Goal: Task Accomplishment & Management: Use online tool/utility

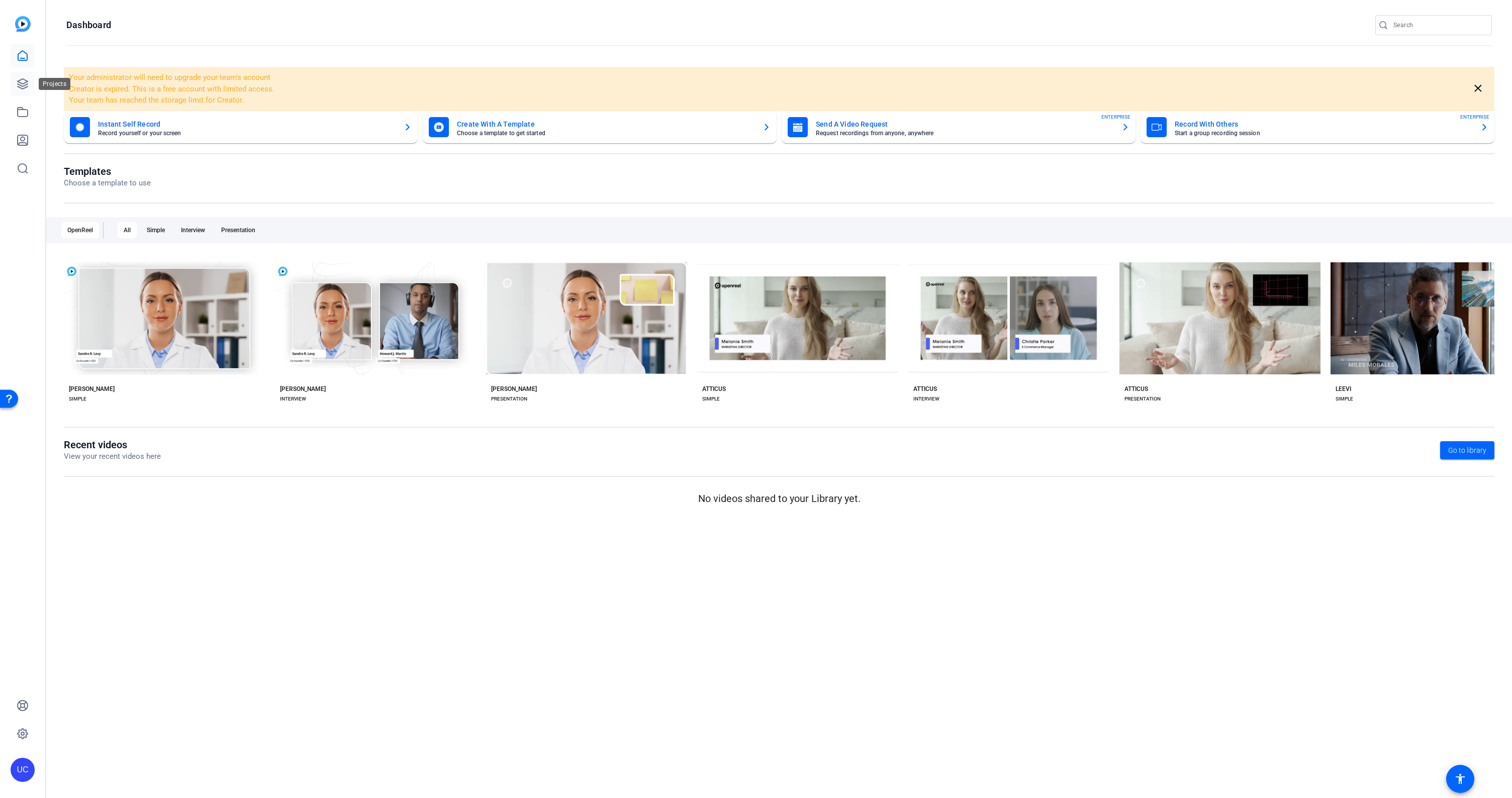
click at [22, 84] on icon at bounding box center [22, 84] width 12 height 12
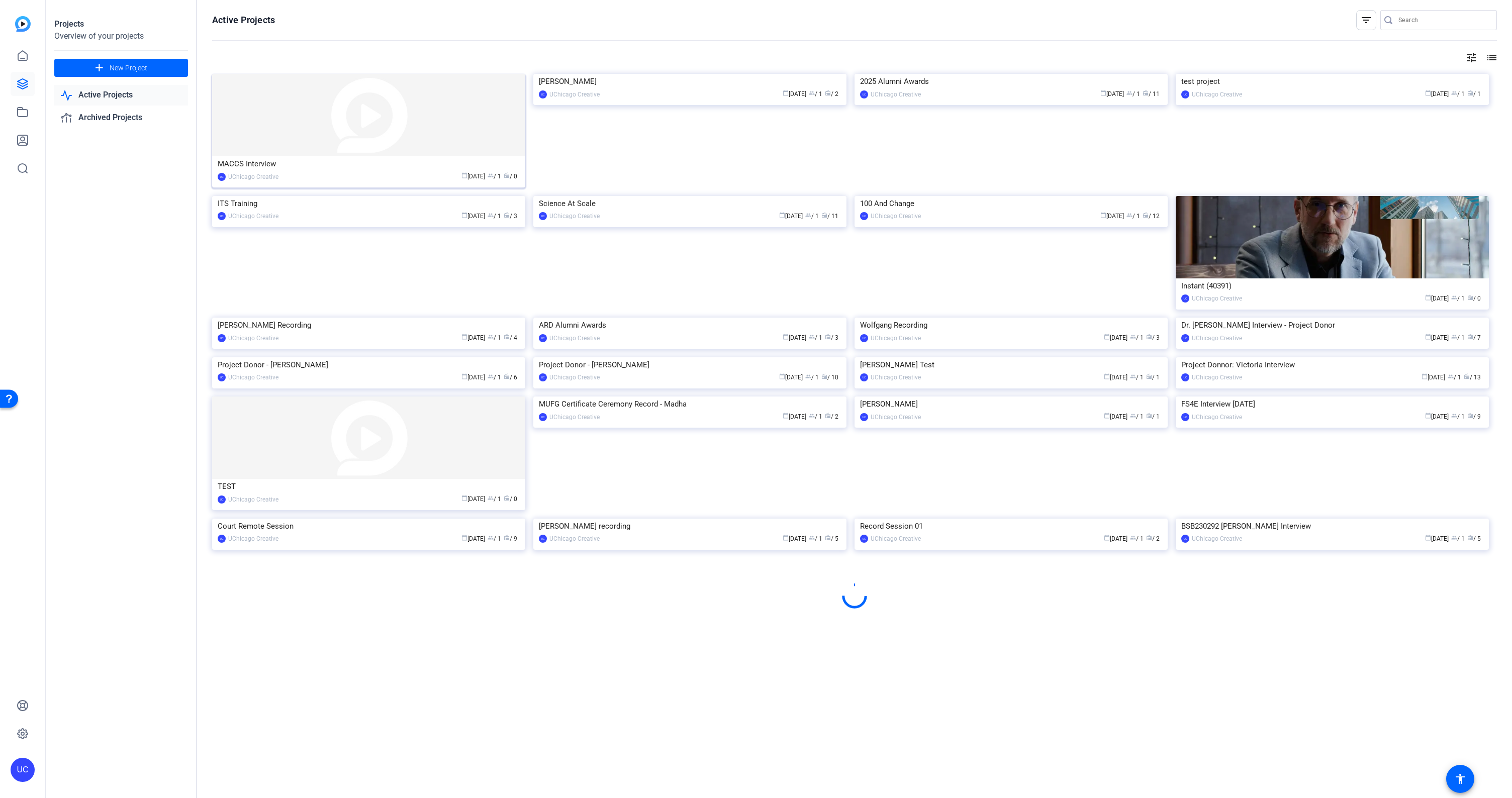
click at [365, 115] on img at bounding box center [369, 115] width 313 height 82
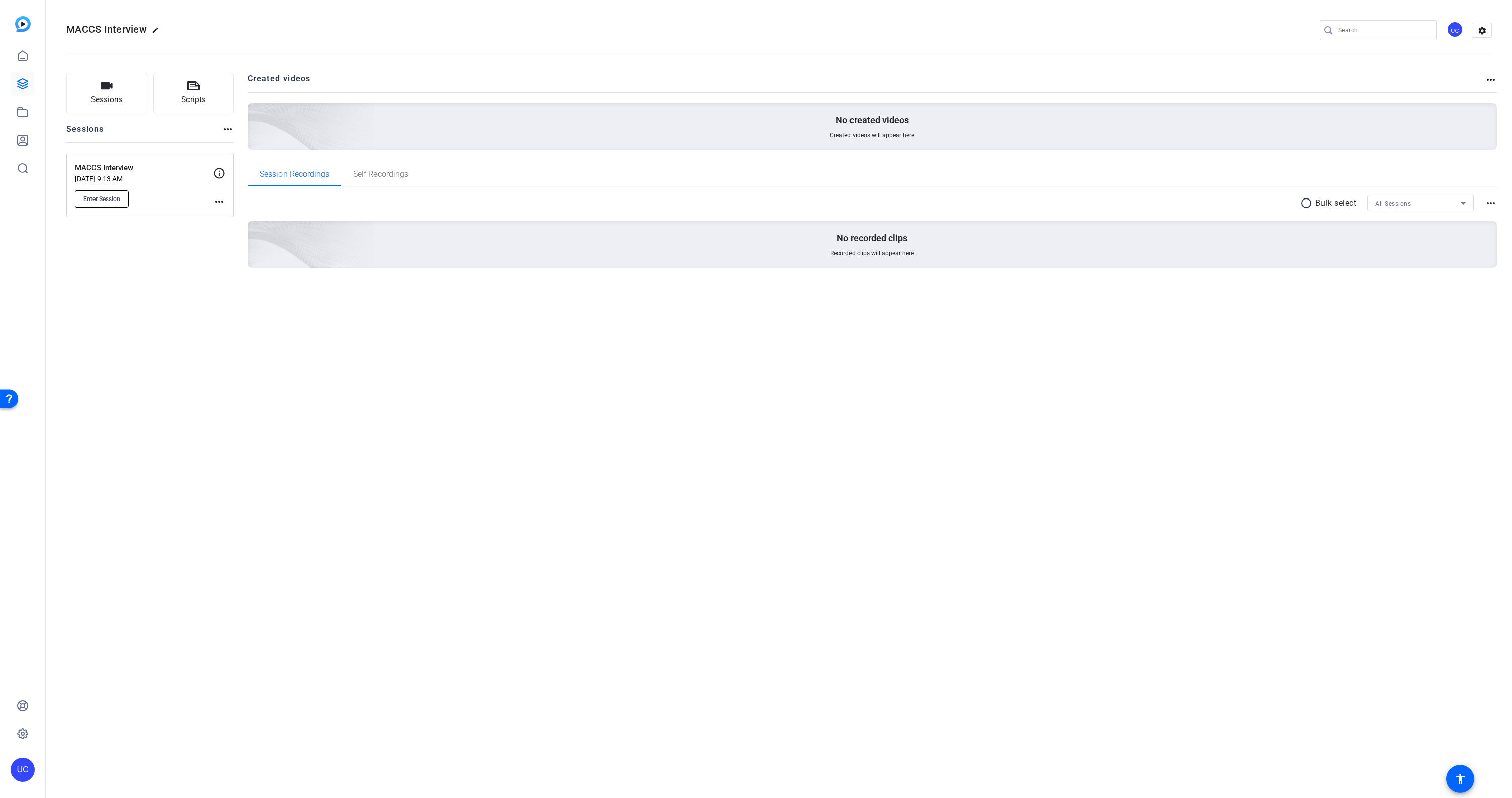
click at [112, 195] on span "Enter Session" at bounding box center [102, 199] width 37 height 8
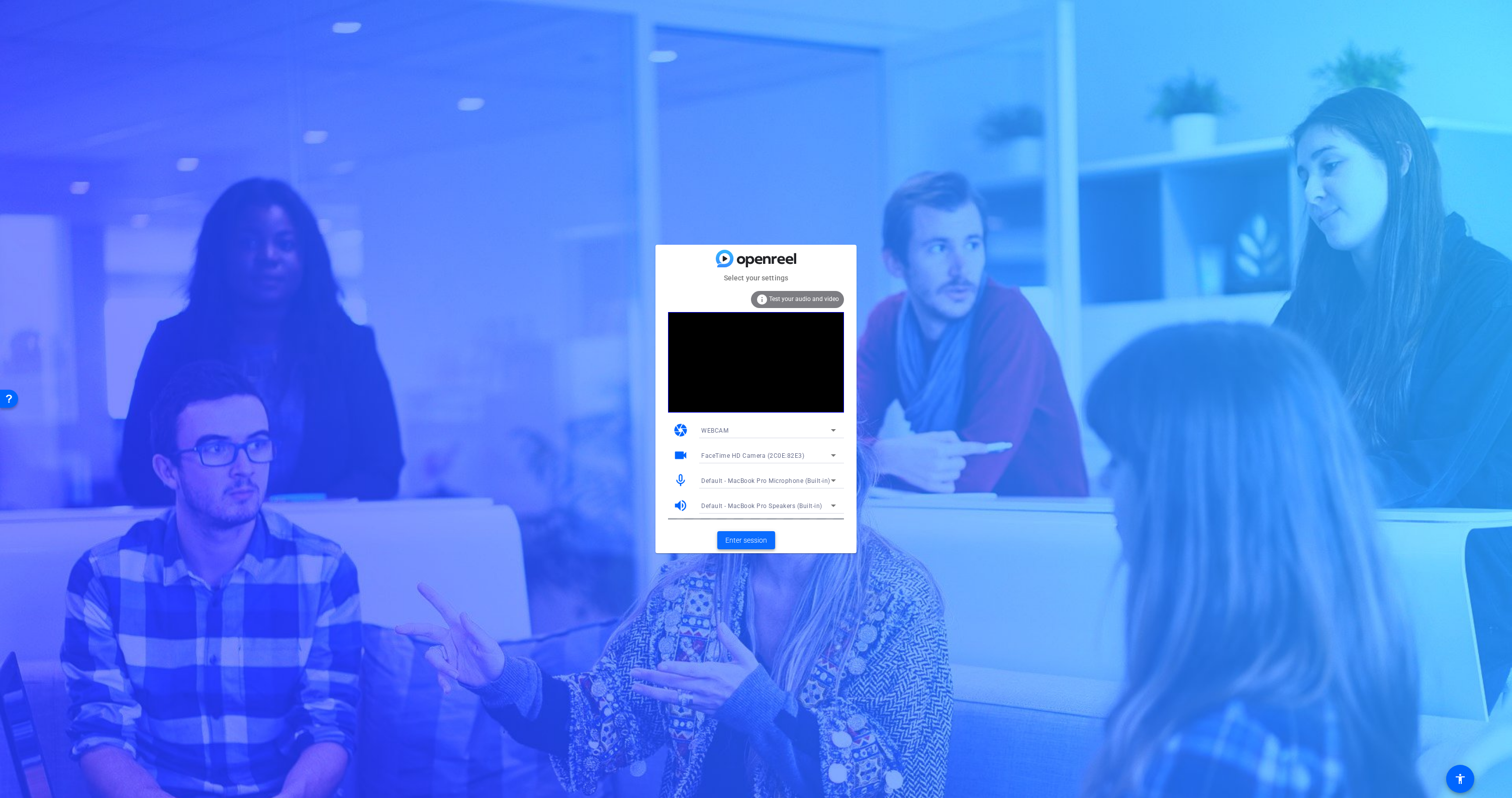
click at [757, 539] on span "Enter session" at bounding box center [746, 540] width 42 height 11
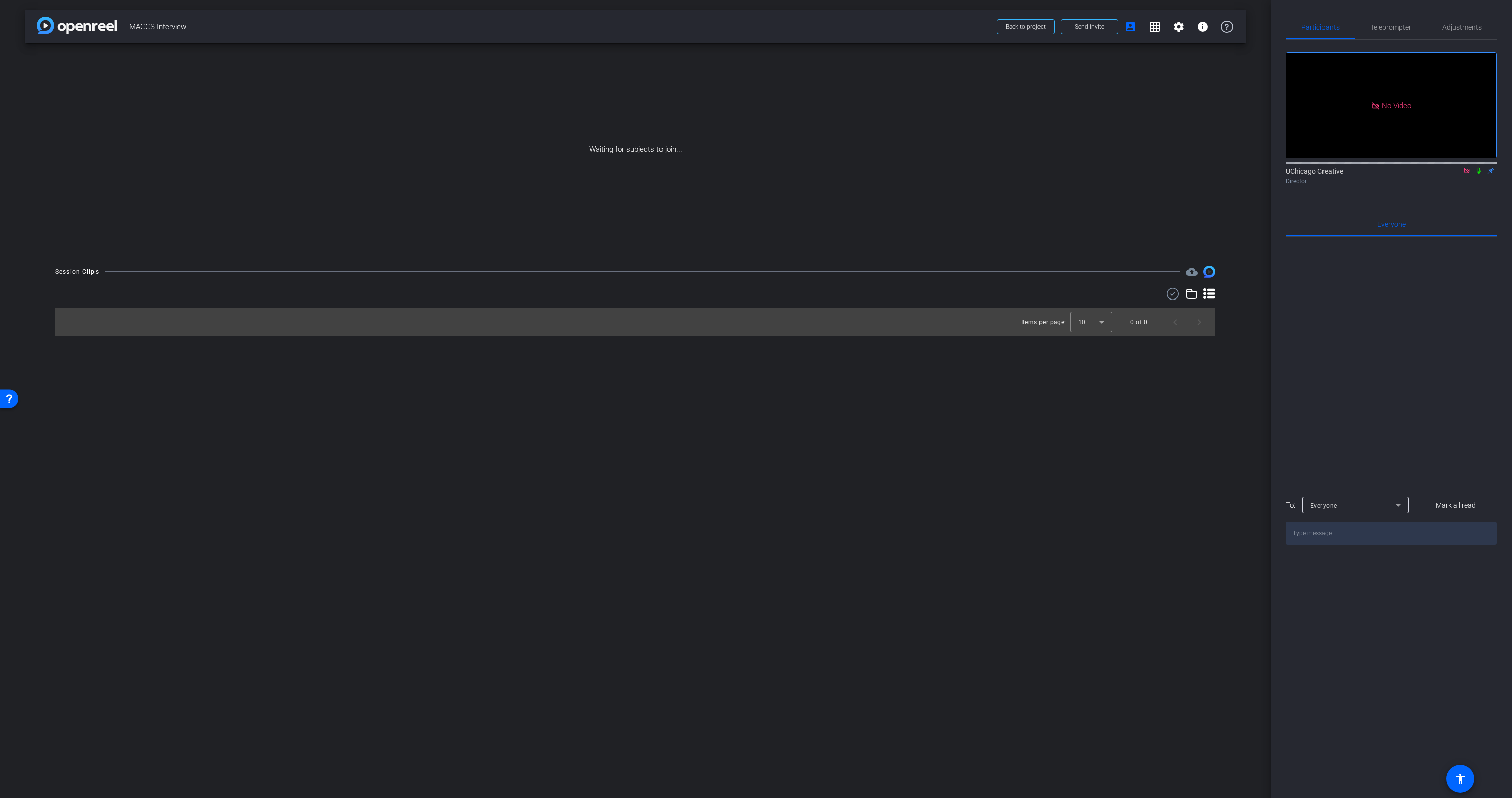
click at [1466, 174] on icon at bounding box center [1467, 171] width 8 height 7
click at [1456, 174] on icon at bounding box center [1455, 171] width 8 height 7
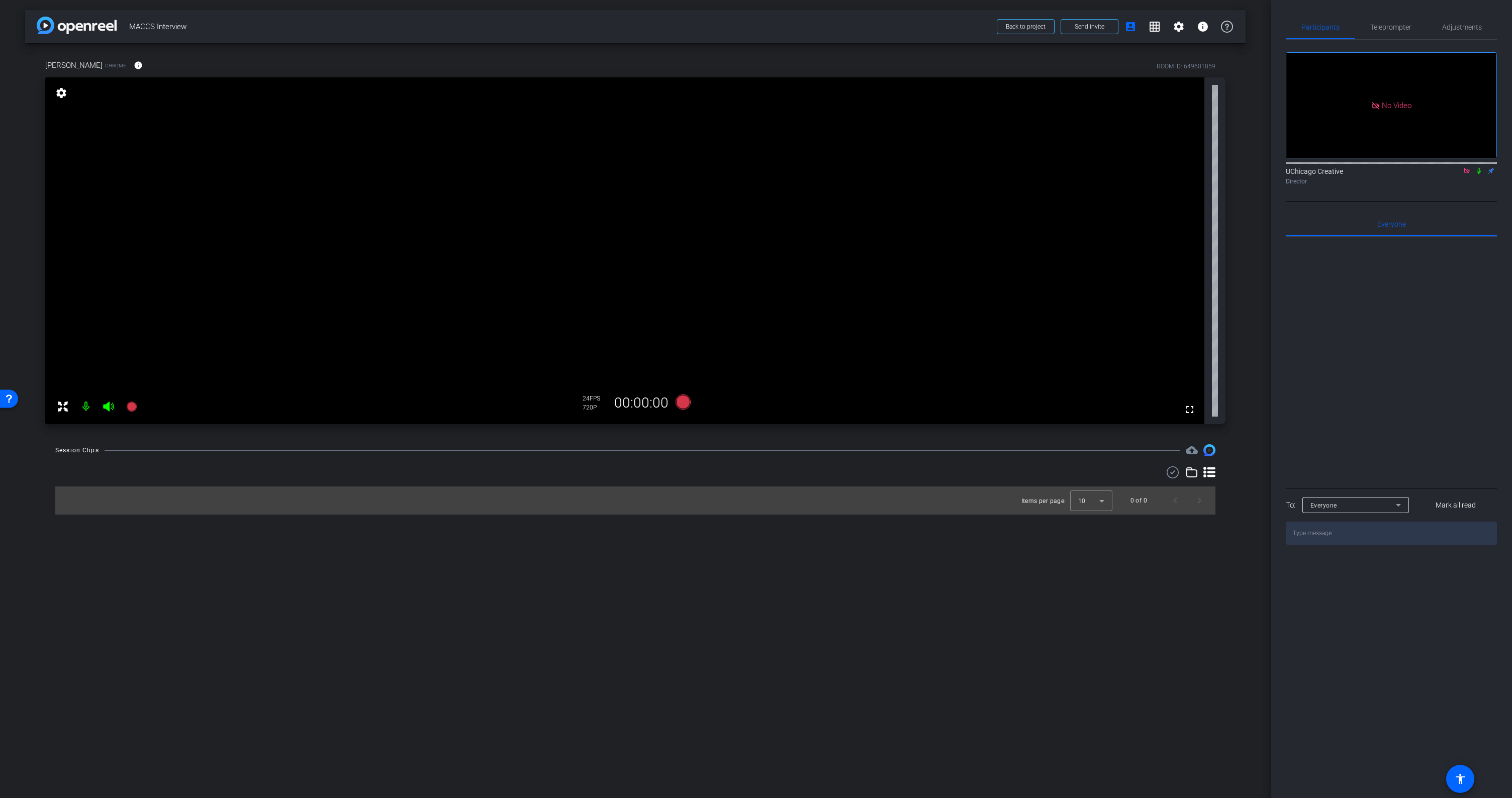
click at [1468, 173] on icon at bounding box center [1466, 170] width 5 height 5
click at [1173, 25] on mat-icon "settings" at bounding box center [1179, 26] width 12 height 12
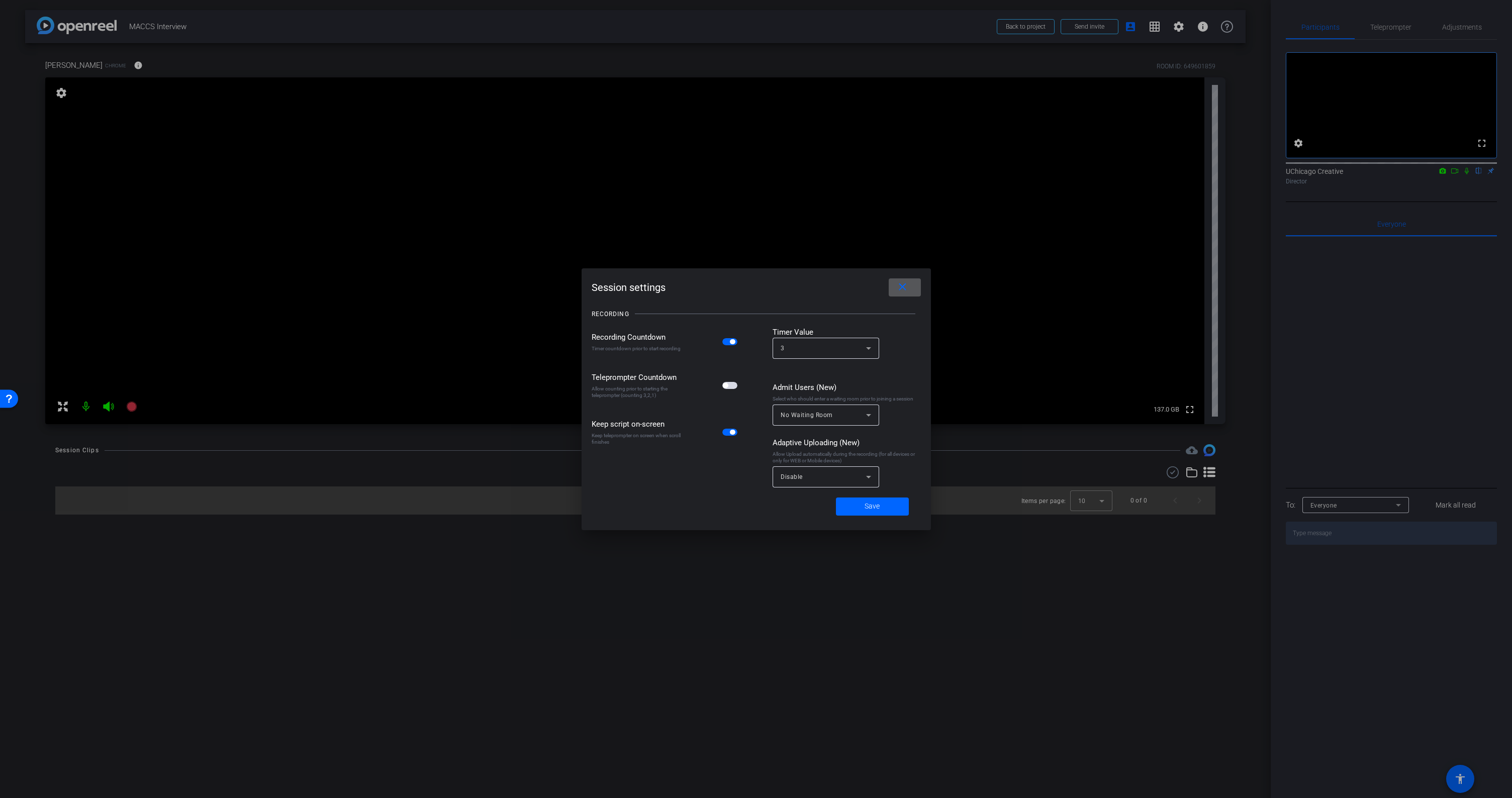
click at [905, 286] on mat-icon "close" at bounding box center [902, 287] width 12 height 12
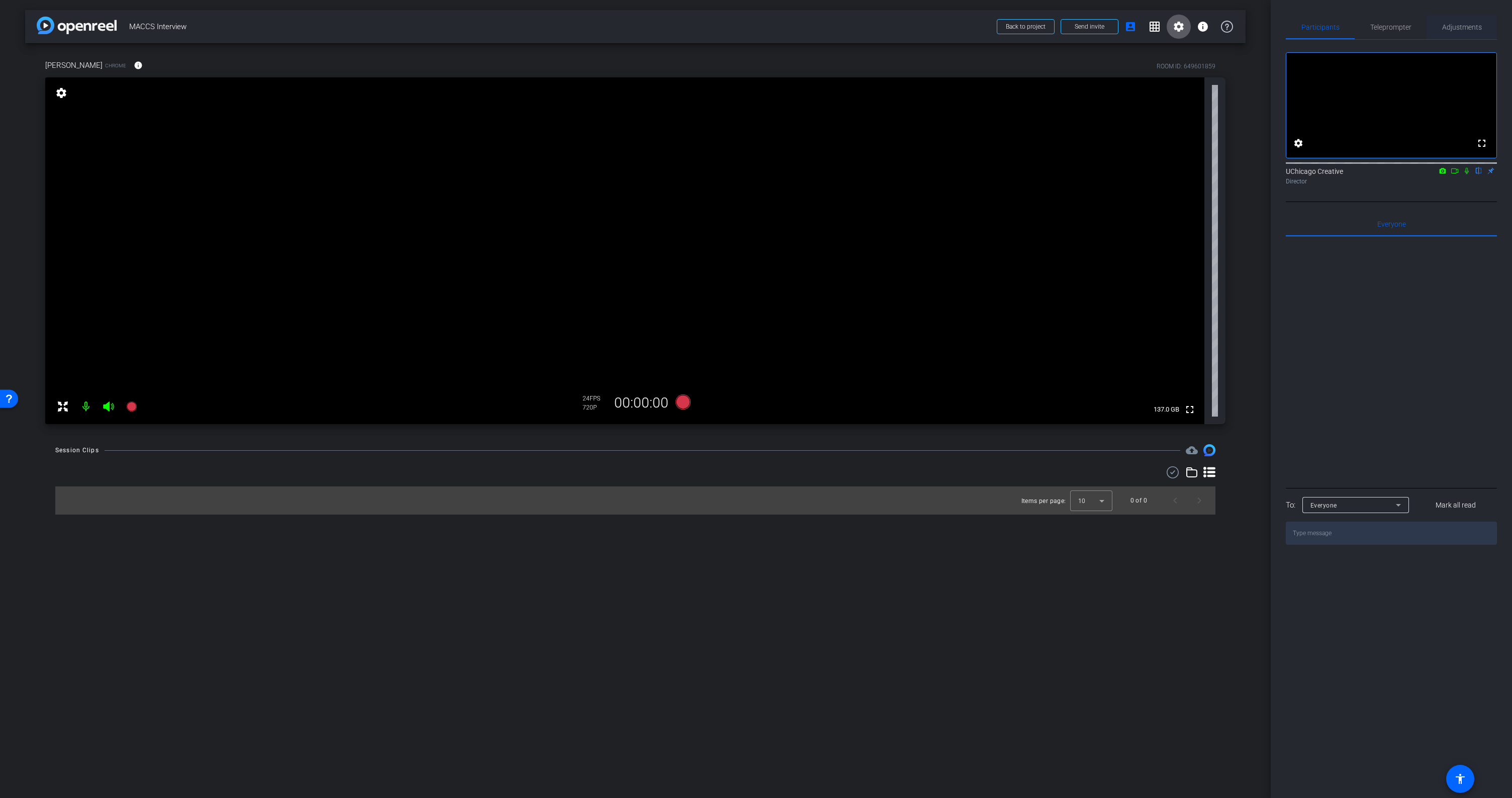
click at [1459, 21] on span "Adjustments" at bounding box center [1462, 27] width 40 height 24
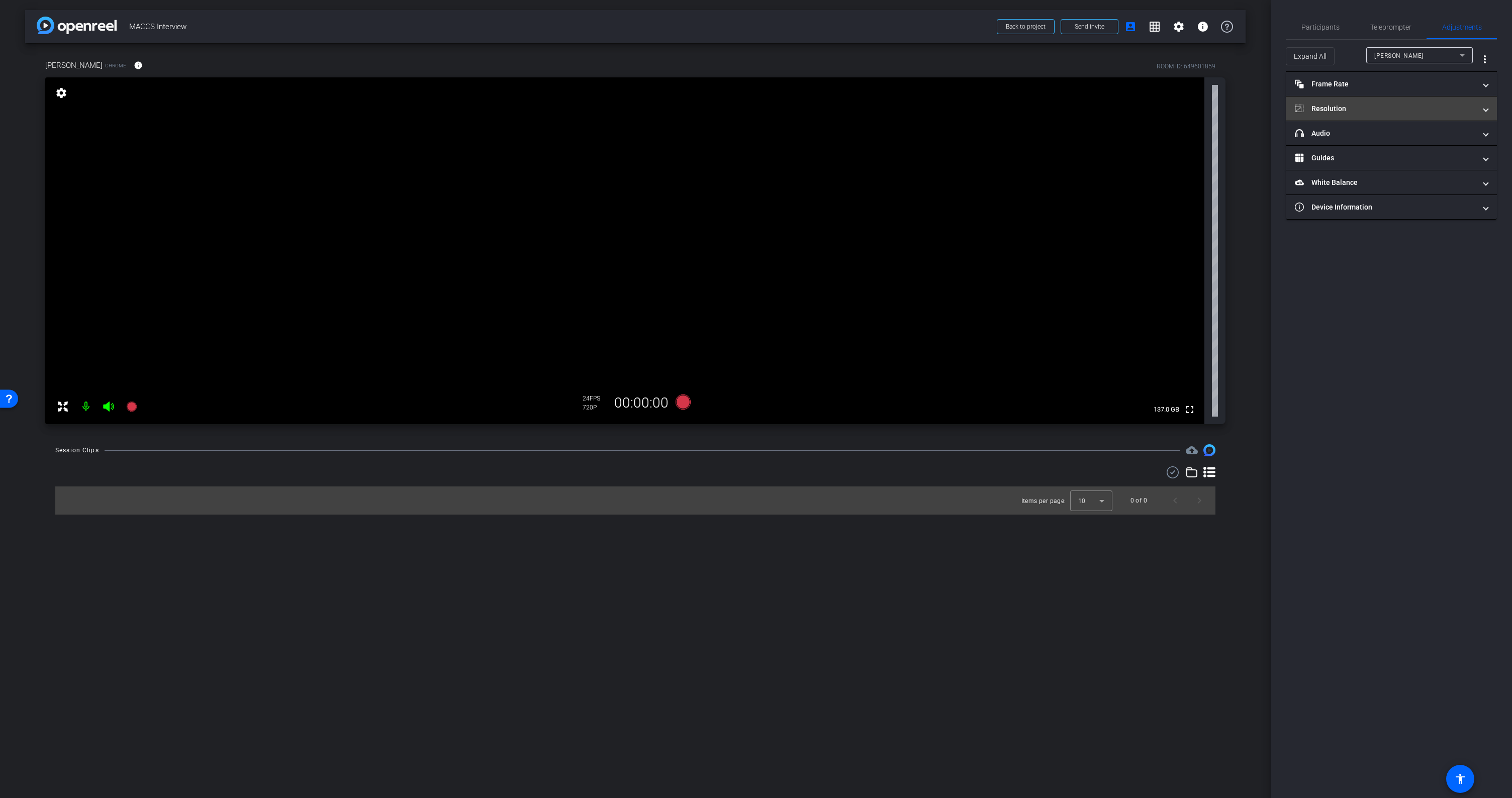
click at [1481, 107] on span "Resolution" at bounding box center [1389, 109] width 189 height 11
click at [1398, 142] on div "1080" at bounding box center [1400, 146] width 38 height 17
click at [1442, 148] on div "4K" at bounding box center [1440, 146] width 28 height 17
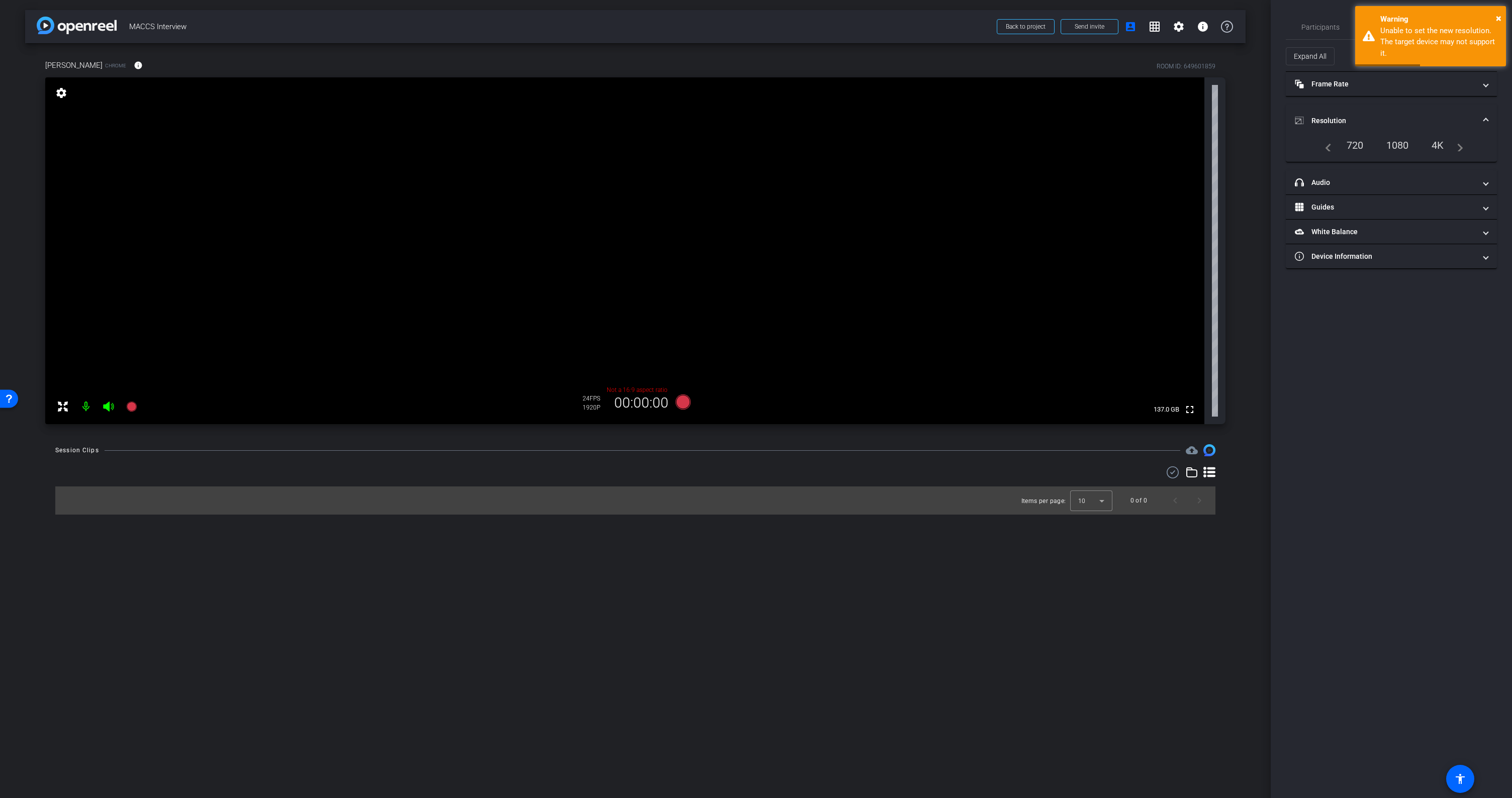
click at [1396, 143] on div "1080" at bounding box center [1398, 145] width 38 height 17
click at [1500, 14] on span "×" at bounding box center [1499, 18] width 5 height 12
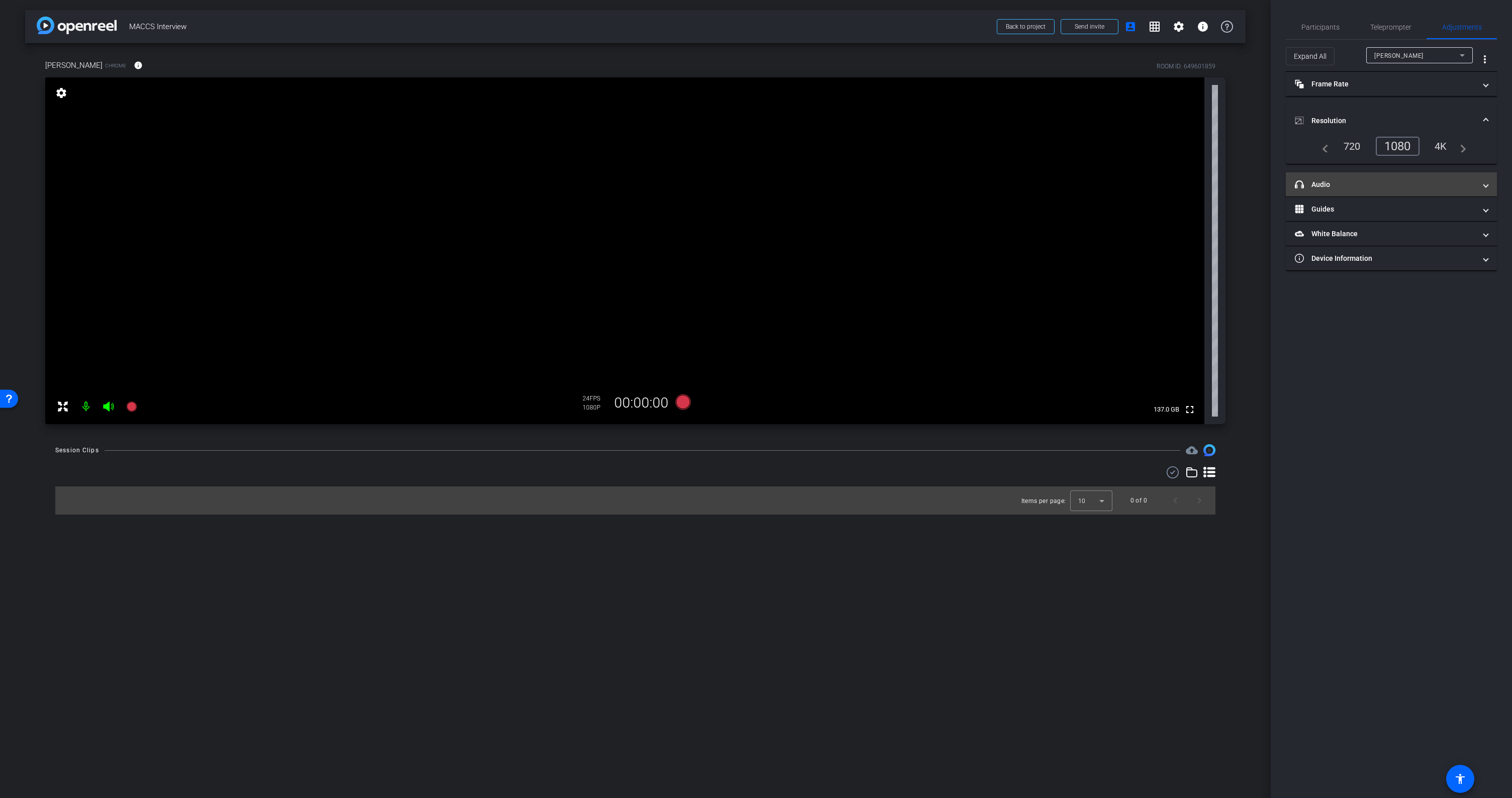
click at [1483, 182] on span "headphone icon Audio" at bounding box center [1389, 185] width 189 height 11
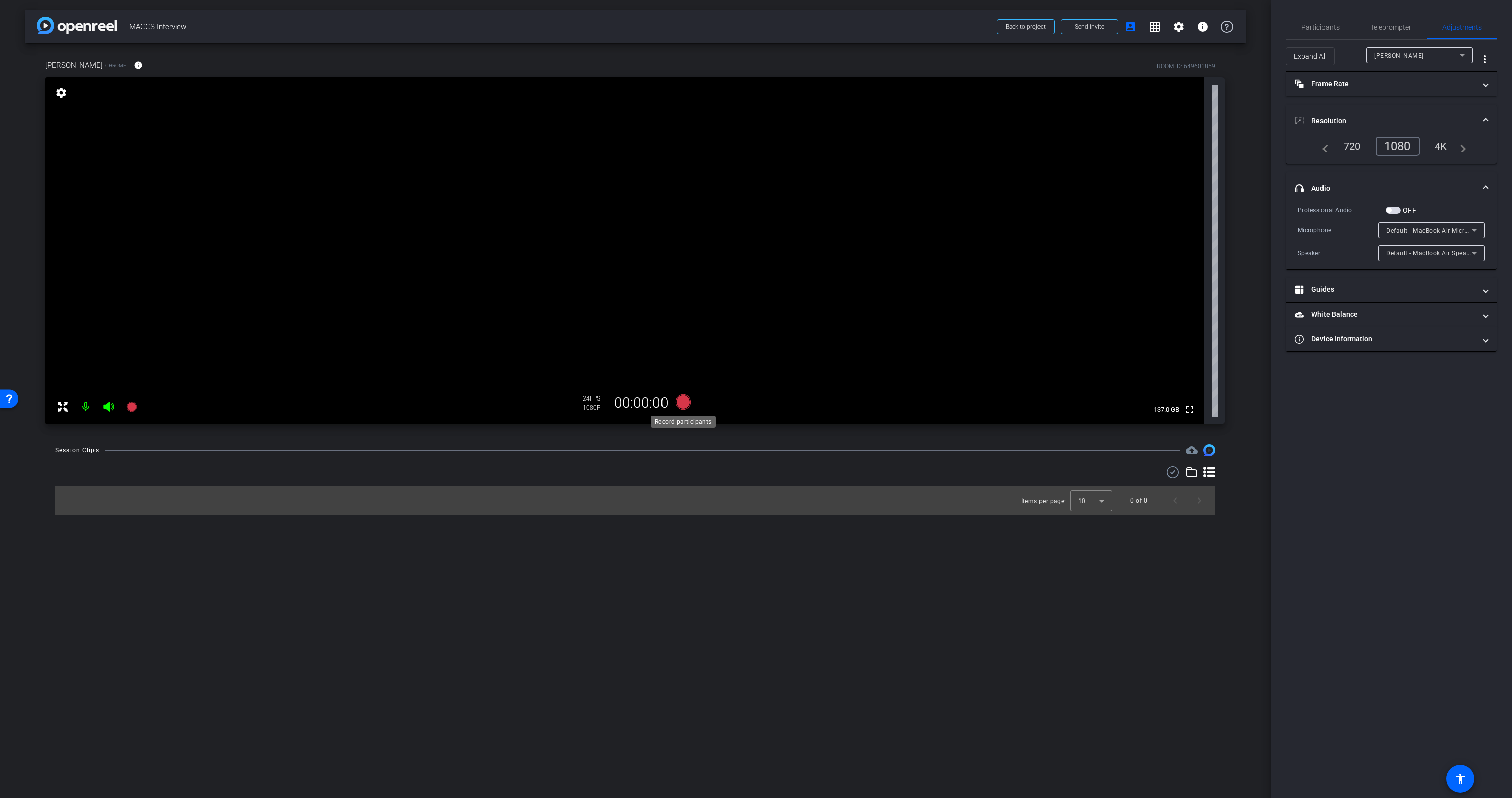
click at [689, 403] on icon at bounding box center [683, 402] width 15 height 15
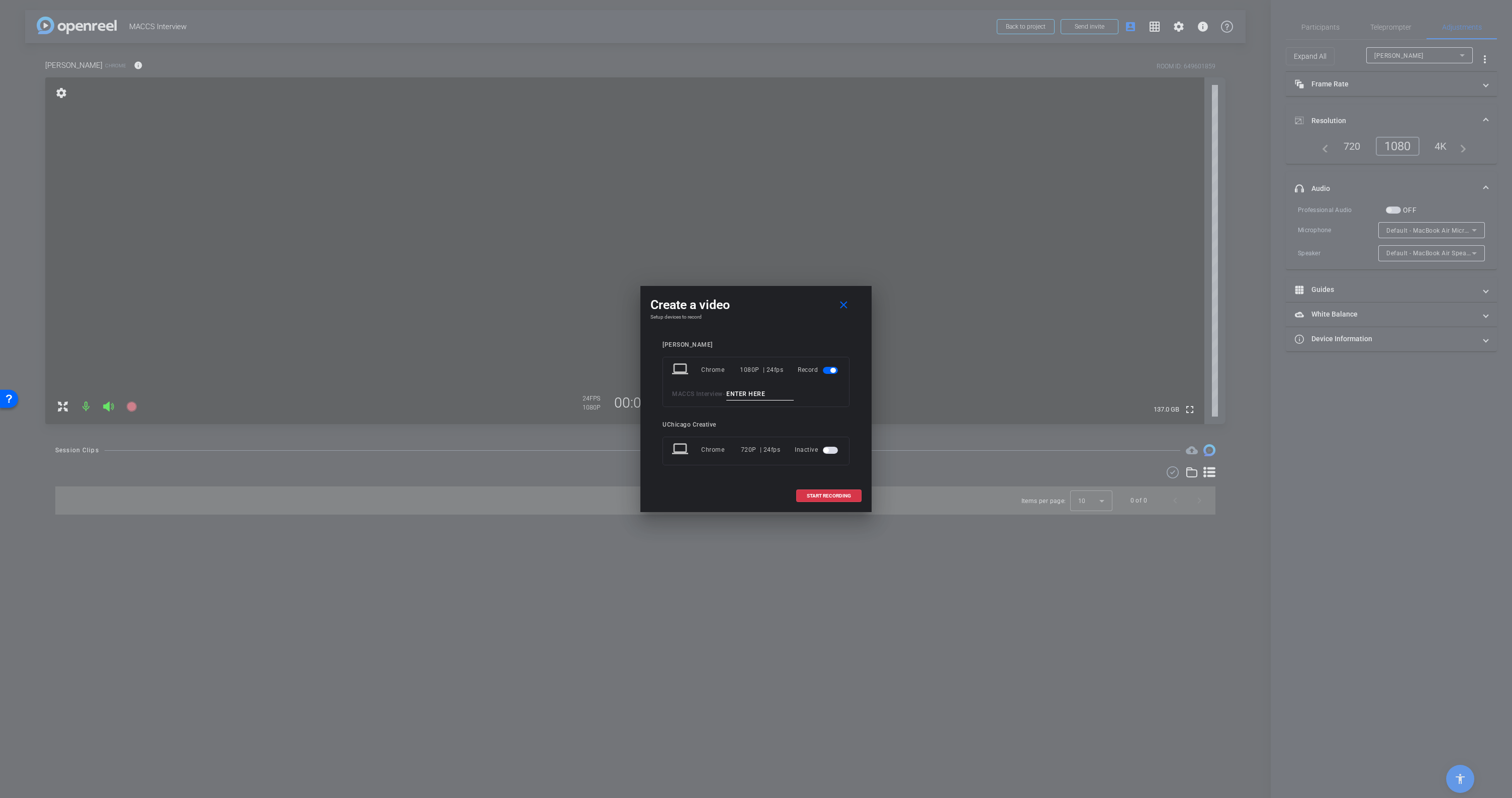
click at [777, 393] on input at bounding box center [760, 394] width 68 height 12
type input "test"
click at [820, 495] on span "START RECORDING" at bounding box center [828, 496] width 44 height 5
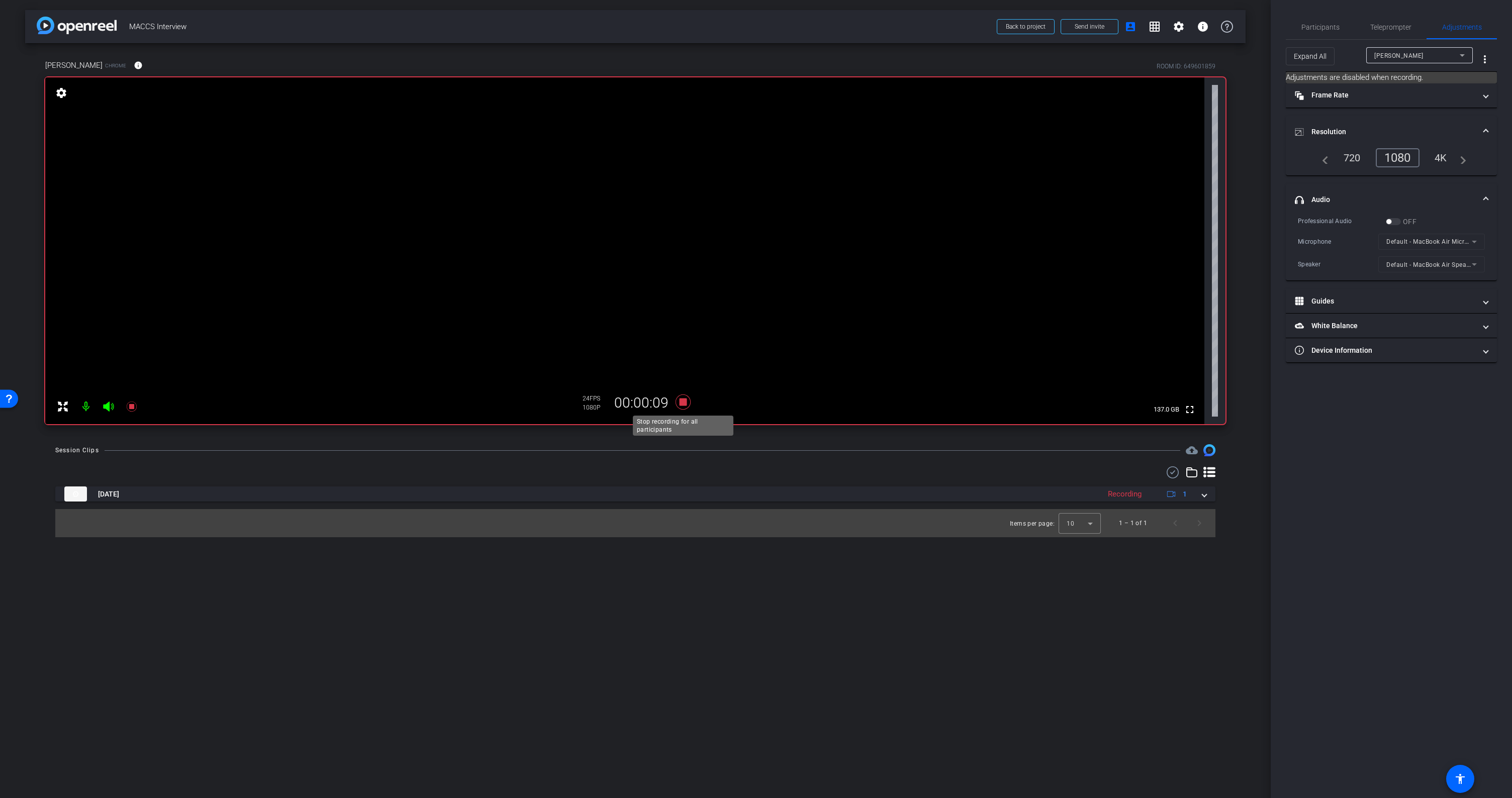
click at [688, 405] on icon at bounding box center [683, 402] width 24 height 18
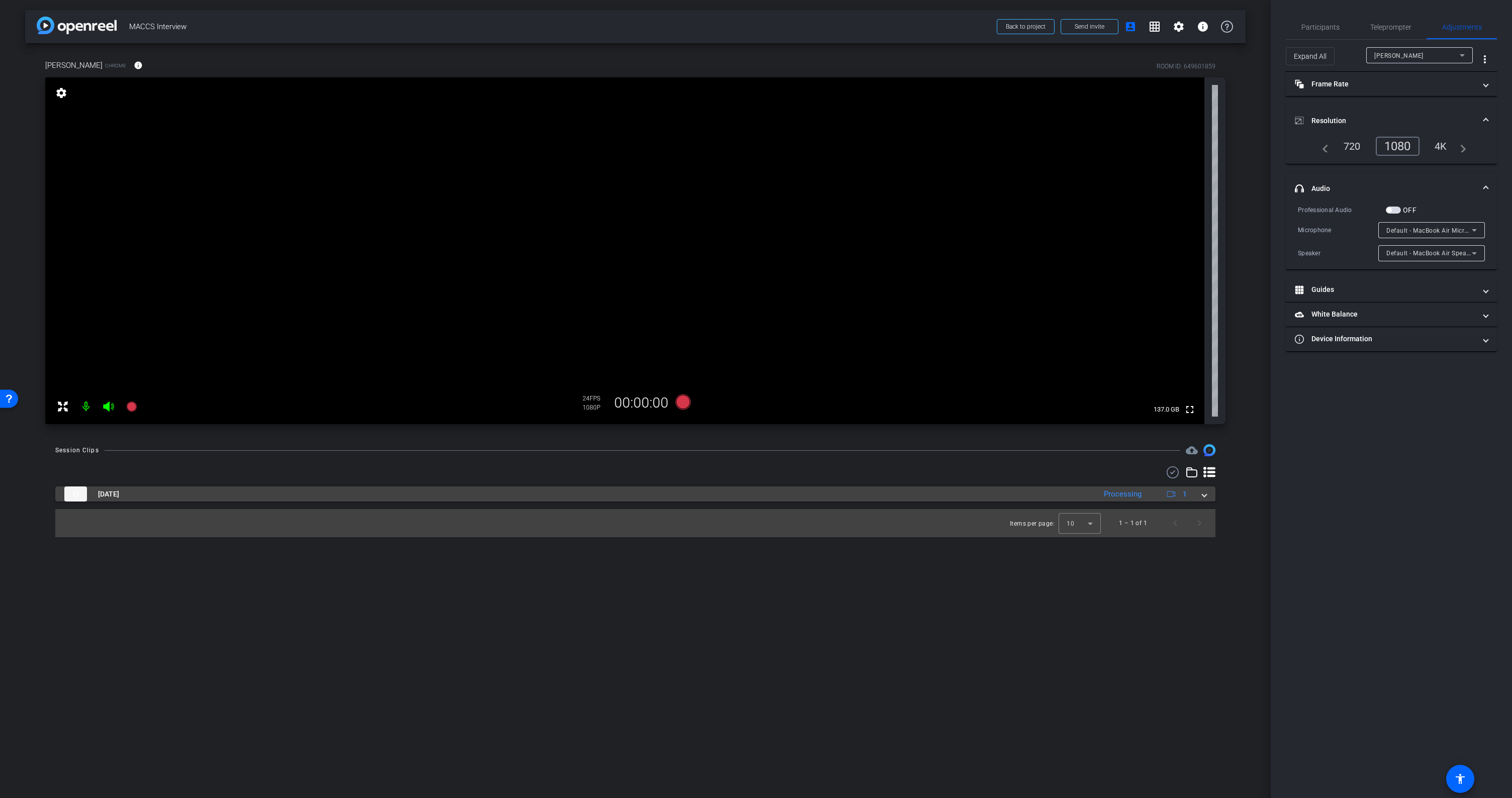
click at [1204, 495] on span at bounding box center [1204, 494] width 4 height 11
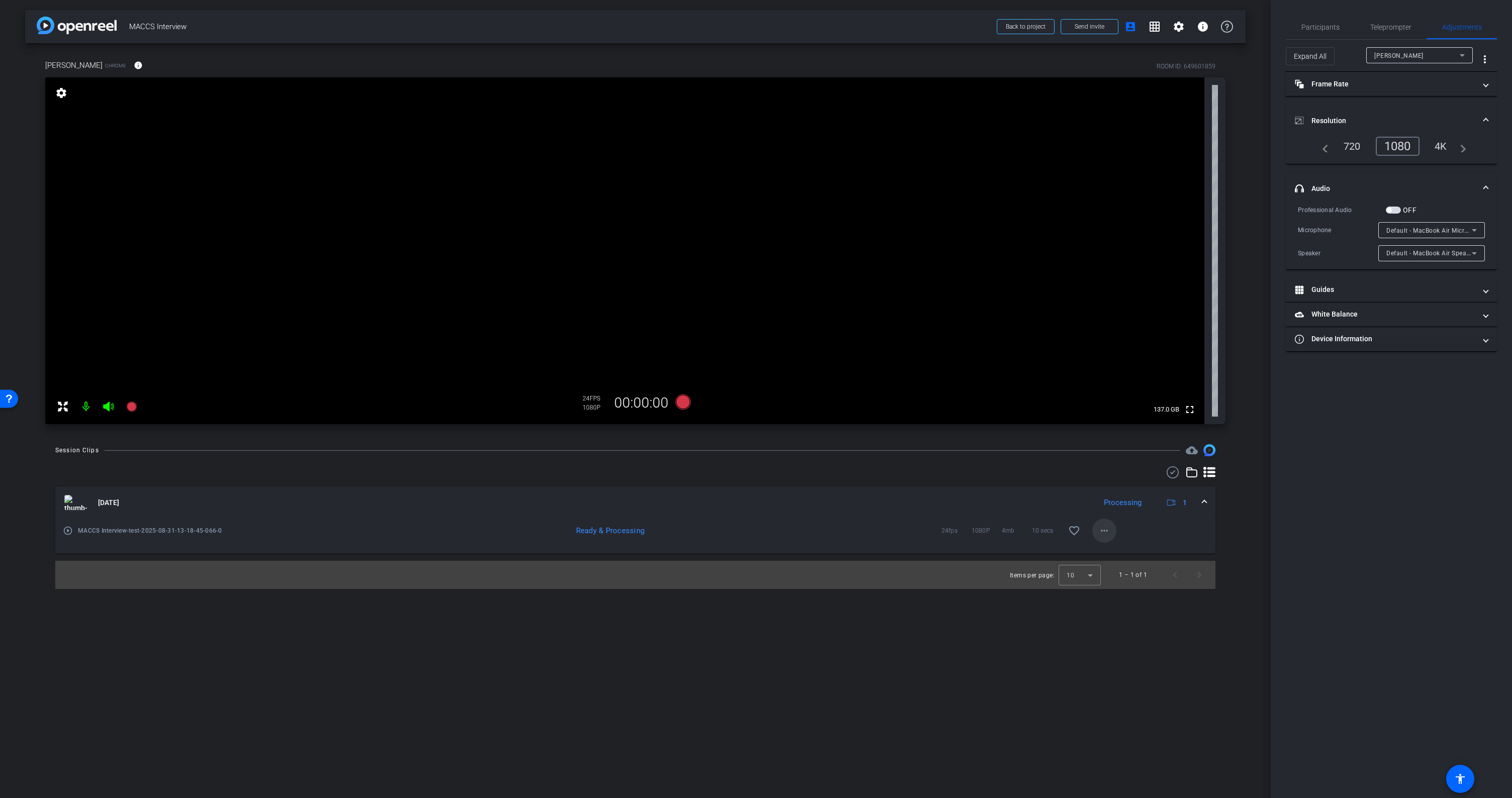
click at [1110, 532] on mat-icon "more_horiz" at bounding box center [1104, 530] width 12 height 12
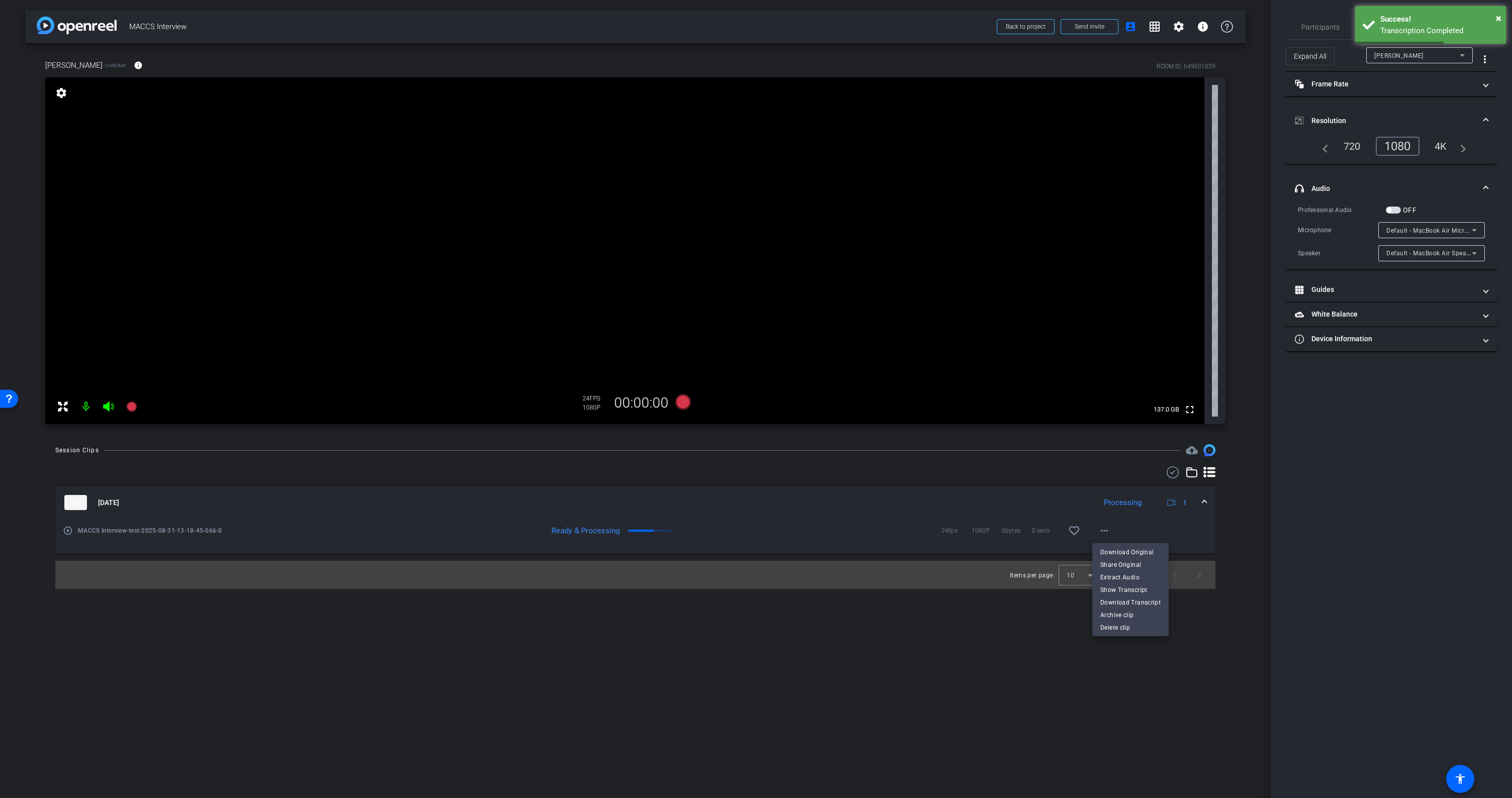
click at [1002, 666] on div at bounding box center [756, 399] width 1512 height 798
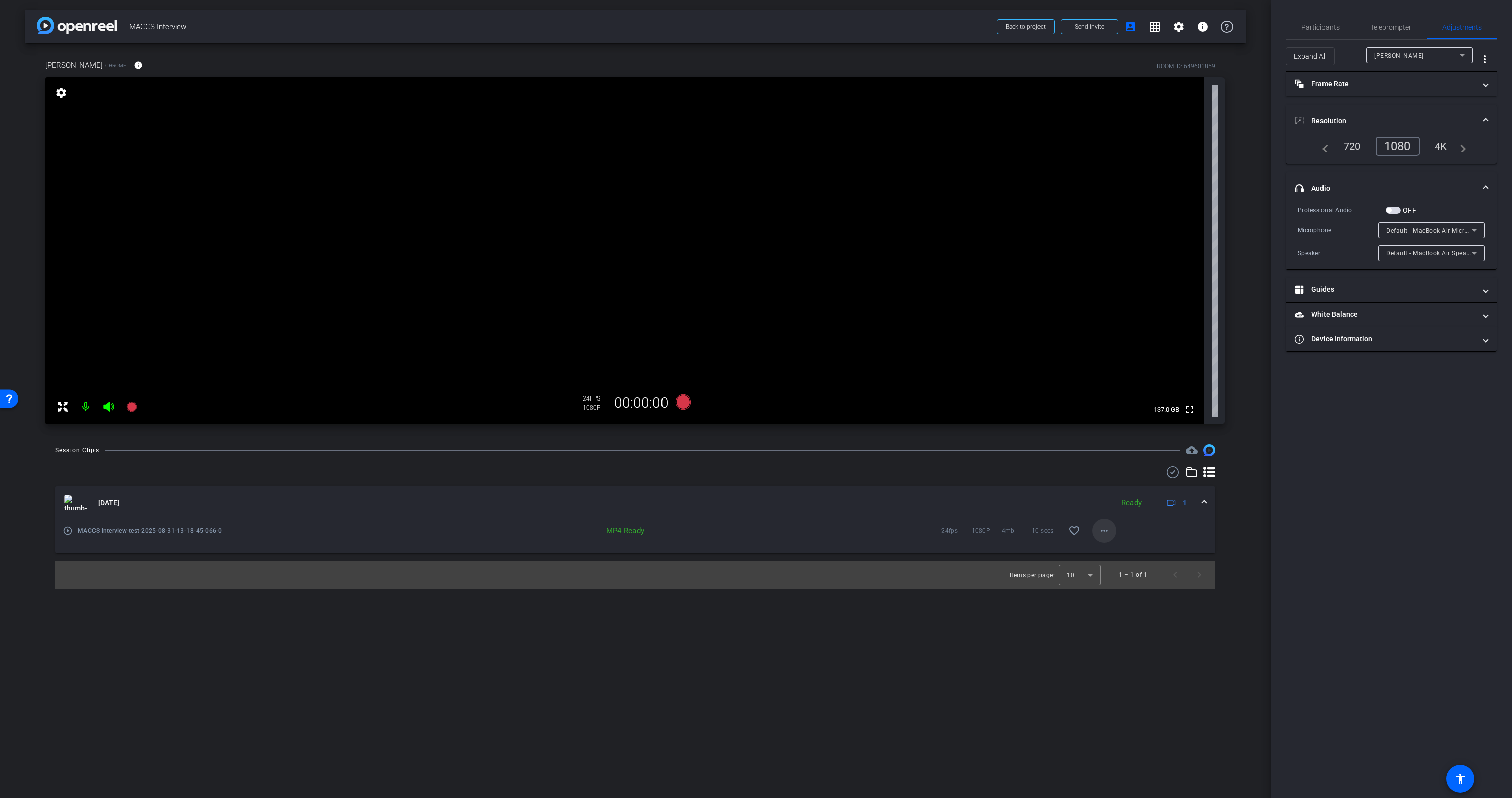
click at [1110, 530] on mat-icon "more_horiz" at bounding box center [1104, 530] width 12 height 12
click at [1122, 576] on span "Download MP4" at bounding box center [1130, 577] width 60 height 12
click at [684, 402] on icon at bounding box center [683, 402] width 15 height 15
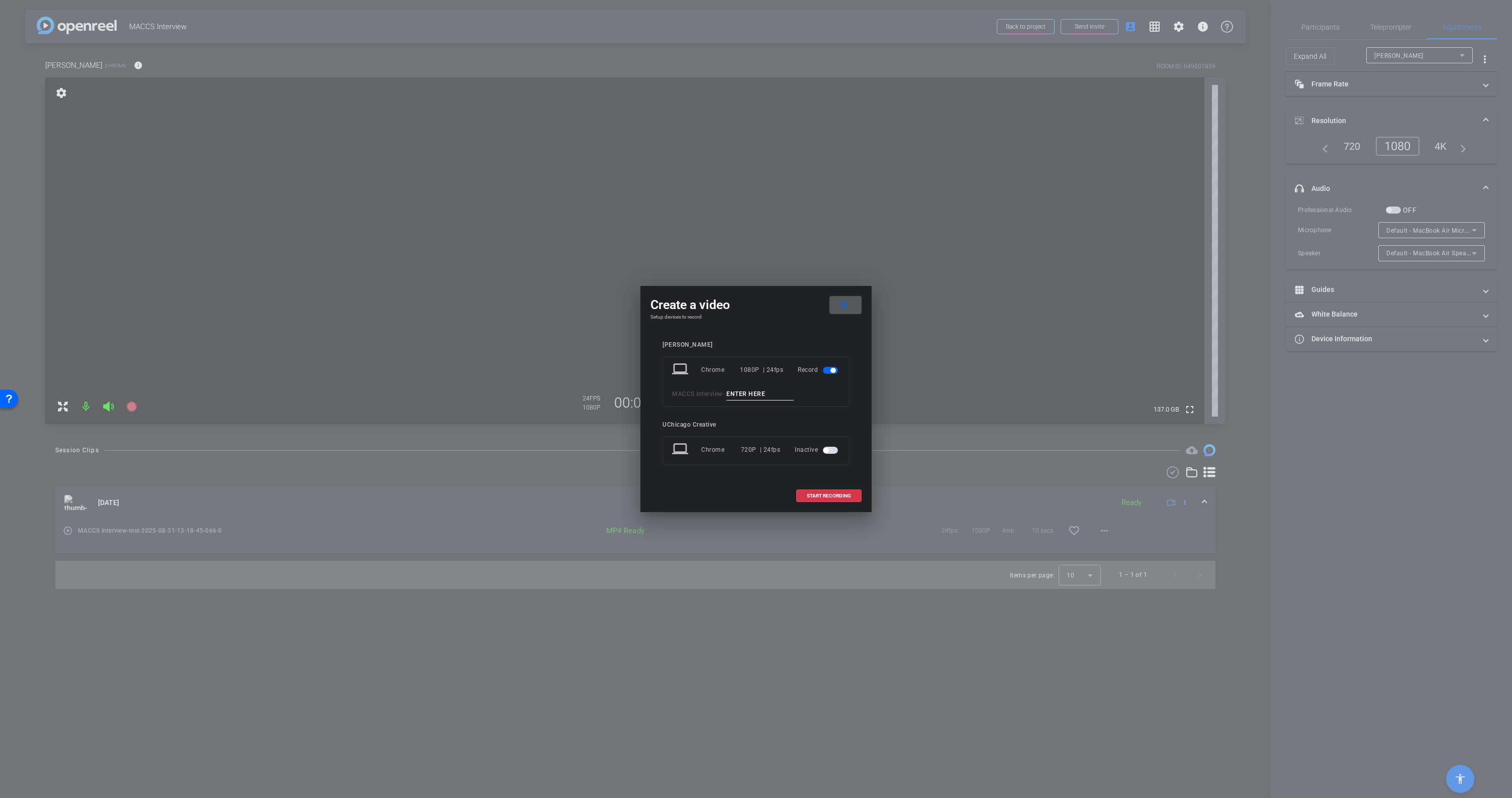
click at [772, 394] on input at bounding box center [760, 394] width 68 height 12
type input "Question 1"
click at [829, 494] on span "START RECORDING" at bounding box center [828, 496] width 44 height 5
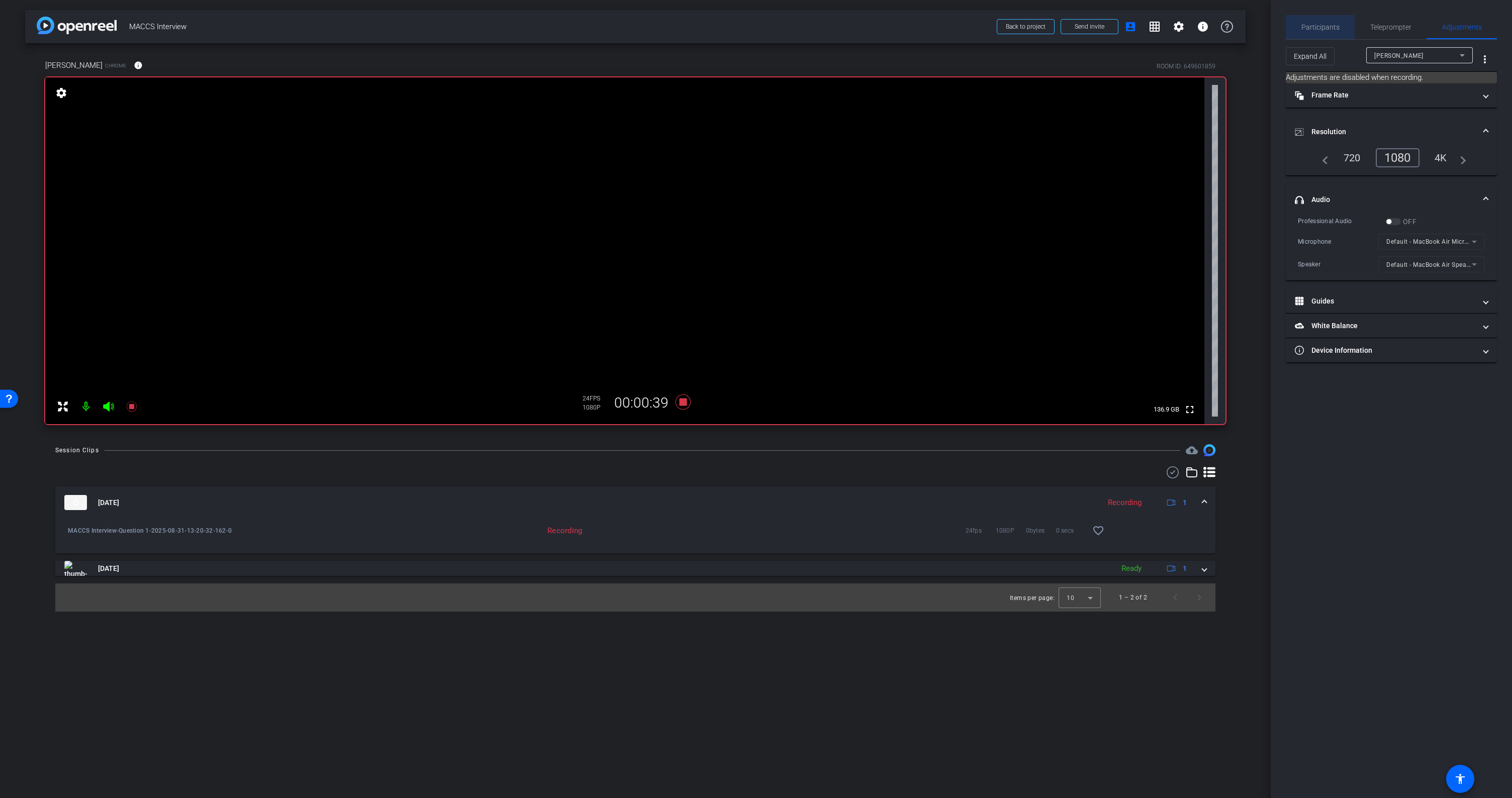
click at [1311, 30] on span "Participants" at bounding box center [1320, 27] width 38 height 7
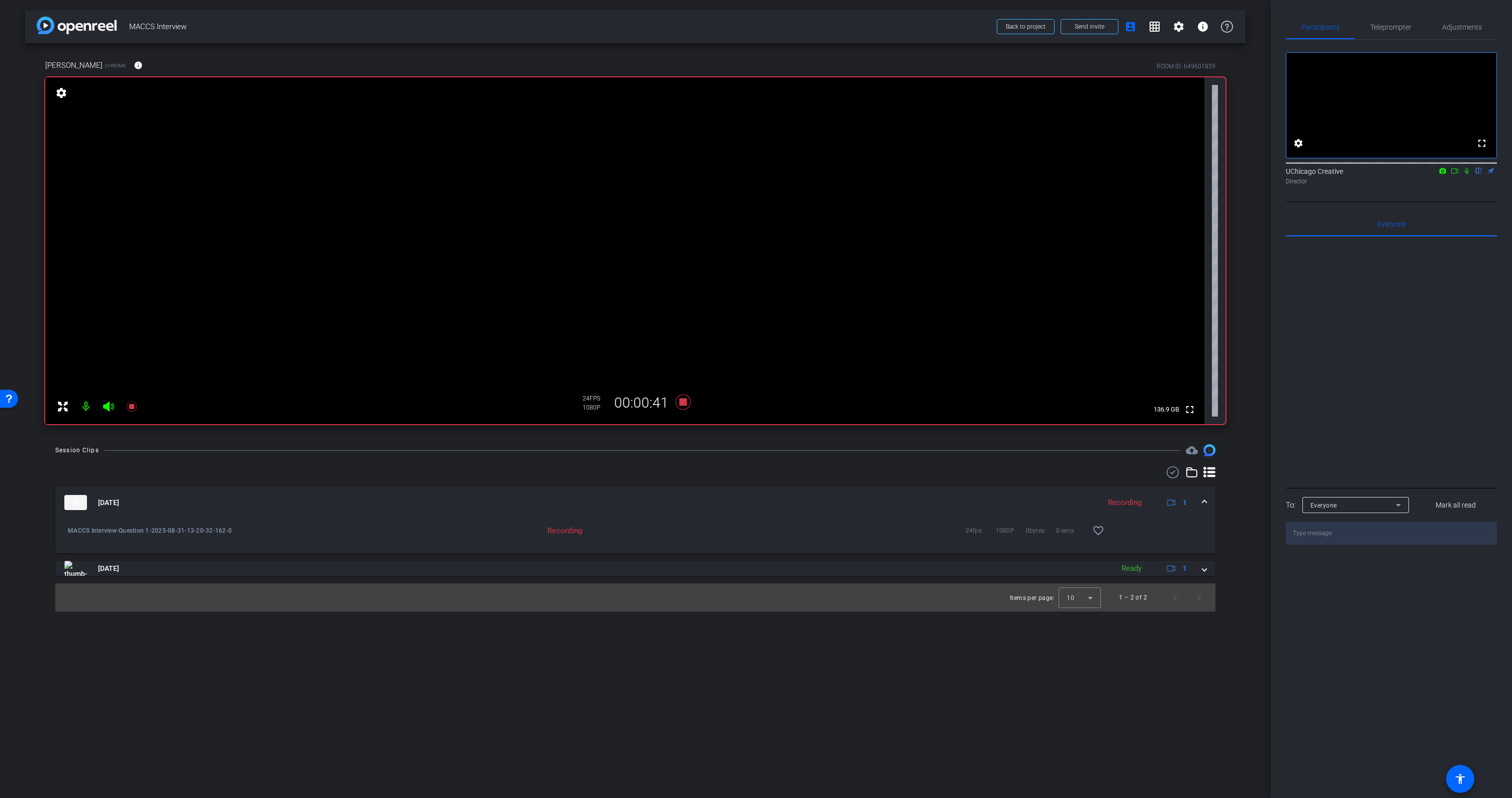
click at [1454, 174] on icon at bounding box center [1455, 171] width 8 height 7
click at [685, 404] on icon at bounding box center [683, 402] width 15 height 15
click at [684, 401] on icon at bounding box center [683, 402] width 15 height 15
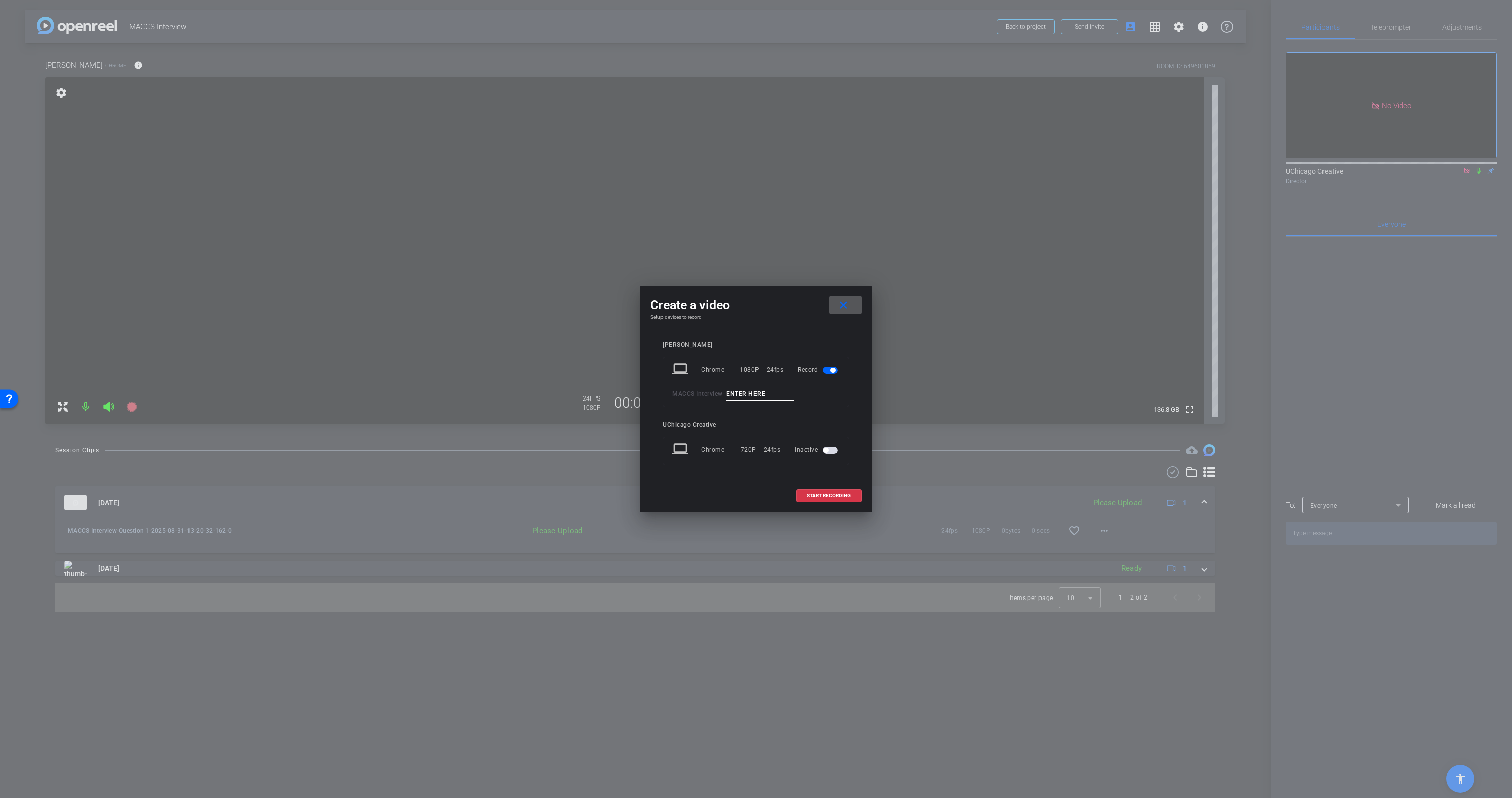
click at [744, 394] on input at bounding box center [760, 394] width 68 height 12
type input "questions 2"
click at [839, 497] on span "START RECORDING" at bounding box center [828, 496] width 44 height 5
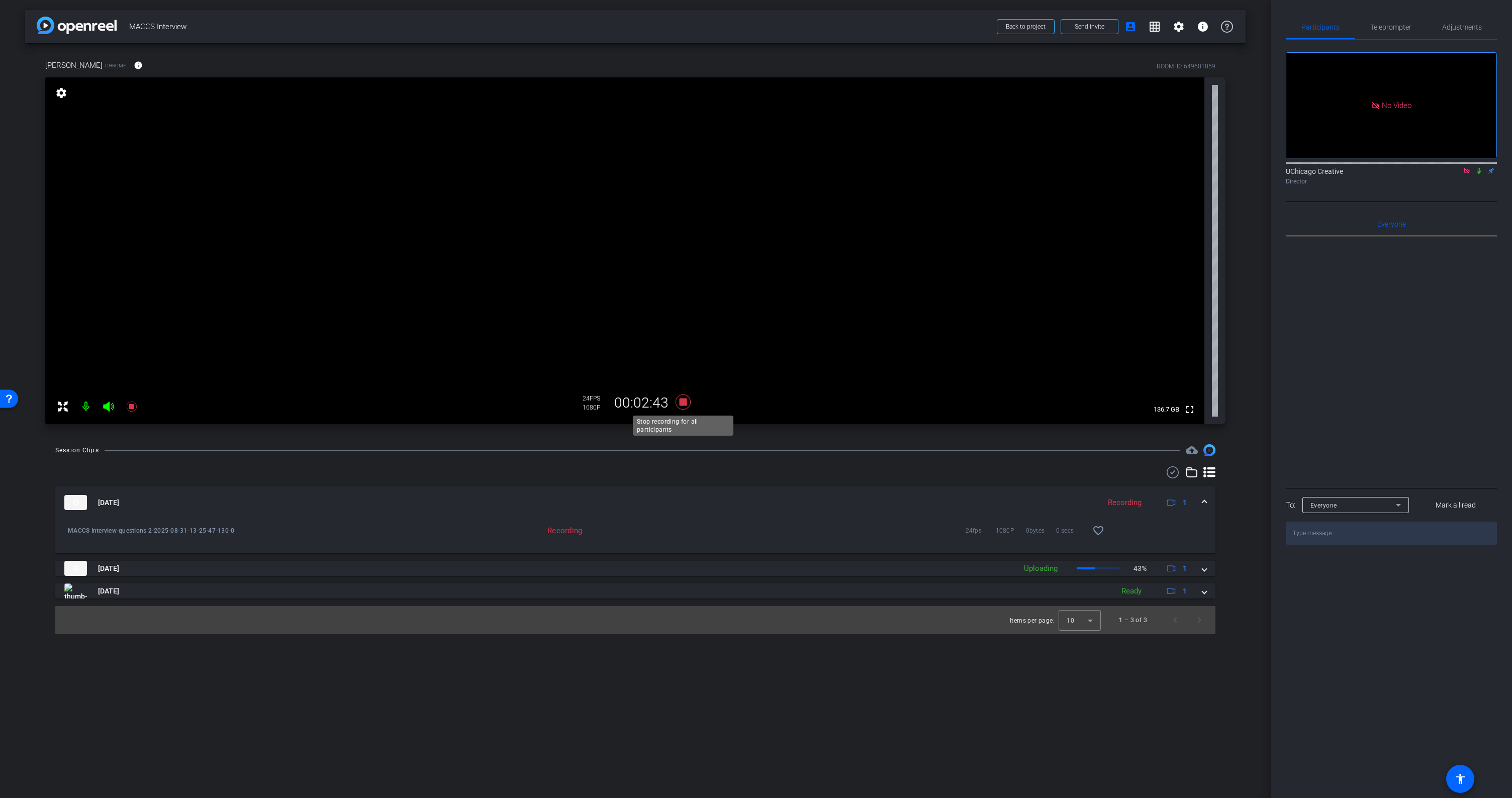
click at [684, 401] on icon at bounding box center [683, 402] width 15 height 15
click at [681, 402] on icon at bounding box center [683, 402] width 15 height 15
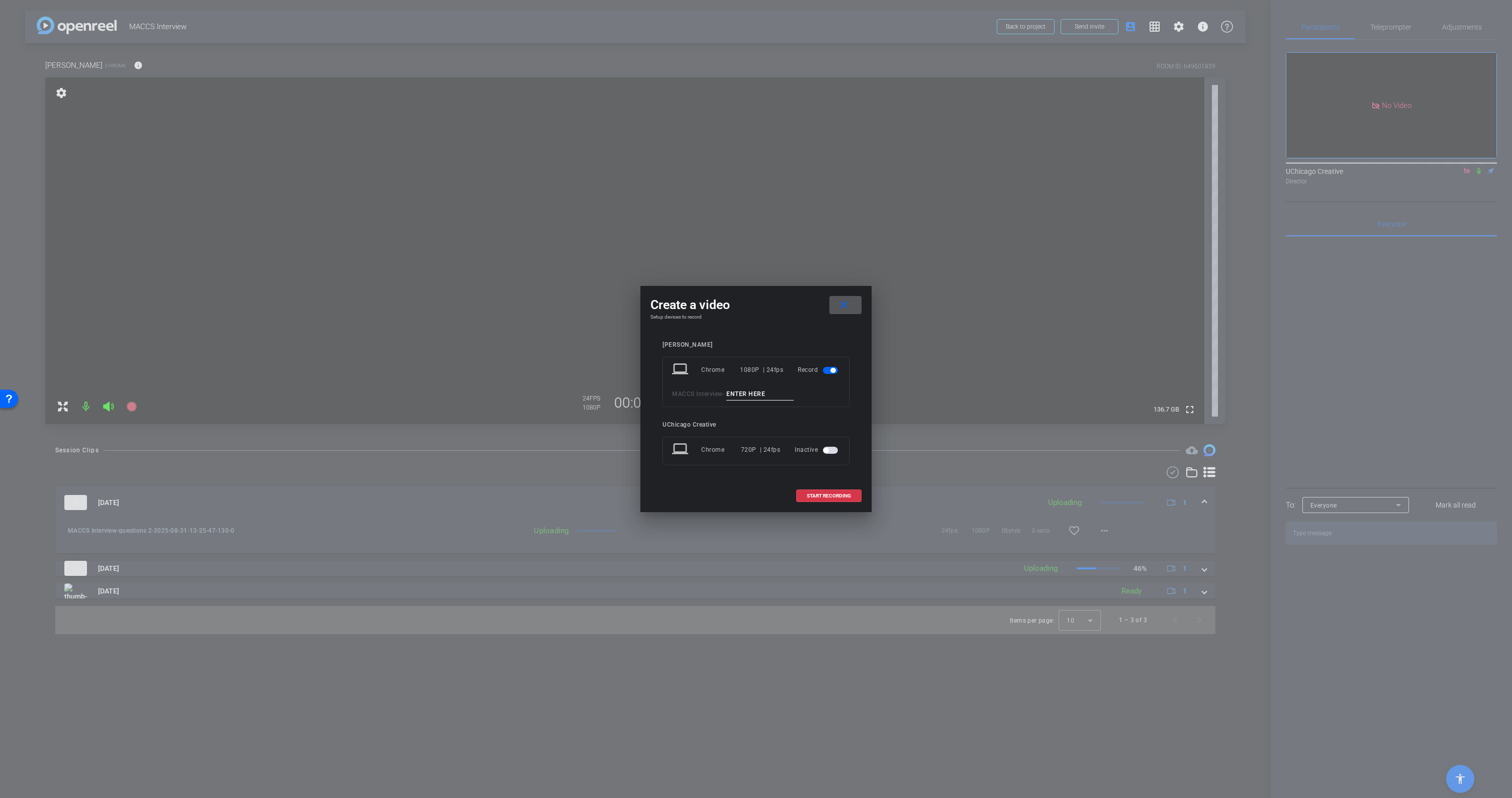
click at [738, 394] on input at bounding box center [760, 394] width 68 height 12
type input "questions 3"
click at [842, 496] on span "START RECORDING" at bounding box center [828, 496] width 44 height 5
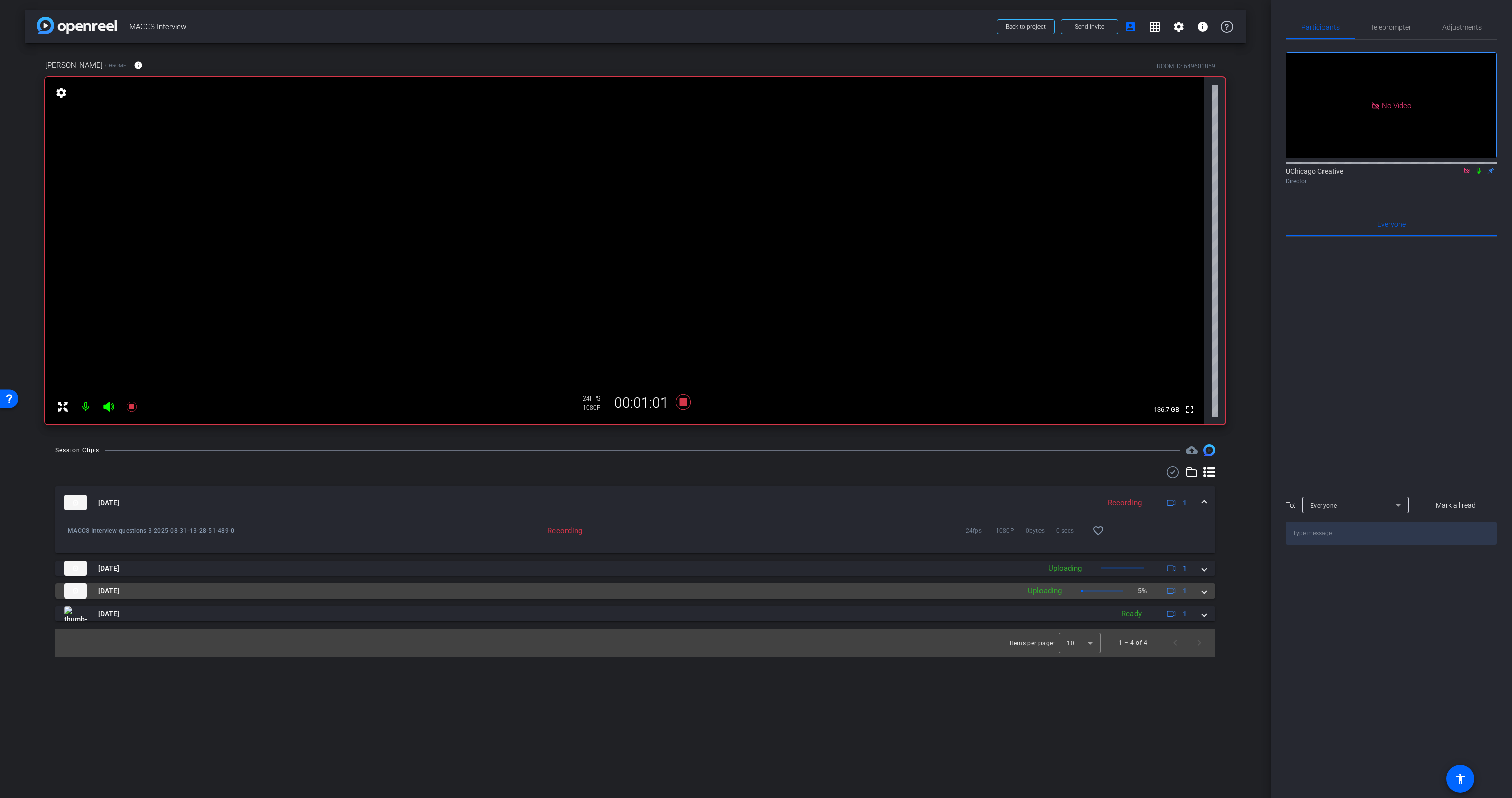
click at [1201, 589] on div "Aug 31, 2025 Uploading 5% 1" at bounding box center [633, 591] width 1138 height 15
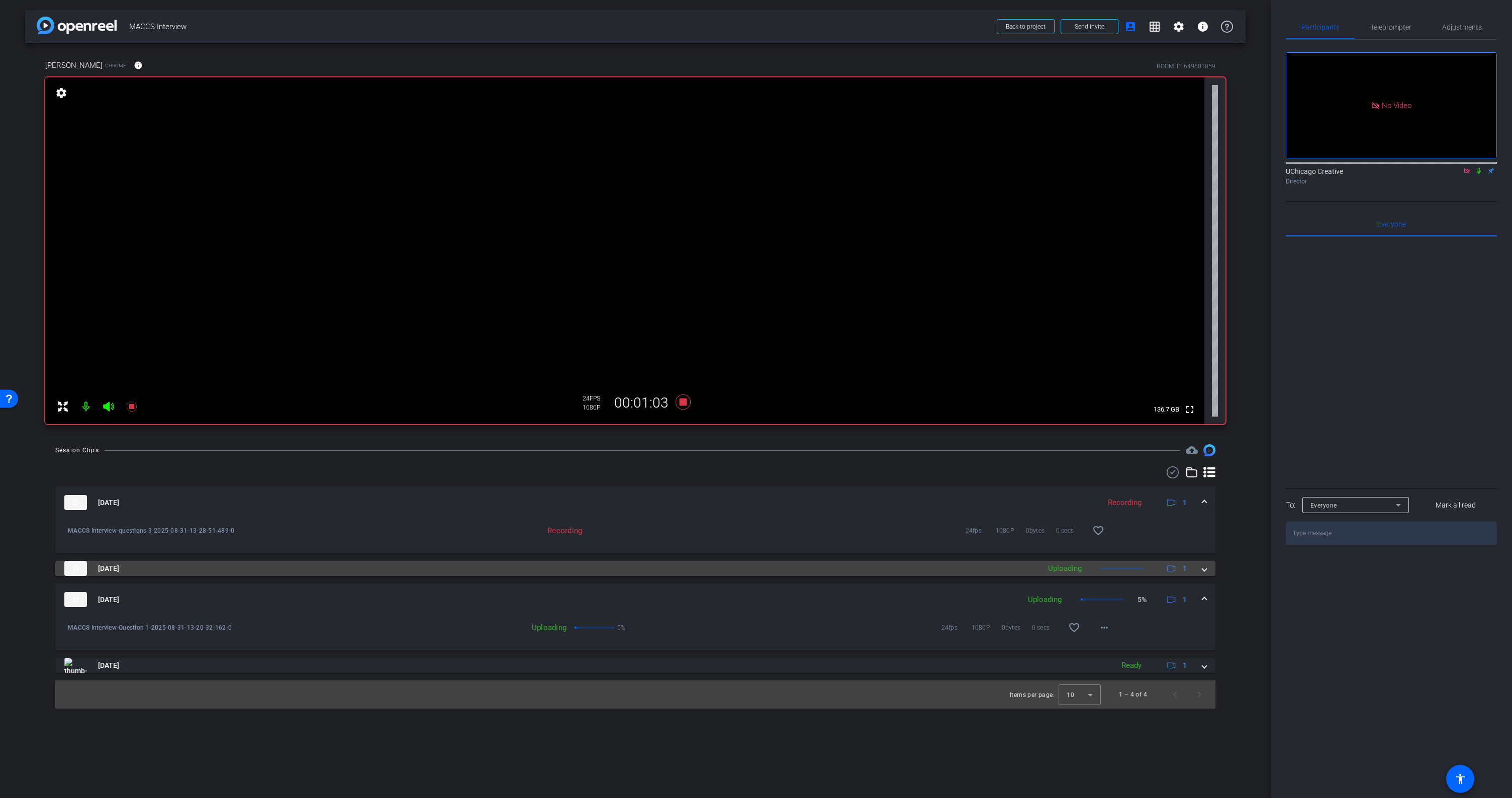
click at [1206, 567] on span at bounding box center [1204, 569] width 4 height 11
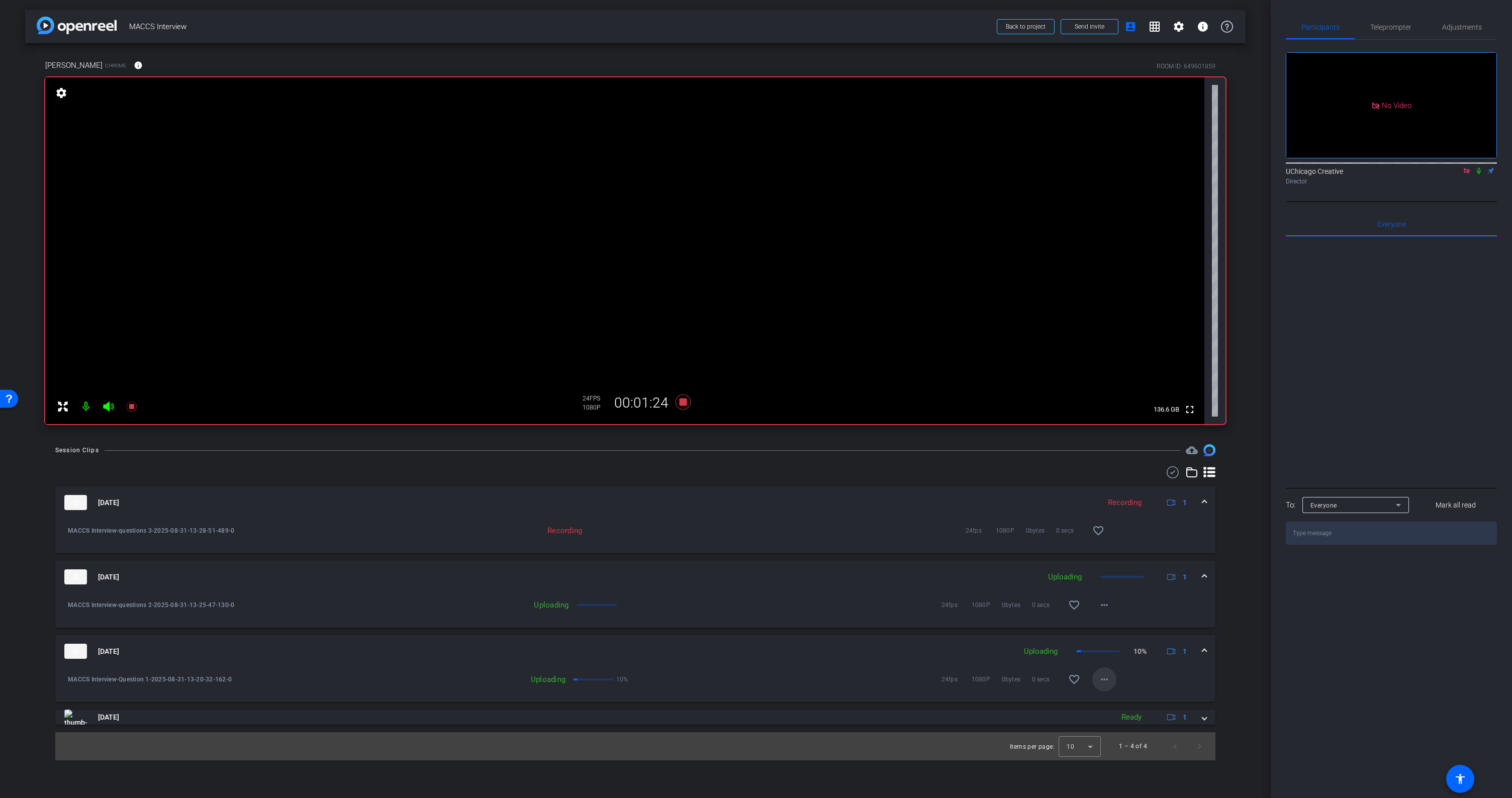
click at [1107, 678] on mat-icon "more_horiz" at bounding box center [1104, 679] width 12 height 12
click at [1250, 641] on div at bounding box center [756, 399] width 1512 height 798
click at [685, 403] on icon at bounding box center [683, 402] width 15 height 15
click at [684, 401] on icon at bounding box center [683, 402] width 15 height 15
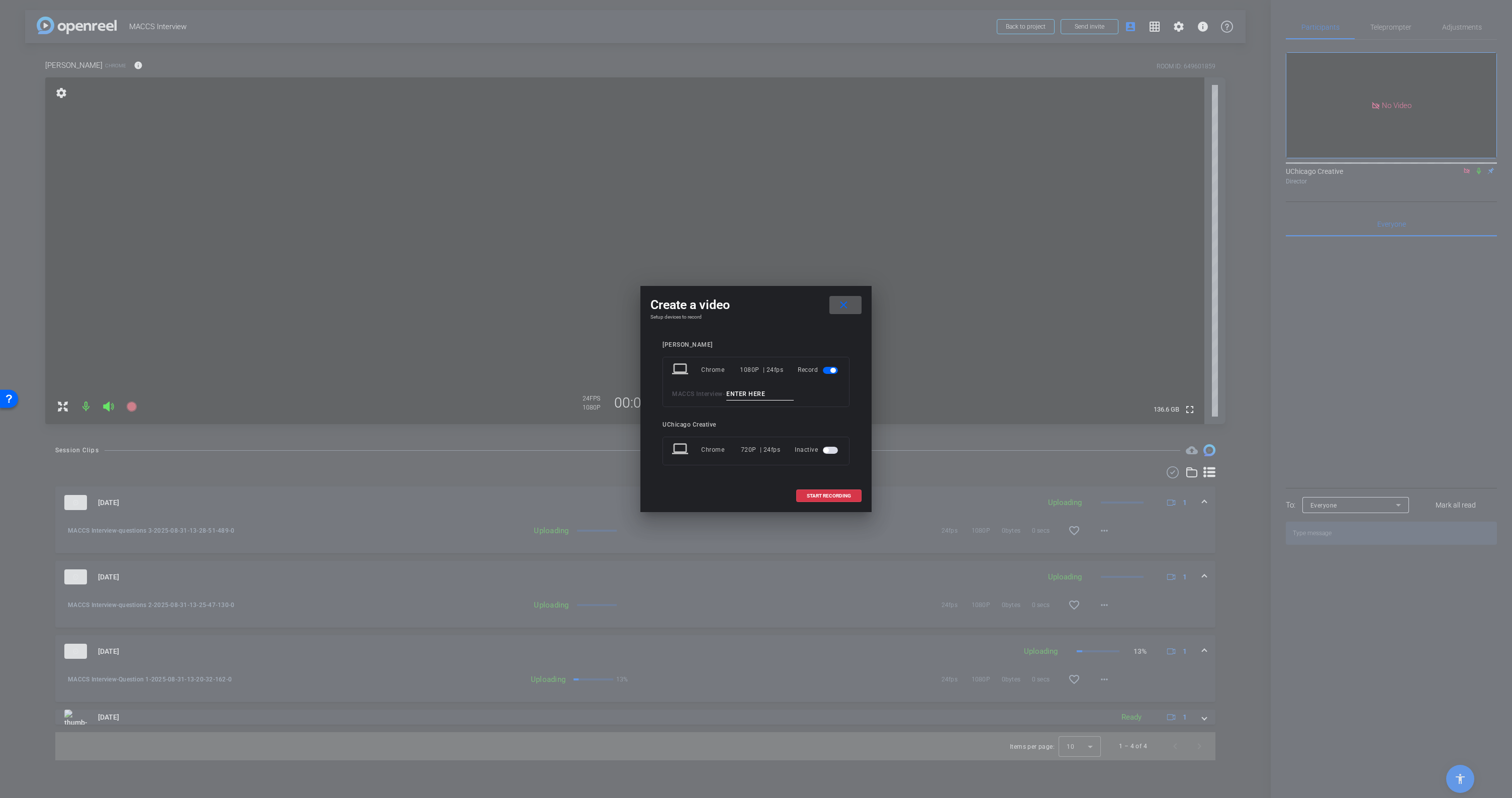
click at [762, 392] on input at bounding box center [760, 394] width 68 height 12
type input "questions 4"
click at [835, 492] on span at bounding box center [829, 496] width 65 height 24
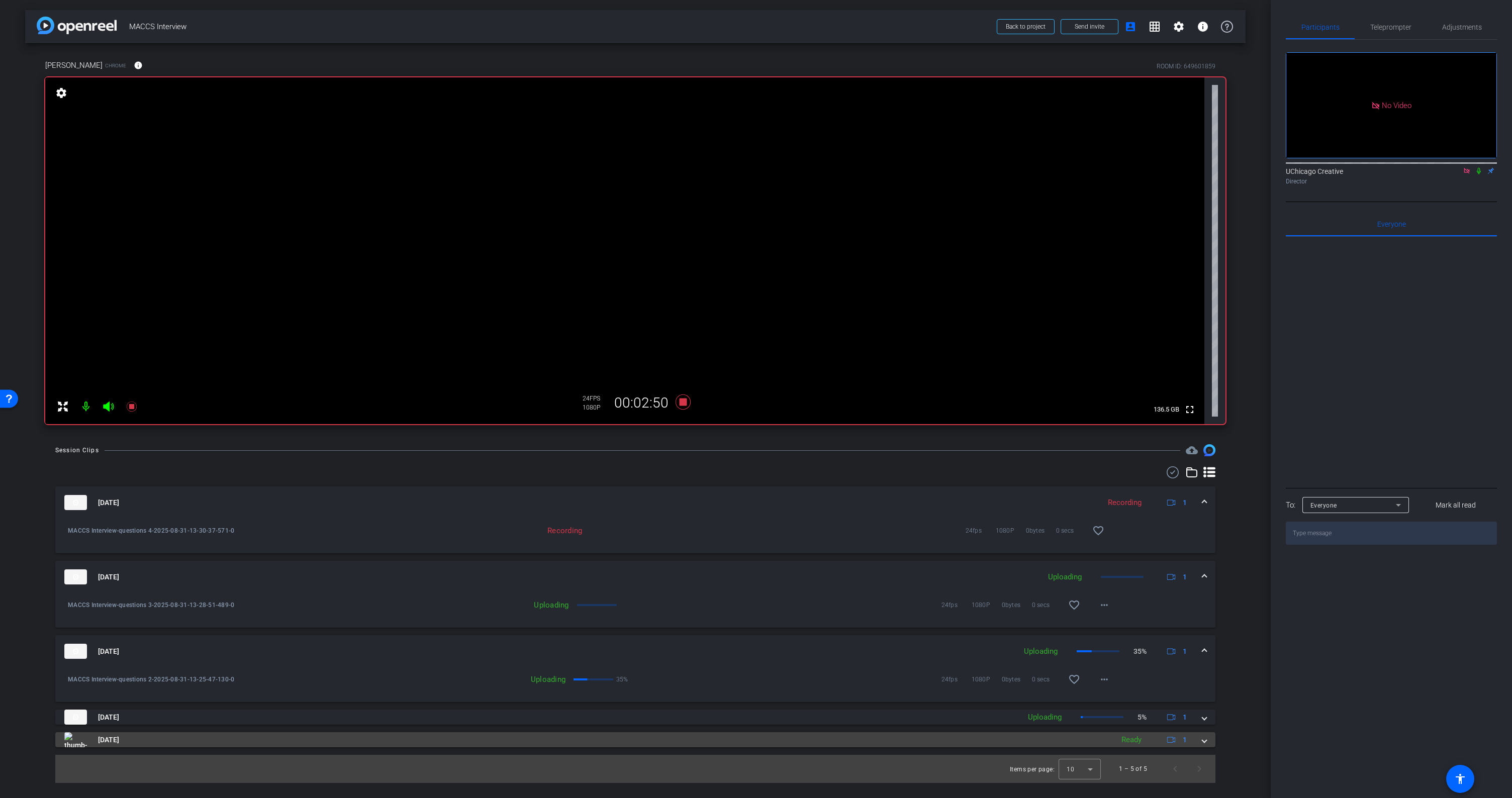
click at [1200, 740] on div "Aug 31, 2025 Ready 1" at bounding box center [633, 740] width 1138 height 15
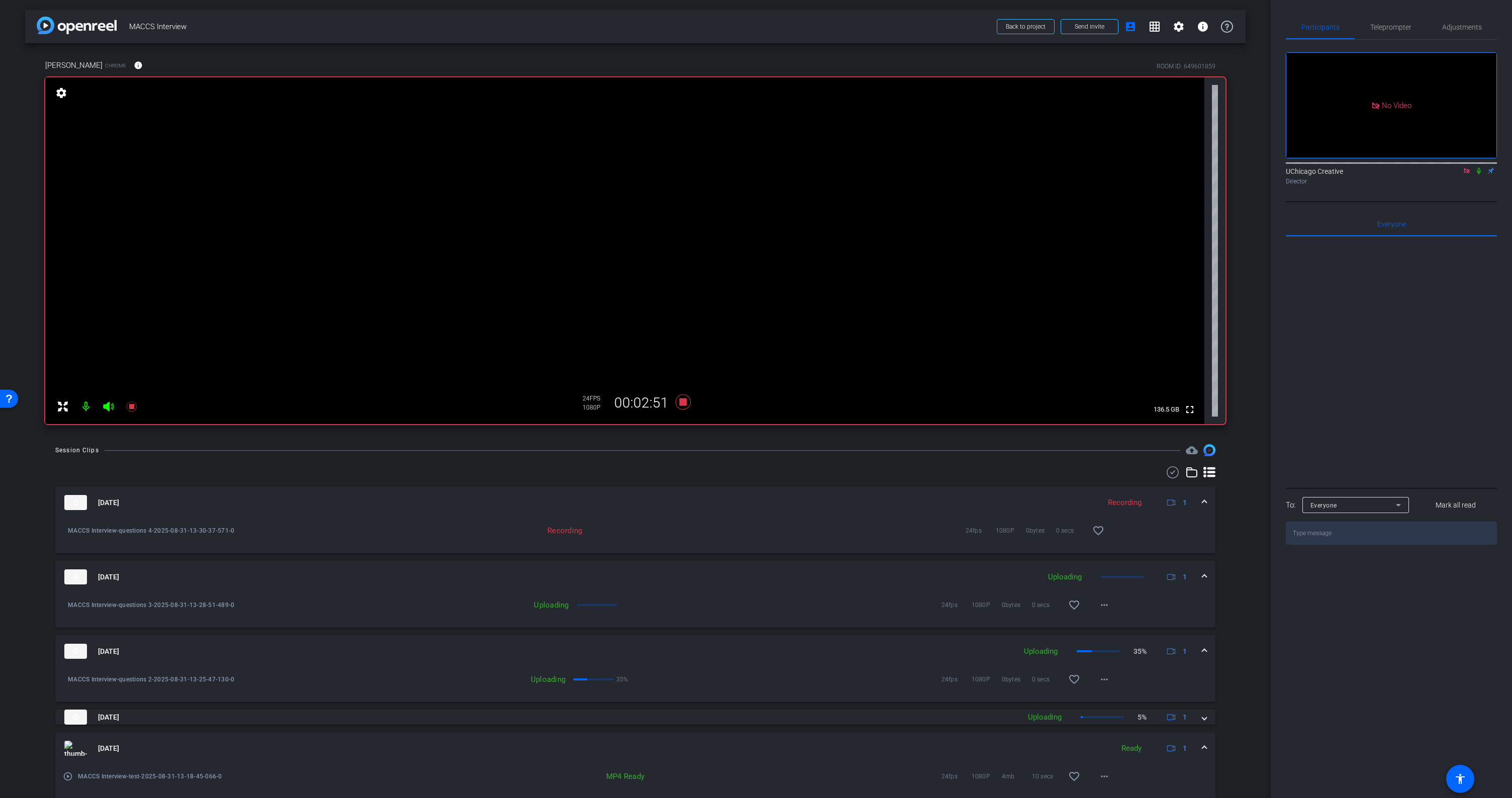
click at [1203, 744] on mat-expansion-panel-header "Aug 31, 2025 Ready 1" at bounding box center [635, 748] width 1160 height 32
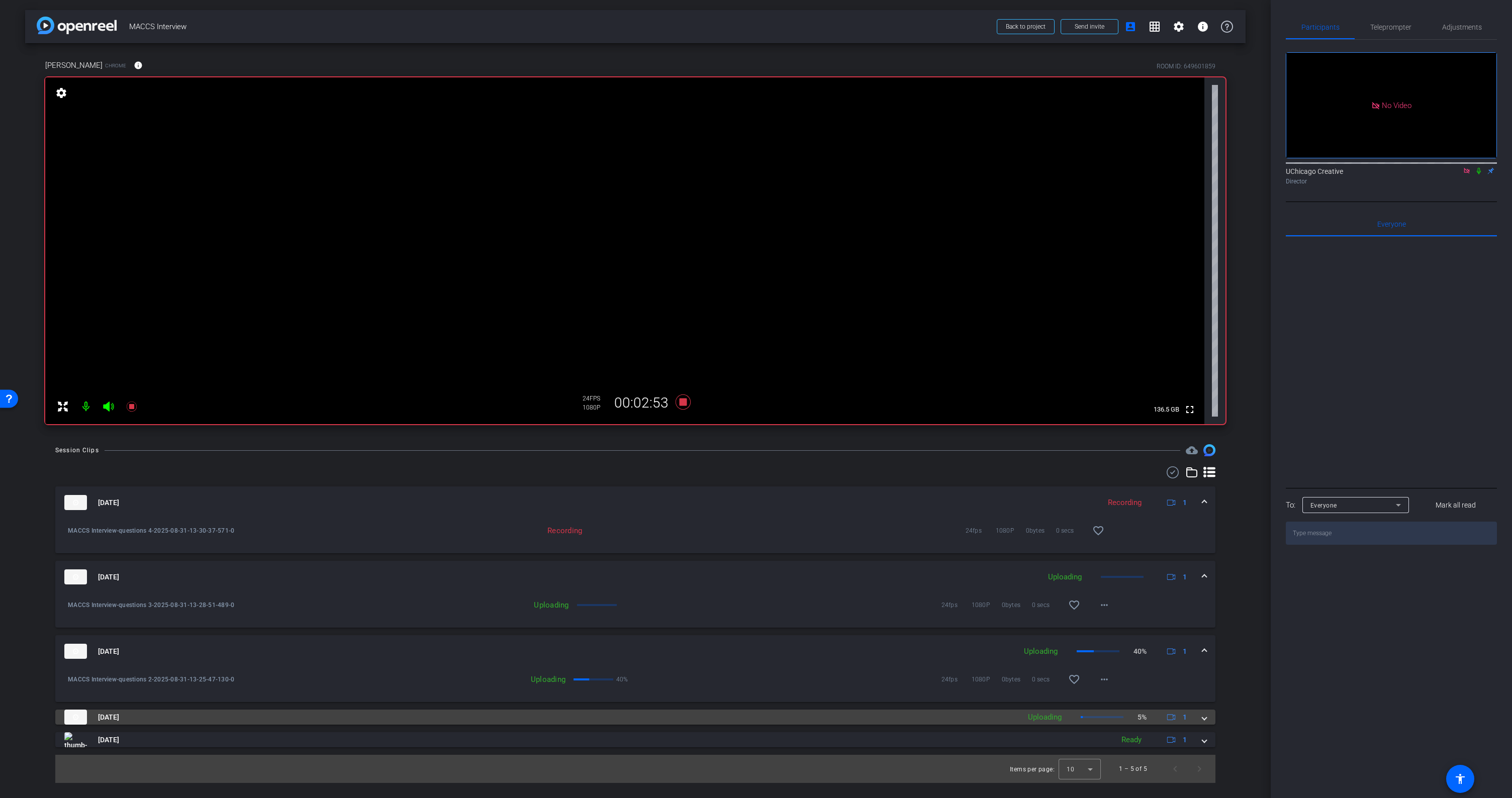
click at [1203, 720] on span at bounding box center [1204, 717] width 4 height 11
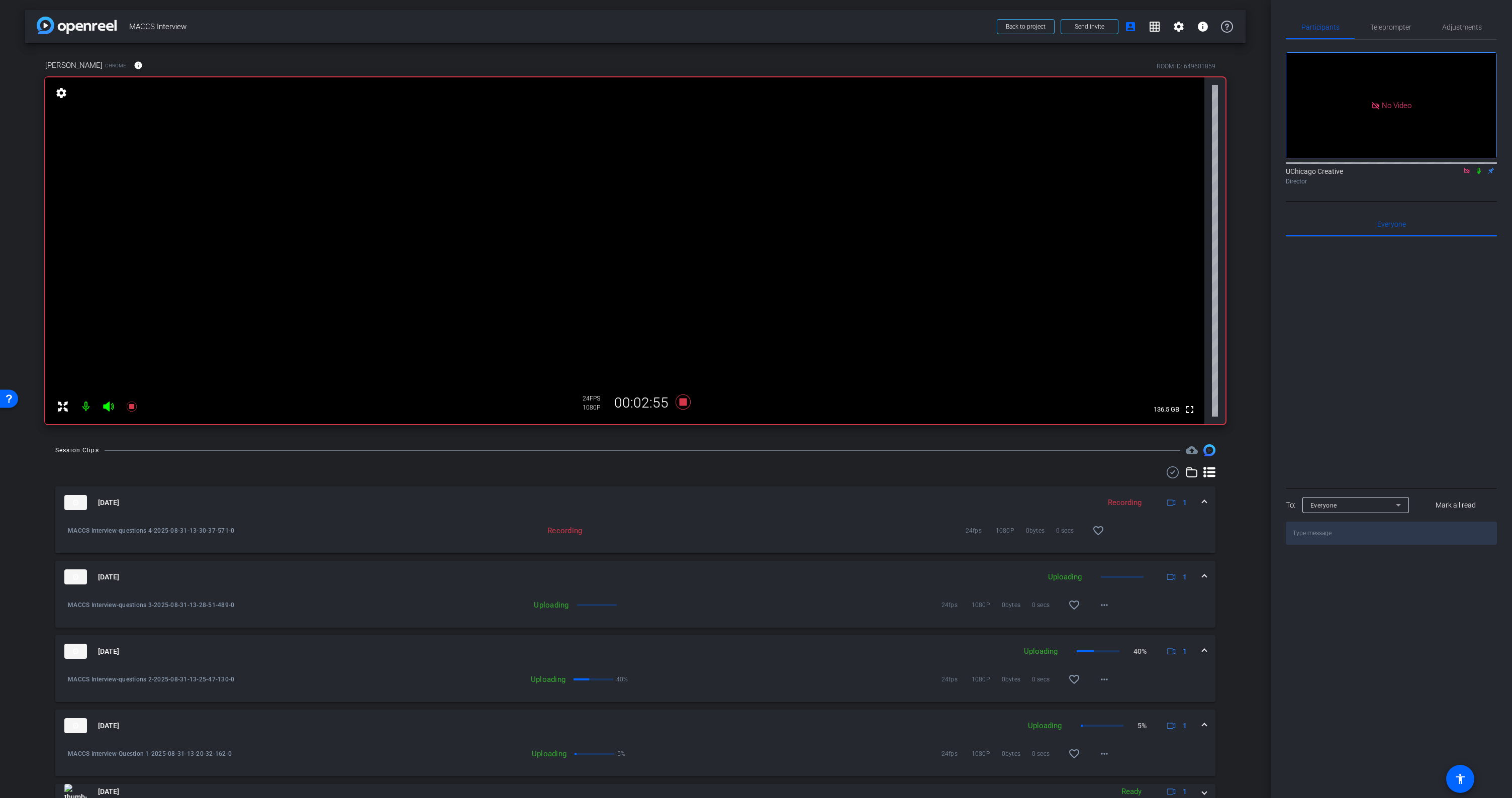
click at [1202, 725] on mat-expansion-panel-header "Aug 31, 2025 Uploading 5% 1" at bounding box center [635, 725] width 1160 height 32
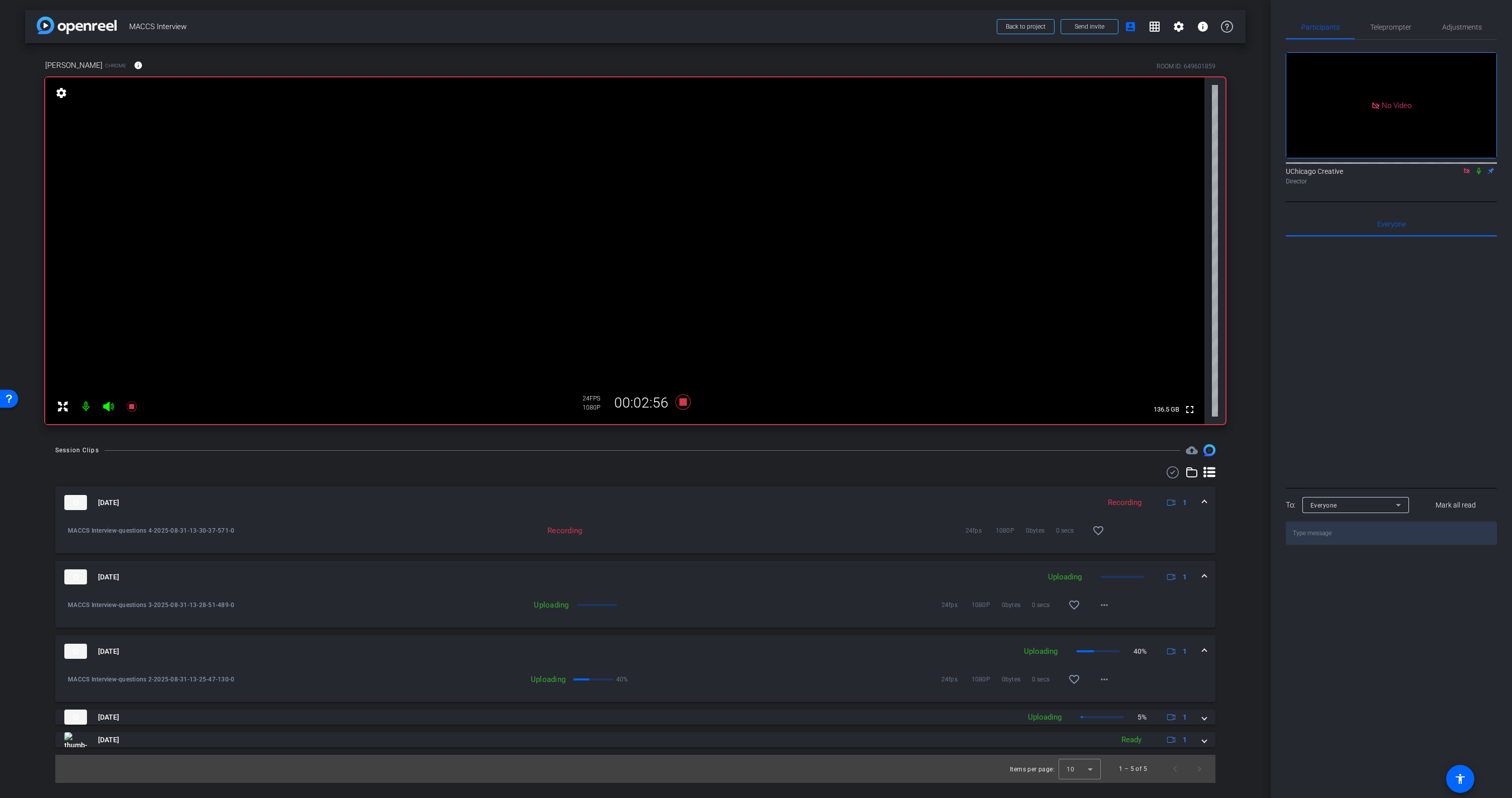
click at [1205, 646] on span at bounding box center [1204, 651] width 4 height 11
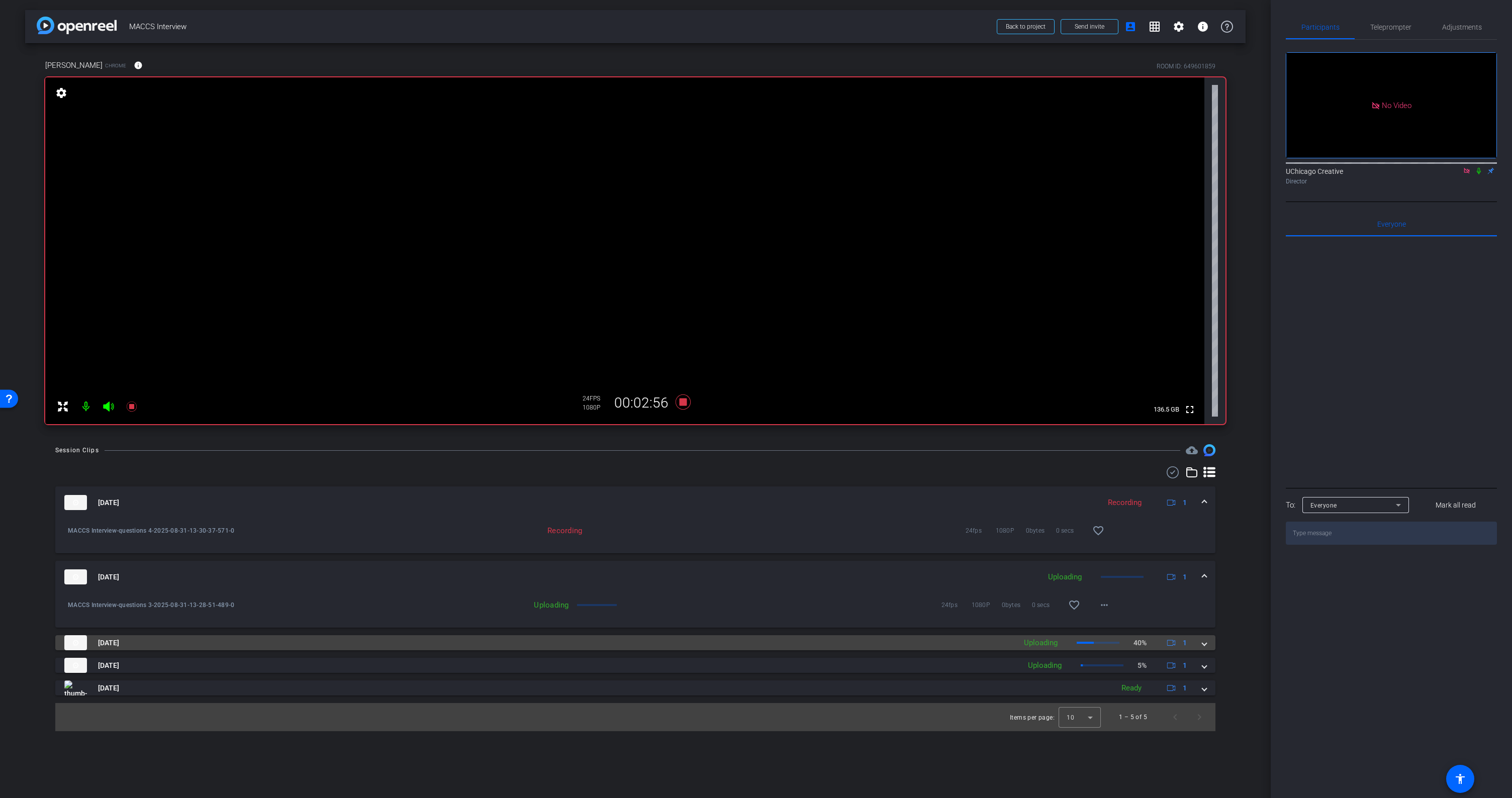
click at [1205, 646] on span at bounding box center [1204, 643] width 4 height 11
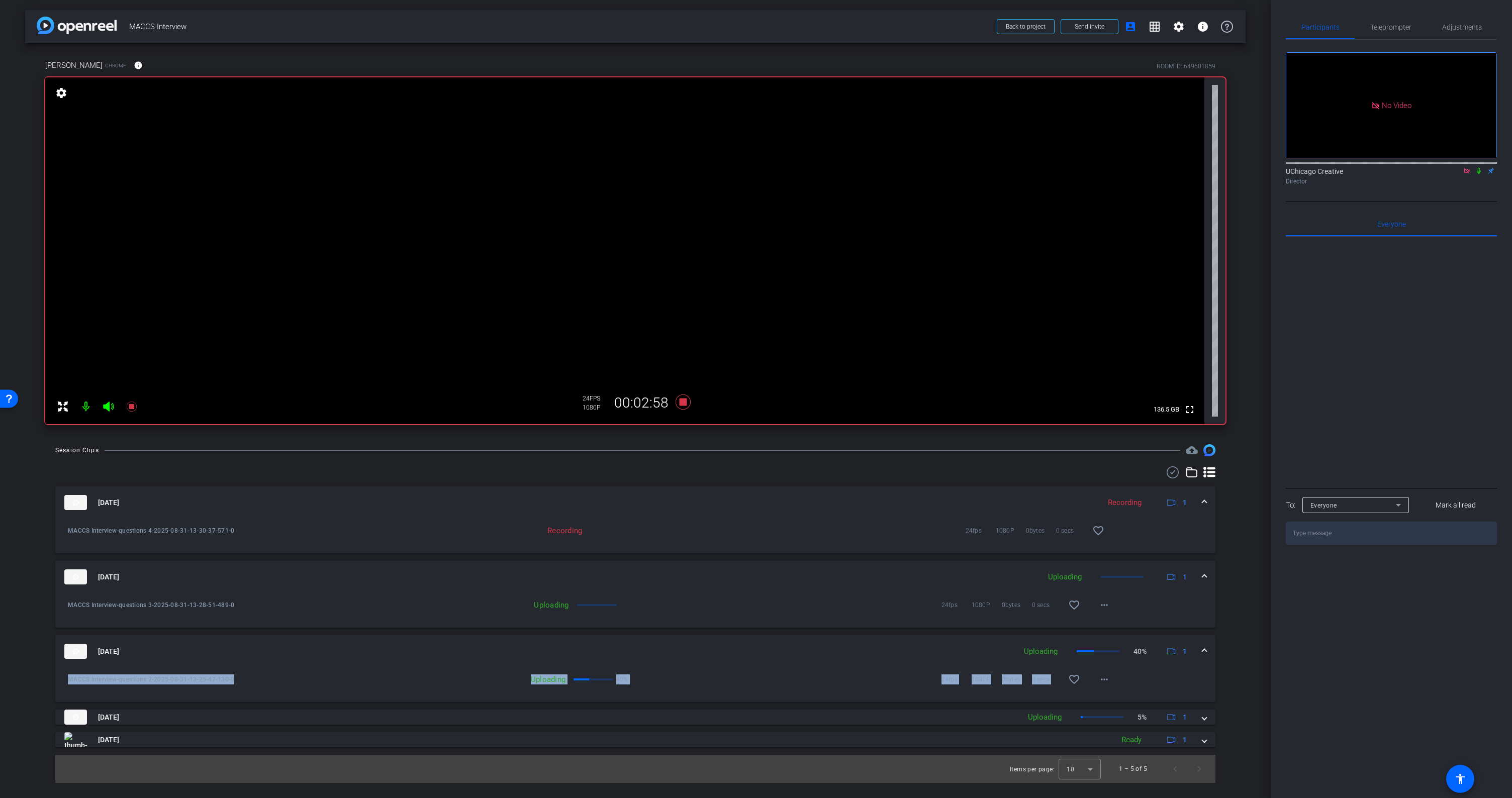
click at [1179, 684] on div "MACCS Interview-questions 2-2025-08-31-13-25-47-130-0 Uploading 40% 24fps 1080P…" at bounding box center [635, 684] width 1160 height 35
click at [687, 403] on icon at bounding box center [683, 402] width 15 height 15
click at [686, 403] on icon at bounding box center [683, 402] width 15 height 15
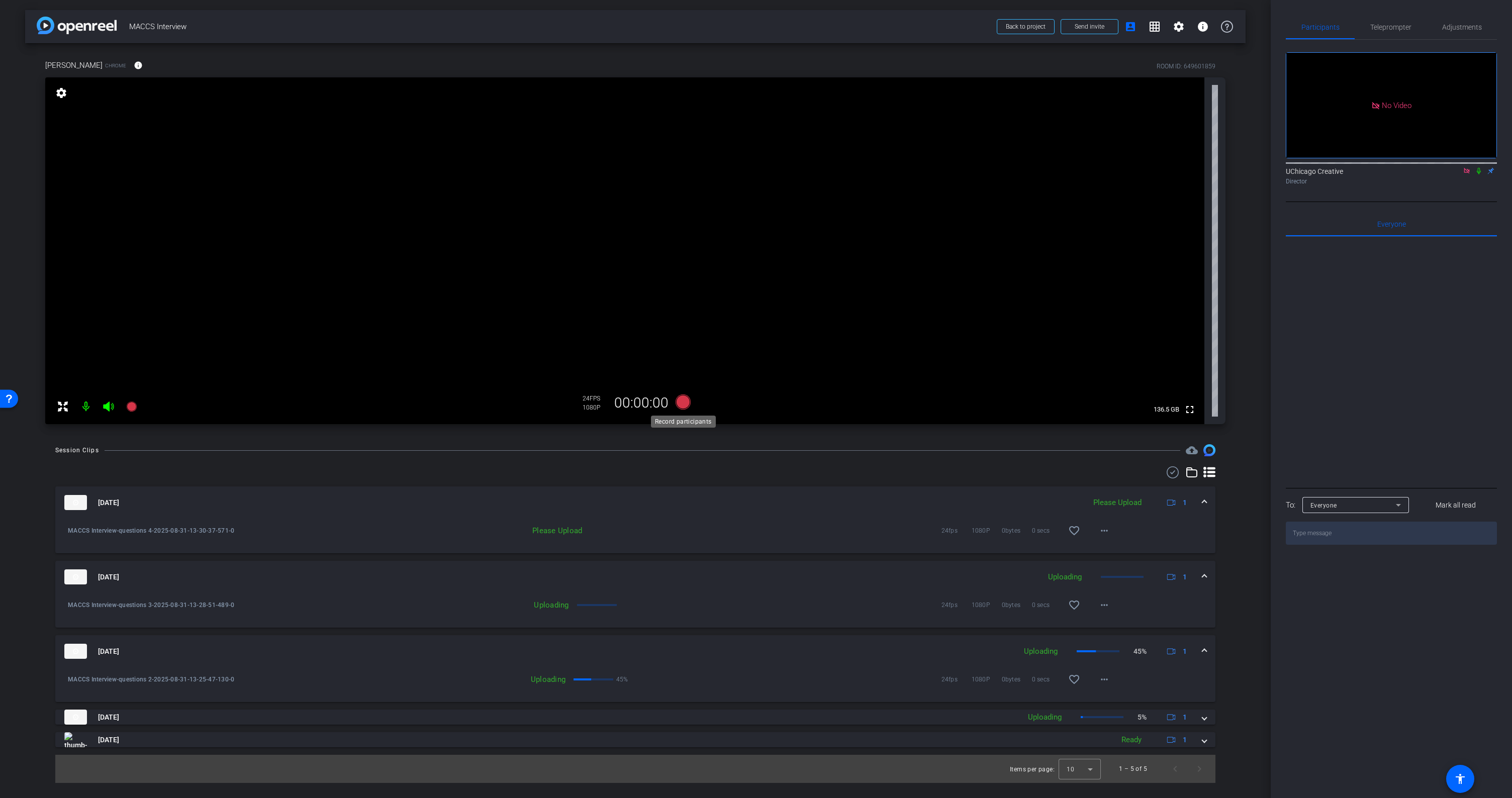
click at [682, 403] on icon at bounding box center [683, 402] width 15 height 15
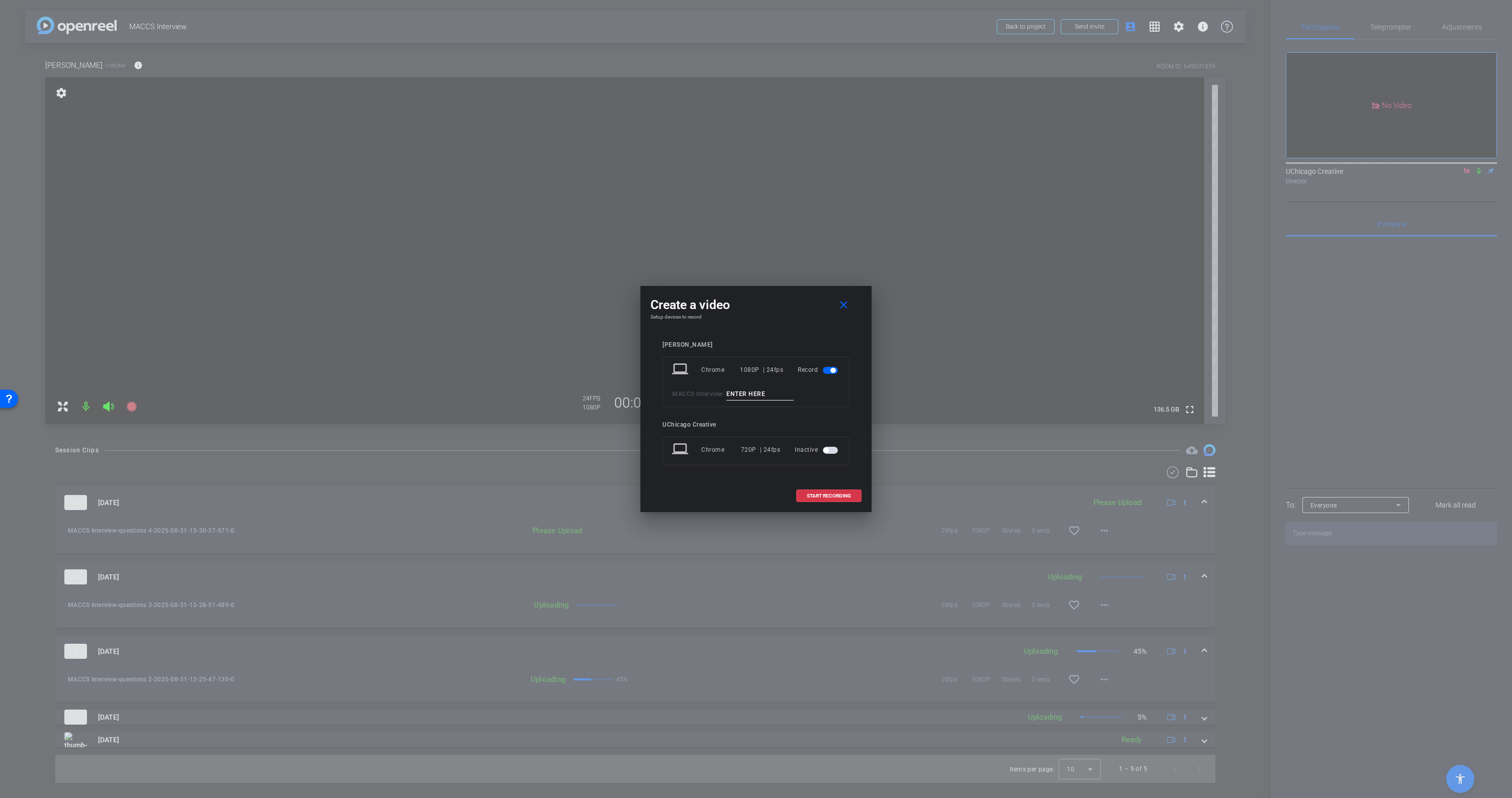
click at [777, 393] on input at bounding box center [760, 394] width 68 height 12
type input "questions 5"
click at [833, 493] on span "START RECORDING" at bounding box center [828, 496] width 44 height 5
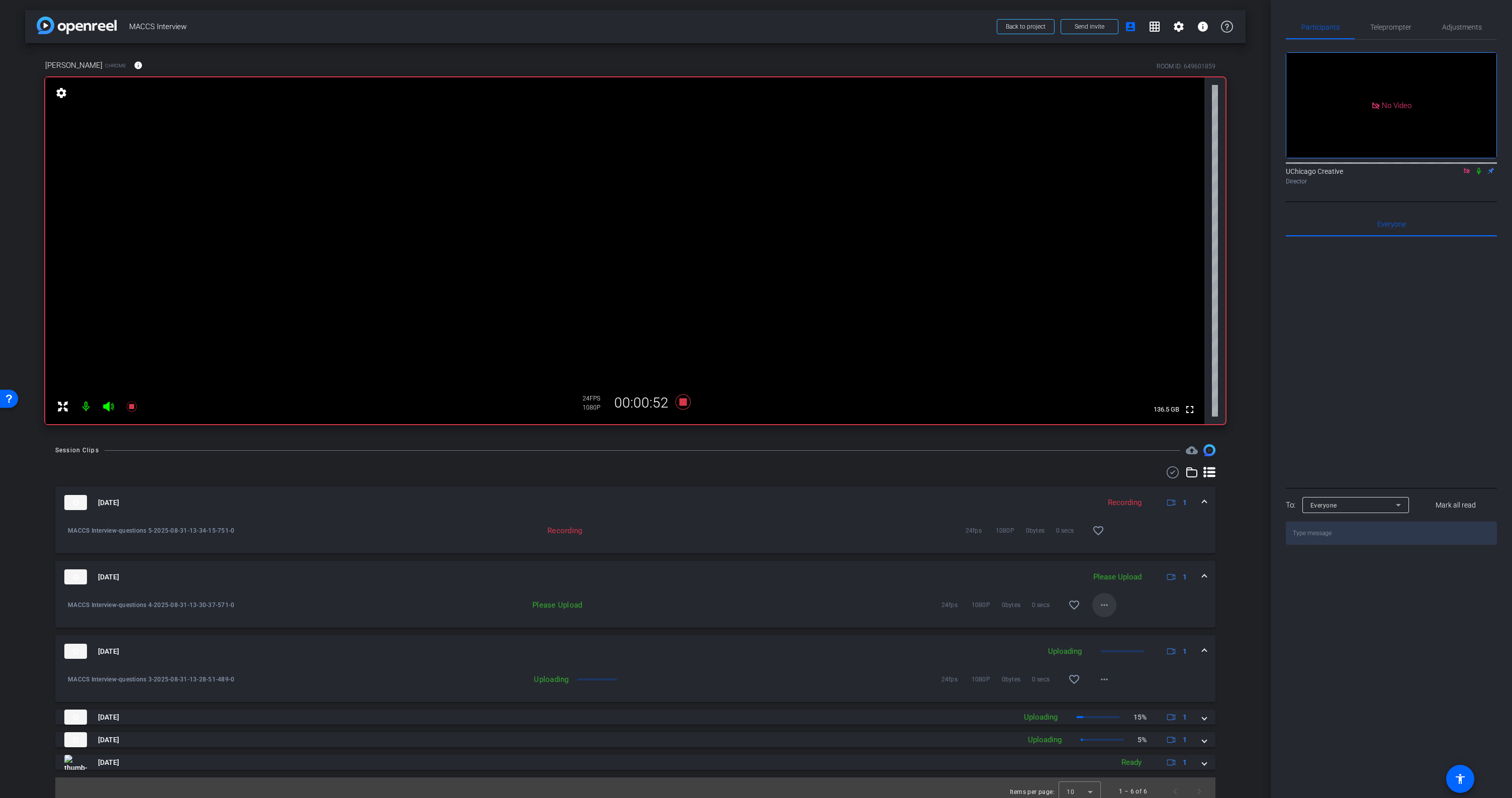
click at [1101, 604] on mat-icon "more_horiz" at bounding box center [1104, 605] width 12 height 12
click at [1104, 626] on span "Upload" at bounding box center [1115, 626] width 41 height 12
click at [1202, 649] on span at bounding box center [1204, 651] width 4 height 11
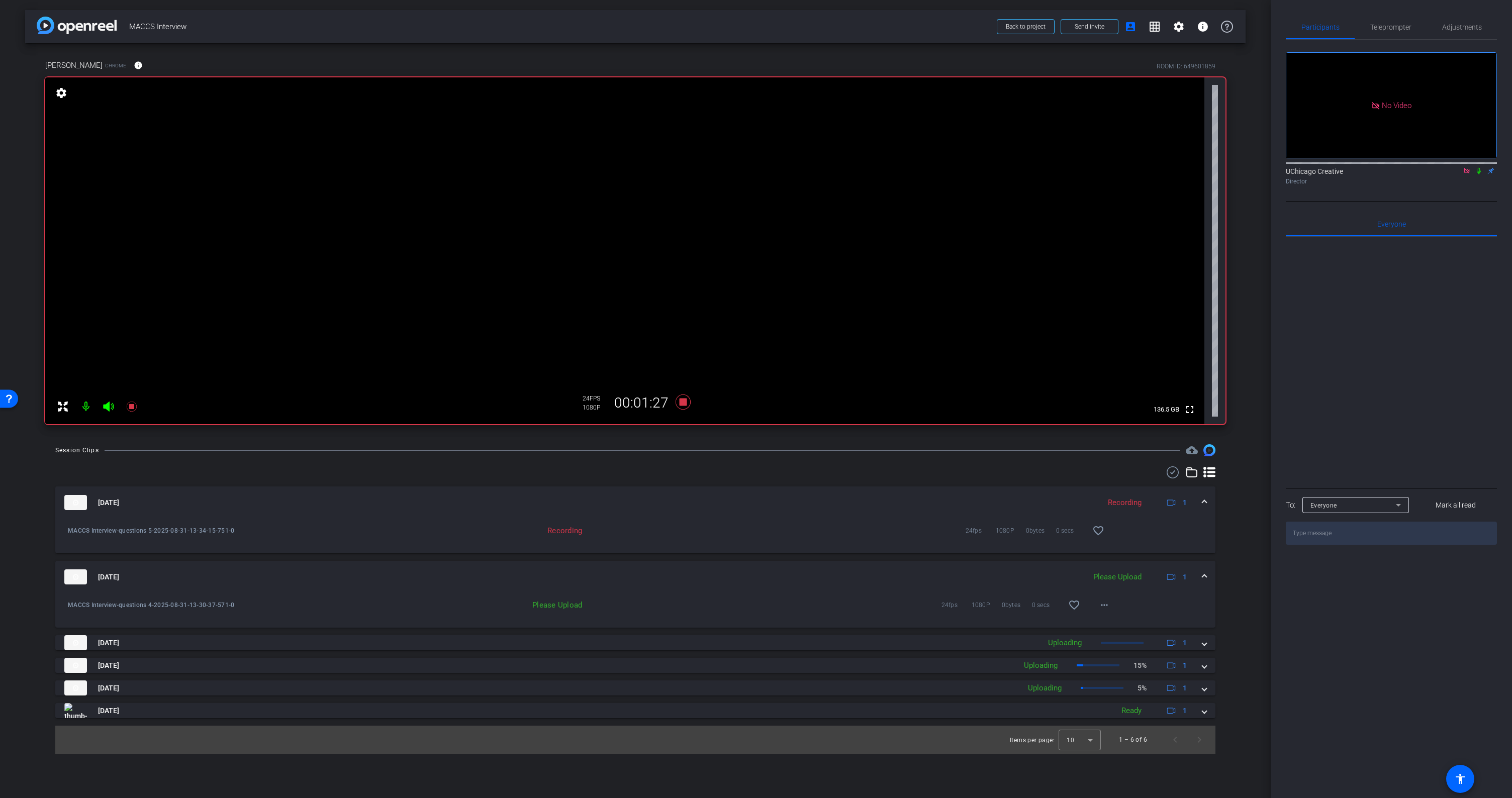
click at [1204, 574] on span at bounding box center [1204, 577] width 4 height 11
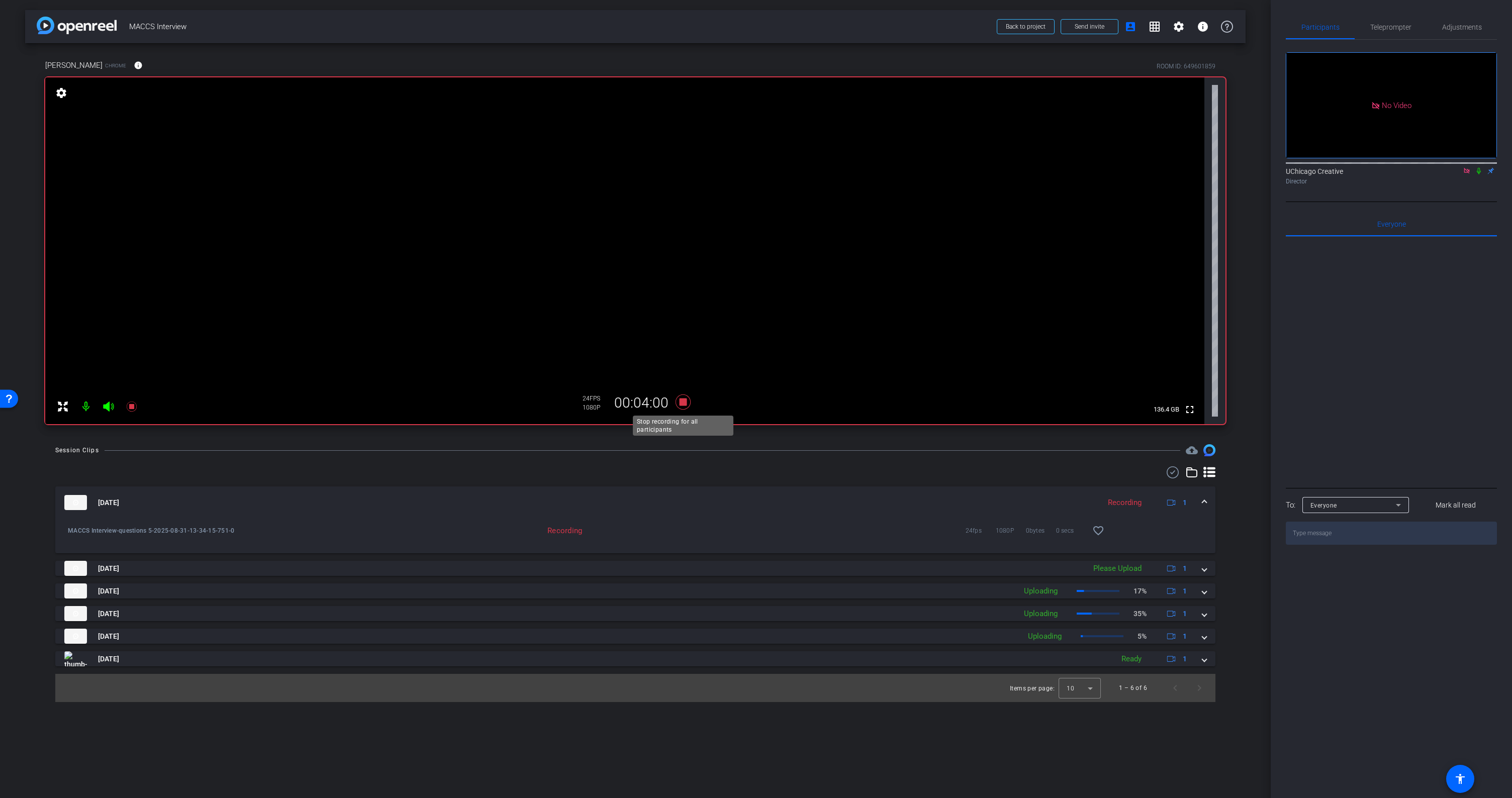
click at [680, 403] on icon at bounding box center [683, 402] width 15 height 15
click at [1206, 502] on span at bounding box center [1204, 503] width 4 height 11
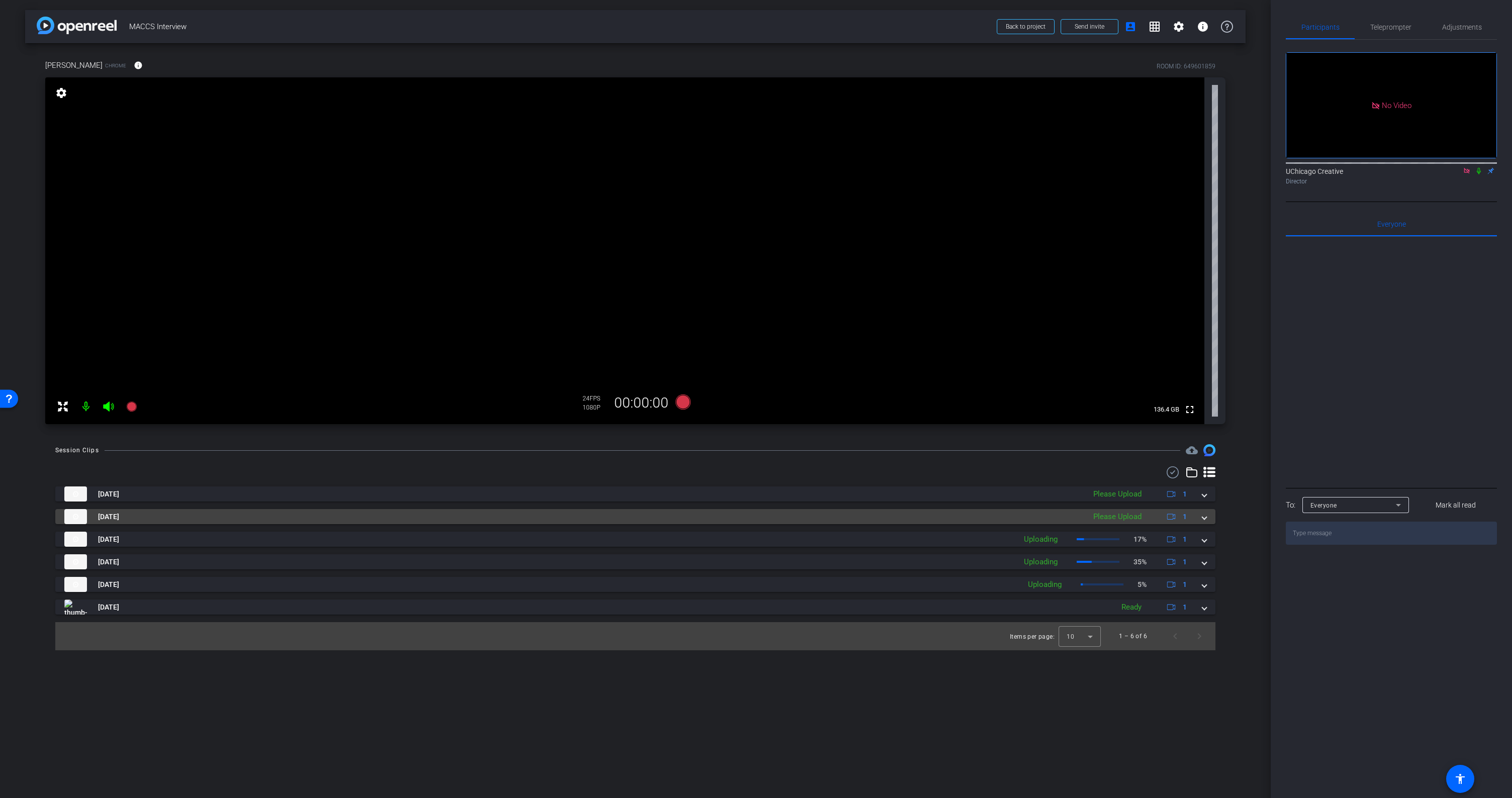
click at [1206, 520] on mat-expansion-panel-header "Aug 31, 2025 Please Upload 1" at bounding box center [635, 517] width 1160 height 15
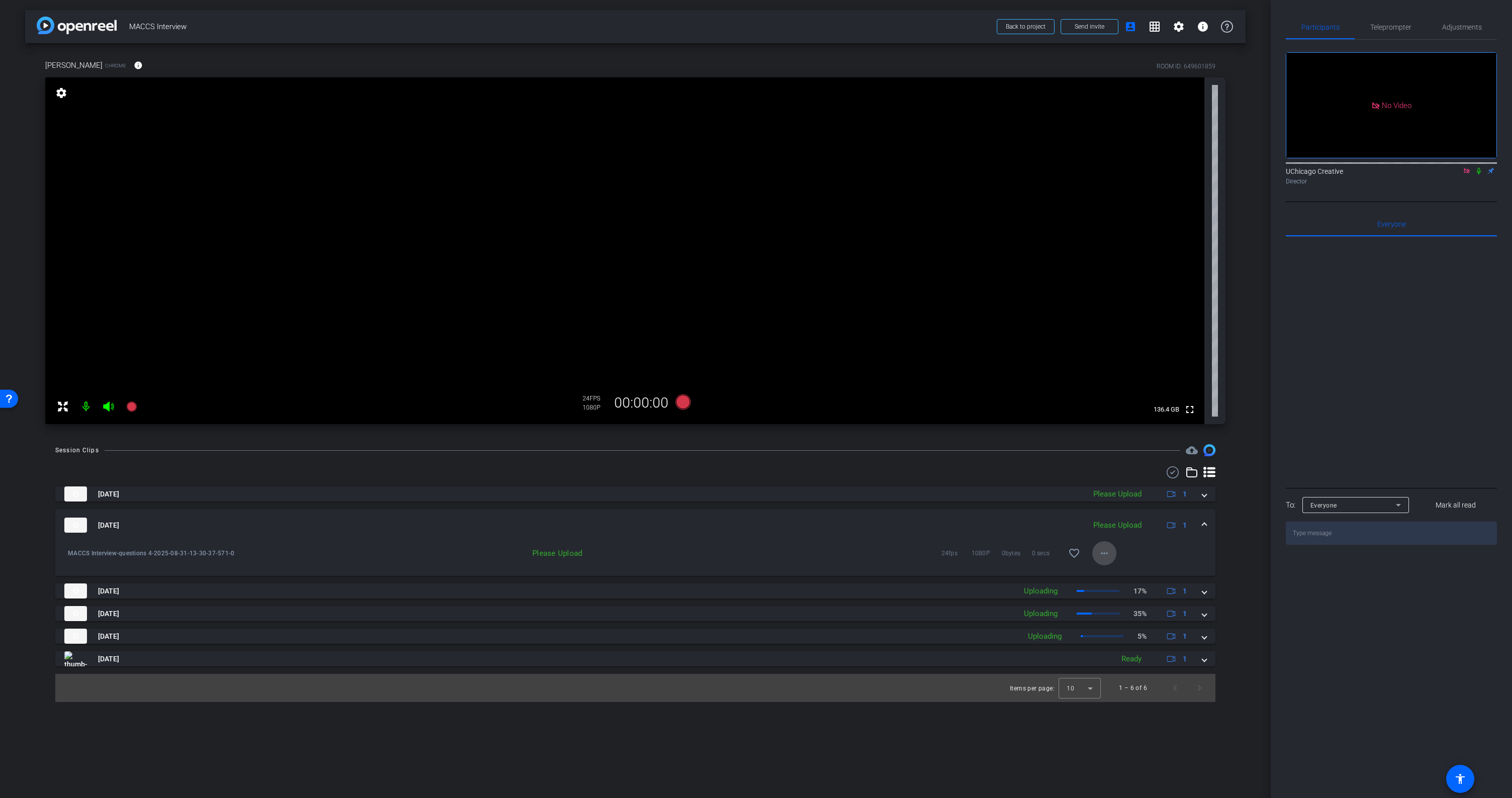
click at [1100, 553] on mat-icon "more_horiz" at bounding box center [1104, 553] width 12 height 12
click at [1106, 573] on span "Upload" at bounding box center [1120, 574] width 41 height 12
click at [1500, 17] on span "×" at bounding box center [1499, 18] width 5 height 12
click at [1102, 554] on mat-icon "more_horiz" at bounding box center [1104, 553] width 12 height 12
click at [1115, 574] on span "Upload" at bounding box center [1120, 574] width 41 height 12
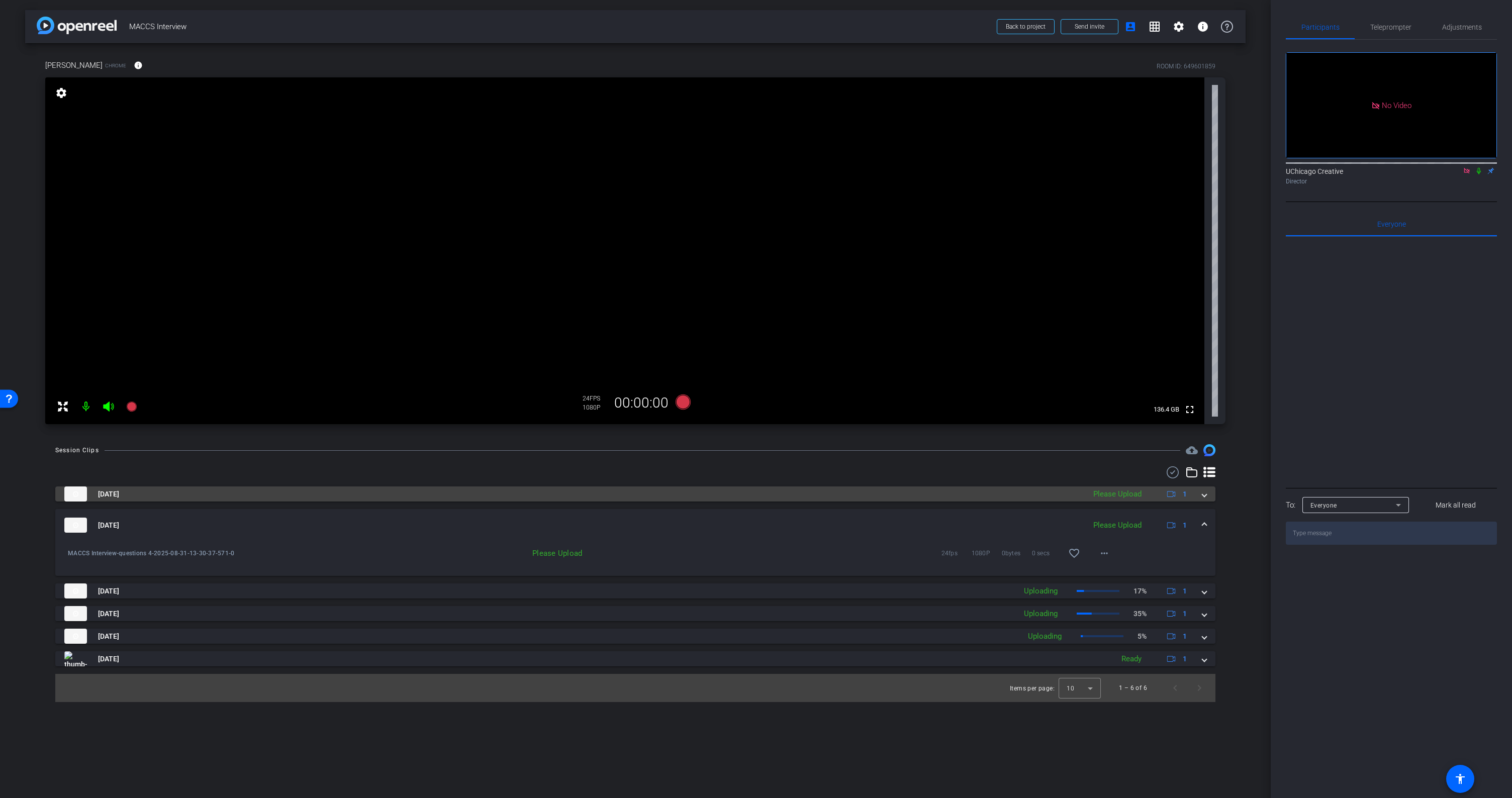
click at [1209, 495] on mat-expansion-panel-header "Aug 31, 2025 Please Upload 1" at bounding box center [635, 494] width 1160 height 15
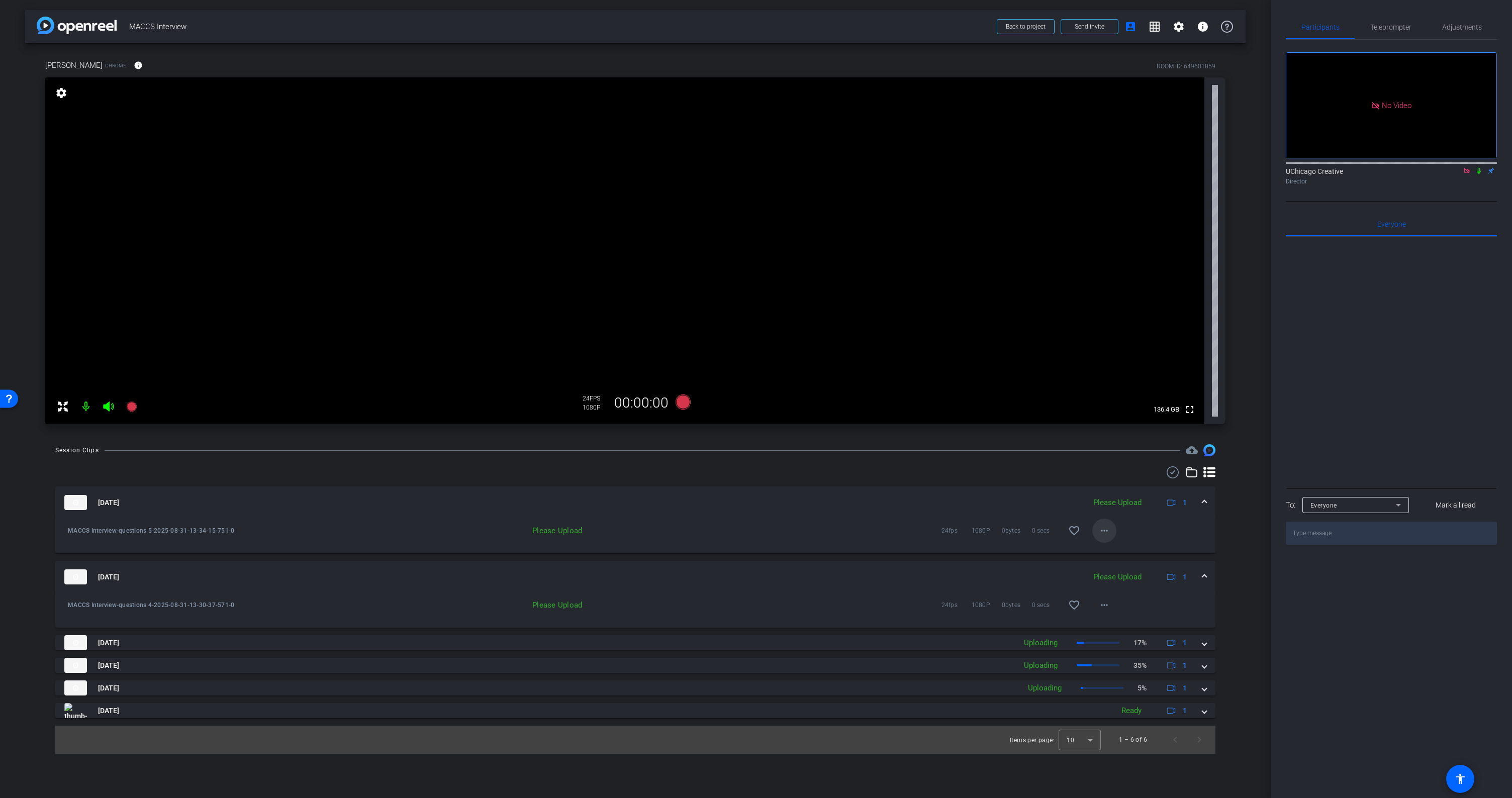
click at [1101, 530] on mat-icon "more_horiz" at bounding box center [1104, 530] width 12 height 12
click at [1110, 554] on span "Upload" at bounding box center [1120, 552] width 41 height 12
click at [1106, 531] on mat-icon "more_horiz" at bounding box center [1104, 530] width 12 height 12
click at [1111, 547] on span "Upload" at bounding box center [1120, 552] width 41 height 12
click at [1209, 500] on mat-expansion-panel-header "Aug 31, 2025 Please Upload 1" at bounding box center [635, 502] width 1160 height 32
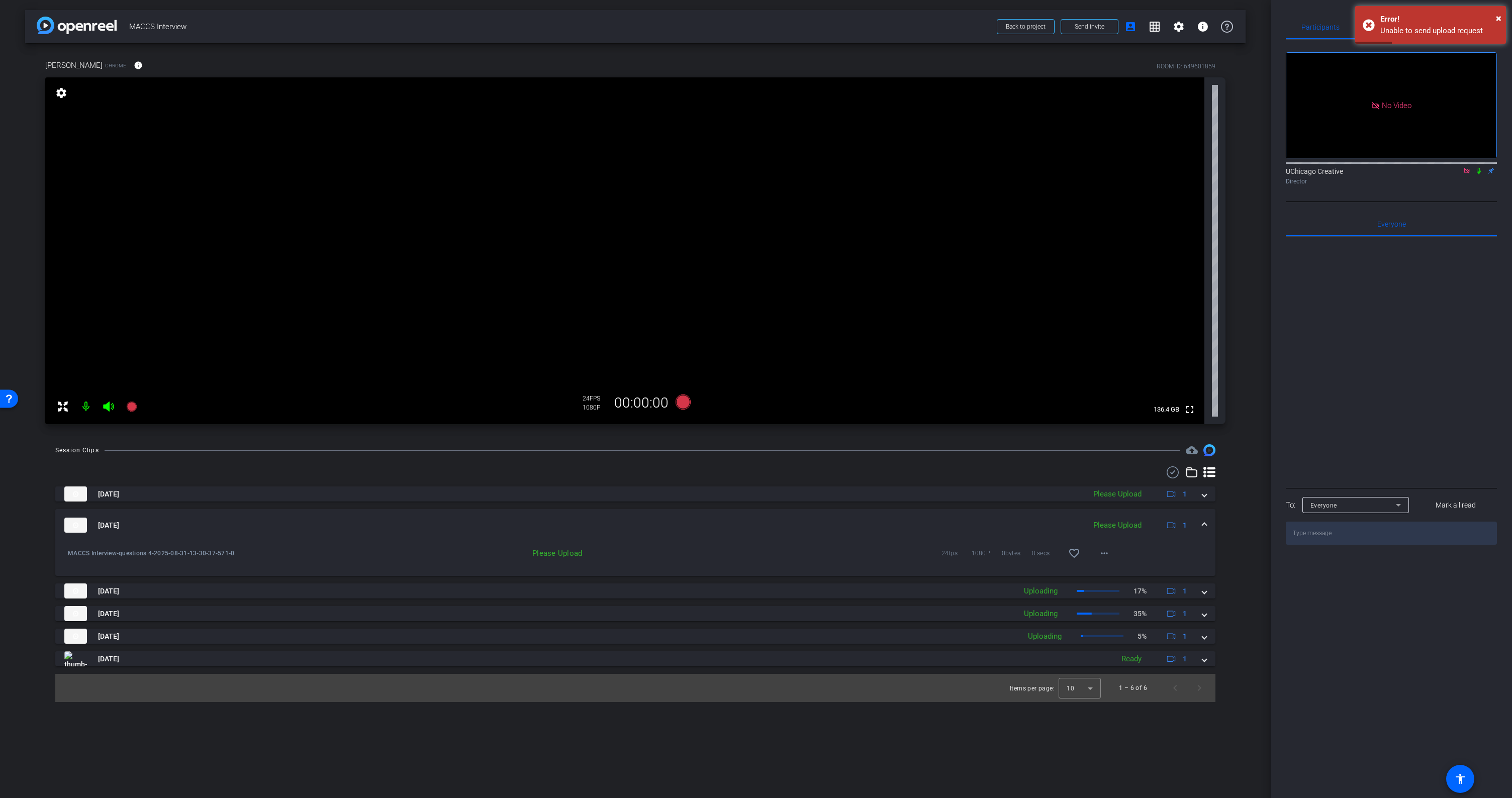
click at [1204, 519] on mat-expansion-panel-header "Aug 31, 2025 Please Upload 1" at bounding box center [635, 525] width 1160 height 32
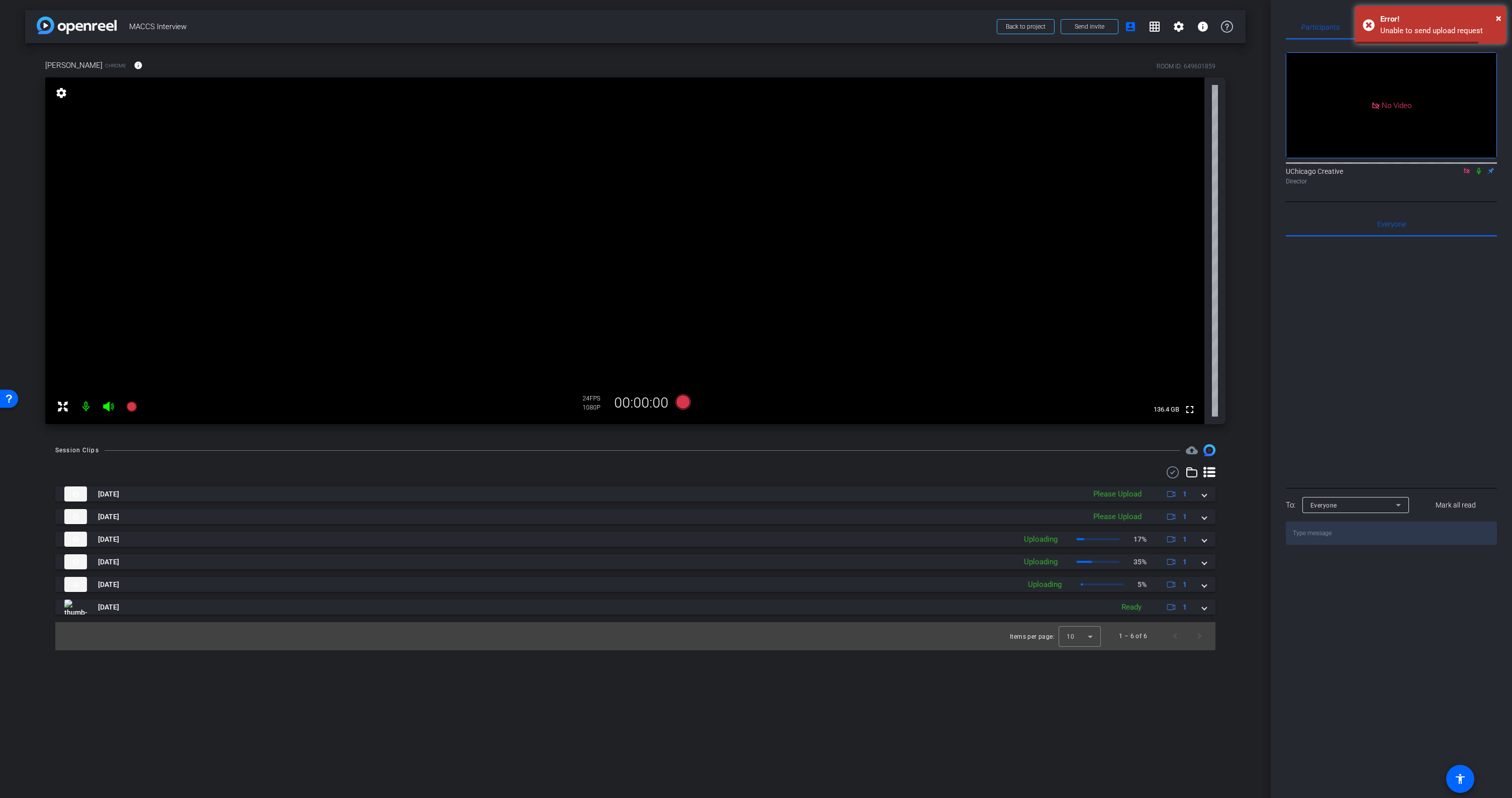
click at [1246, 516] on div "arrow_back MACCS Interview Back to project Send invite account_box grid_on sett…" at bounding box center [635, 399] width 1271 height 798
click at [1503, 17] on div "× Error! Unable to send upload request" at bounding box center [1430, 25] width 151 height 38
click at [1500, 16] on span "×" at bounding box center [1499, 18] width 5 height 12
click at [1248, 201] on div "arrow_back MACCS Interview Back to project Send invite account_box grid_on sett…" at bounding box center [635, 399] width 1271 height 798
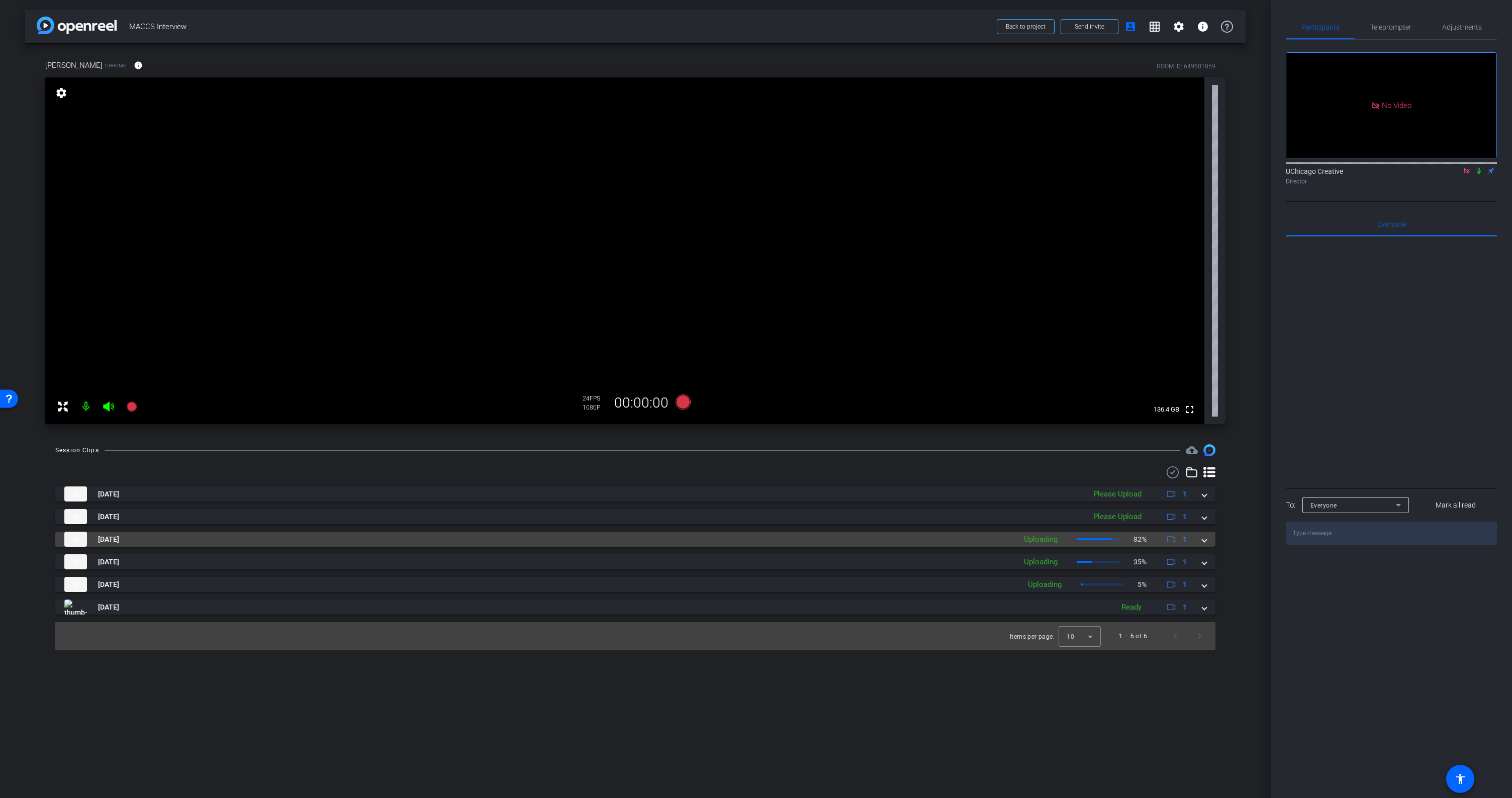
click at [1206, 540] on span at bounding box center [1204, 539] width 4 height 11
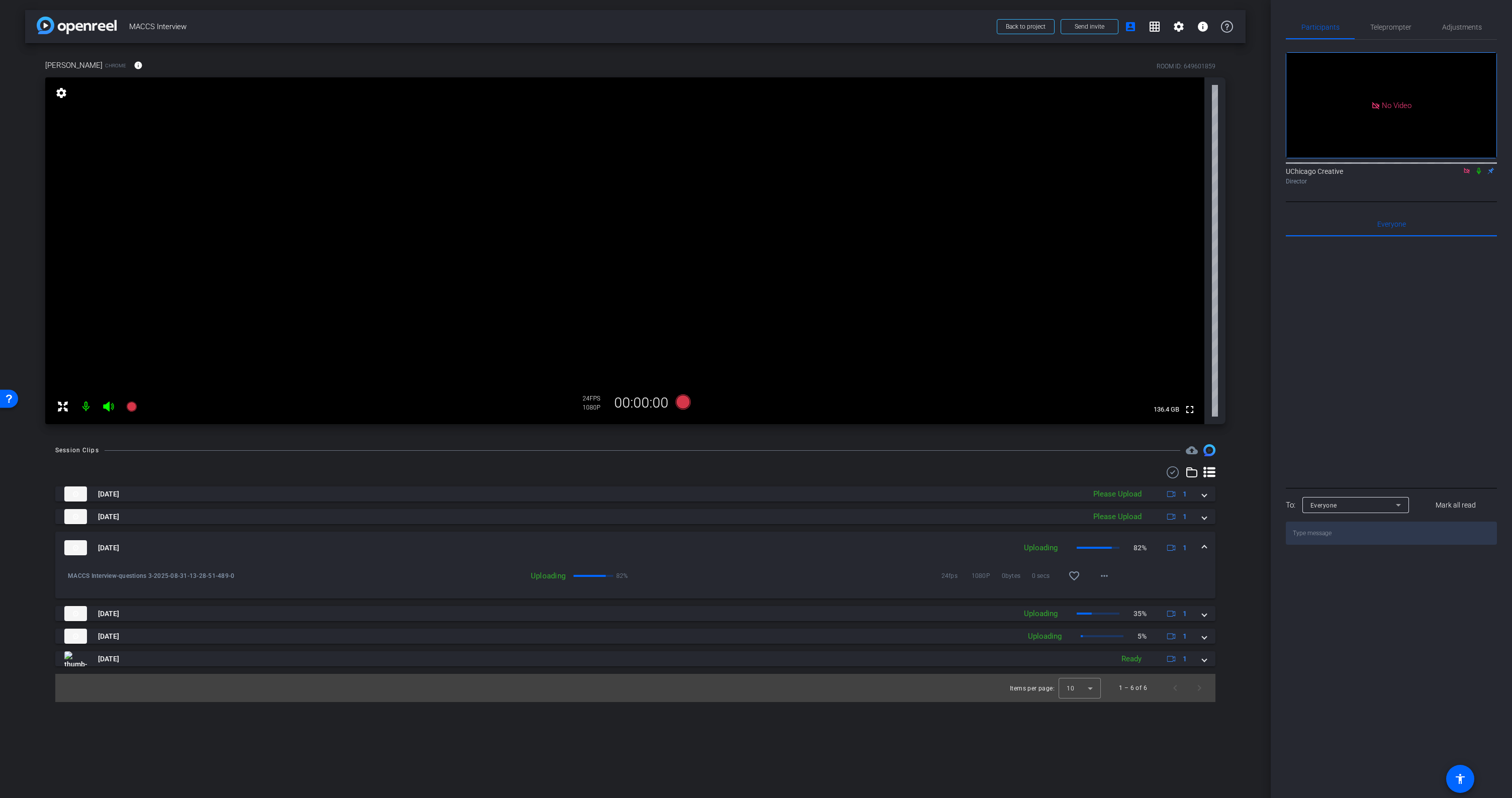
click at [1206, 545] on span at bounding box center [1204, 548] width 4 height 11
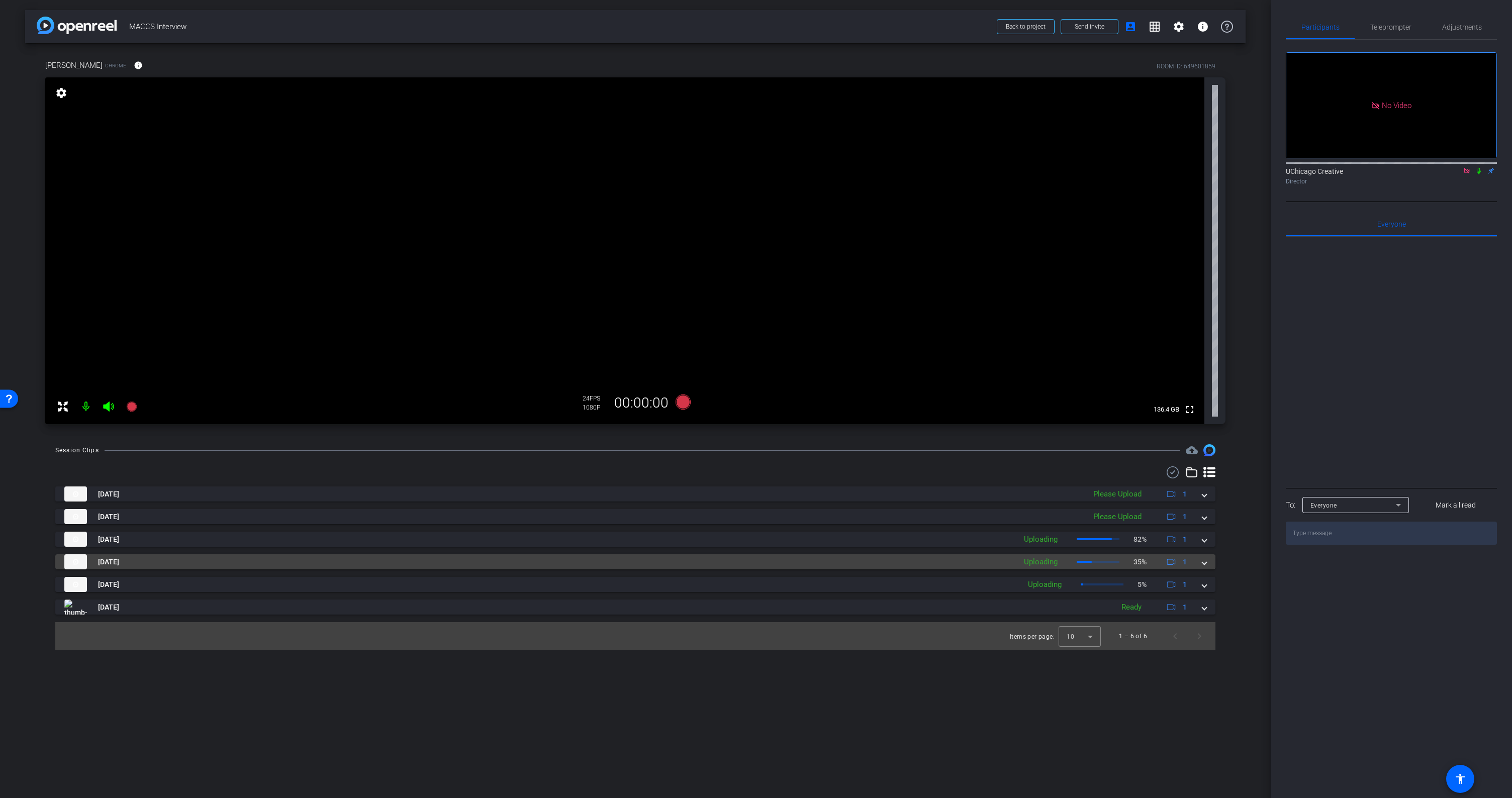
click at [1206, 564] on mat-expansion-panel-header "Aug 31, 2025 Uploading 35% 1" at bounding box center [635, 562] width 1160 height 15
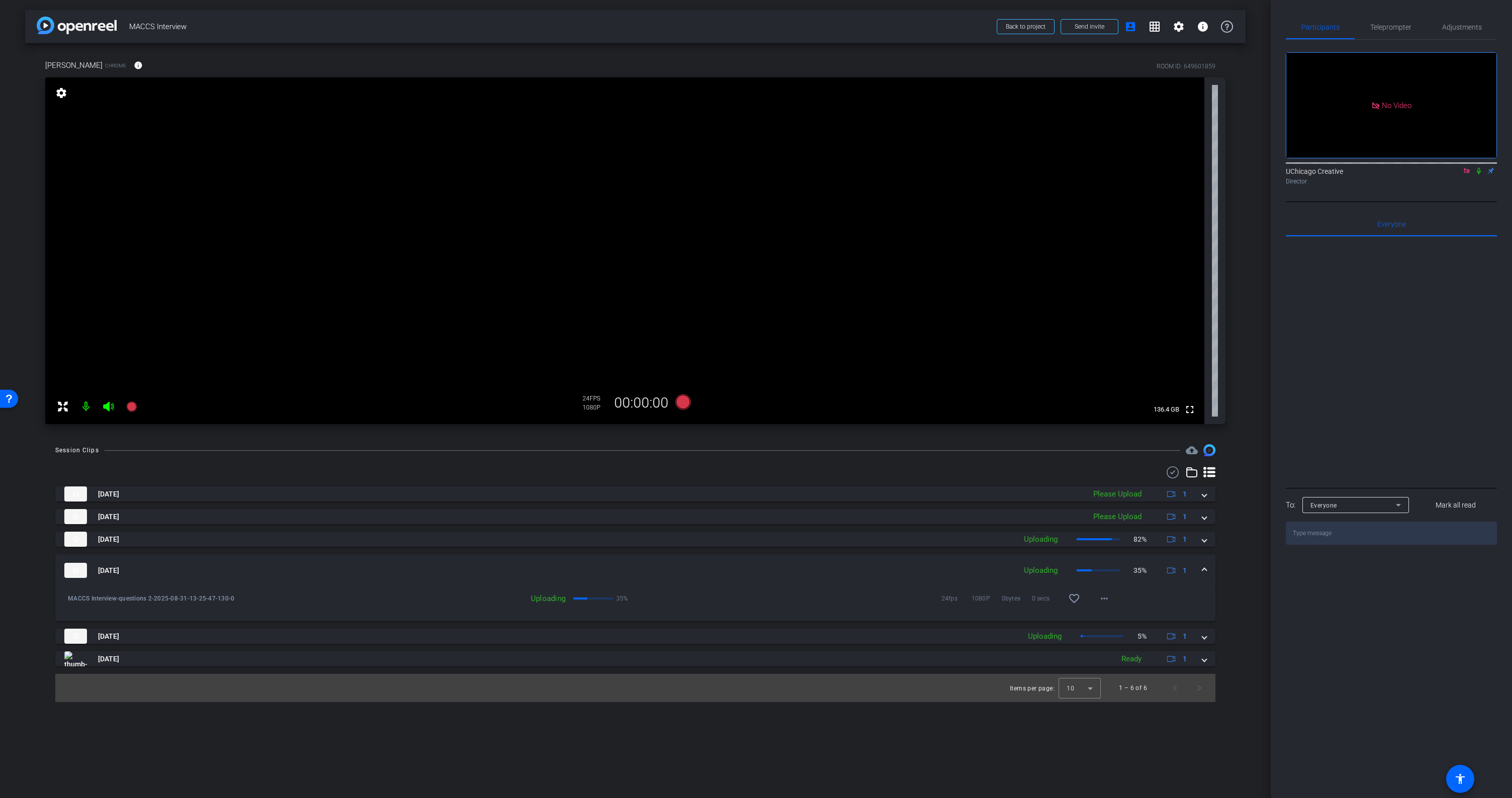
click at [1205, 567] on span at bounding box center [1204, 570] width 4 height 11
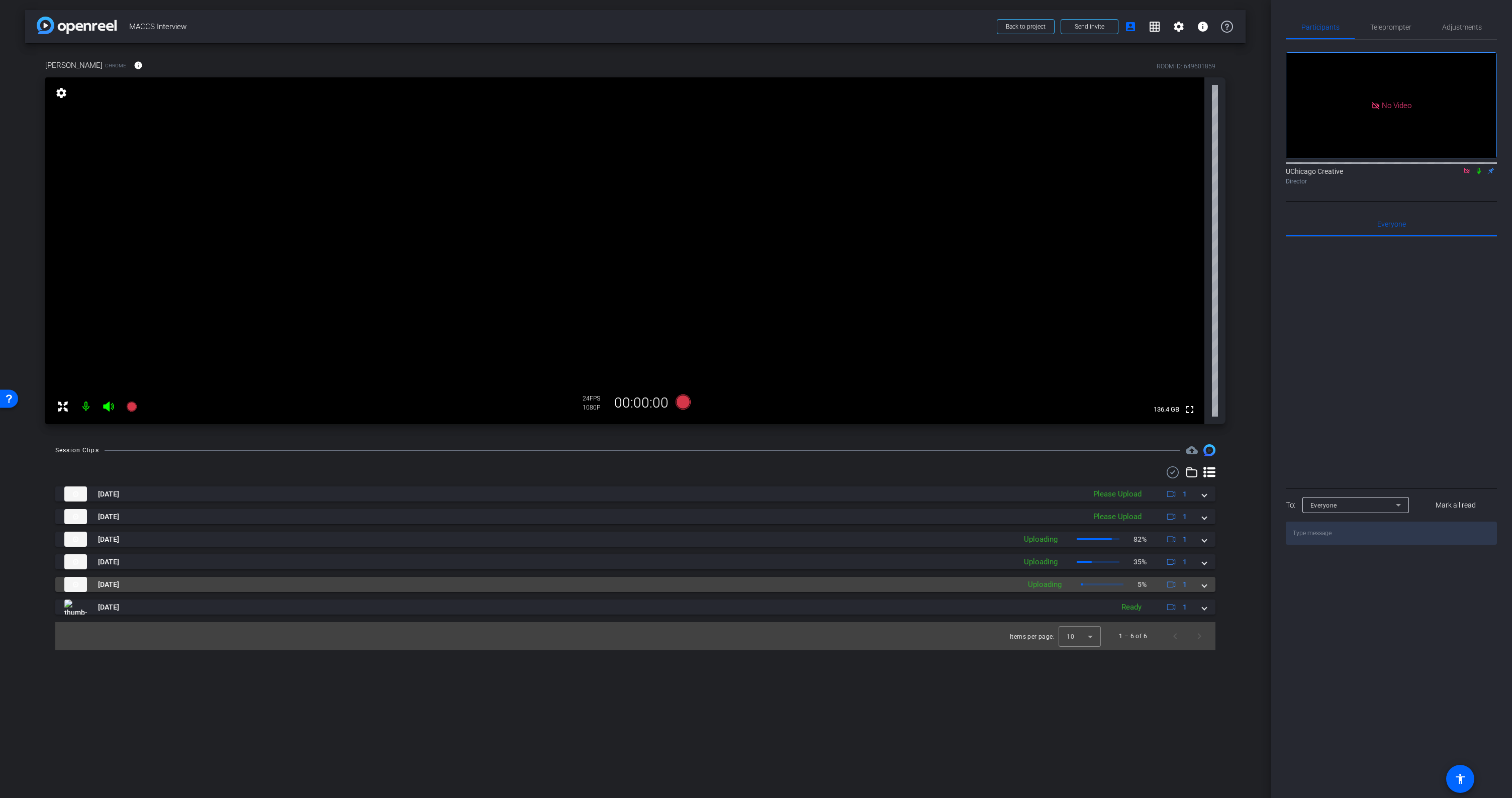
click at [1207, 584] on mat-expansion-panel-header "Aug 31, 2025 Uploading 5% 1" at bounding box center [635, 584] width 1160 height 15
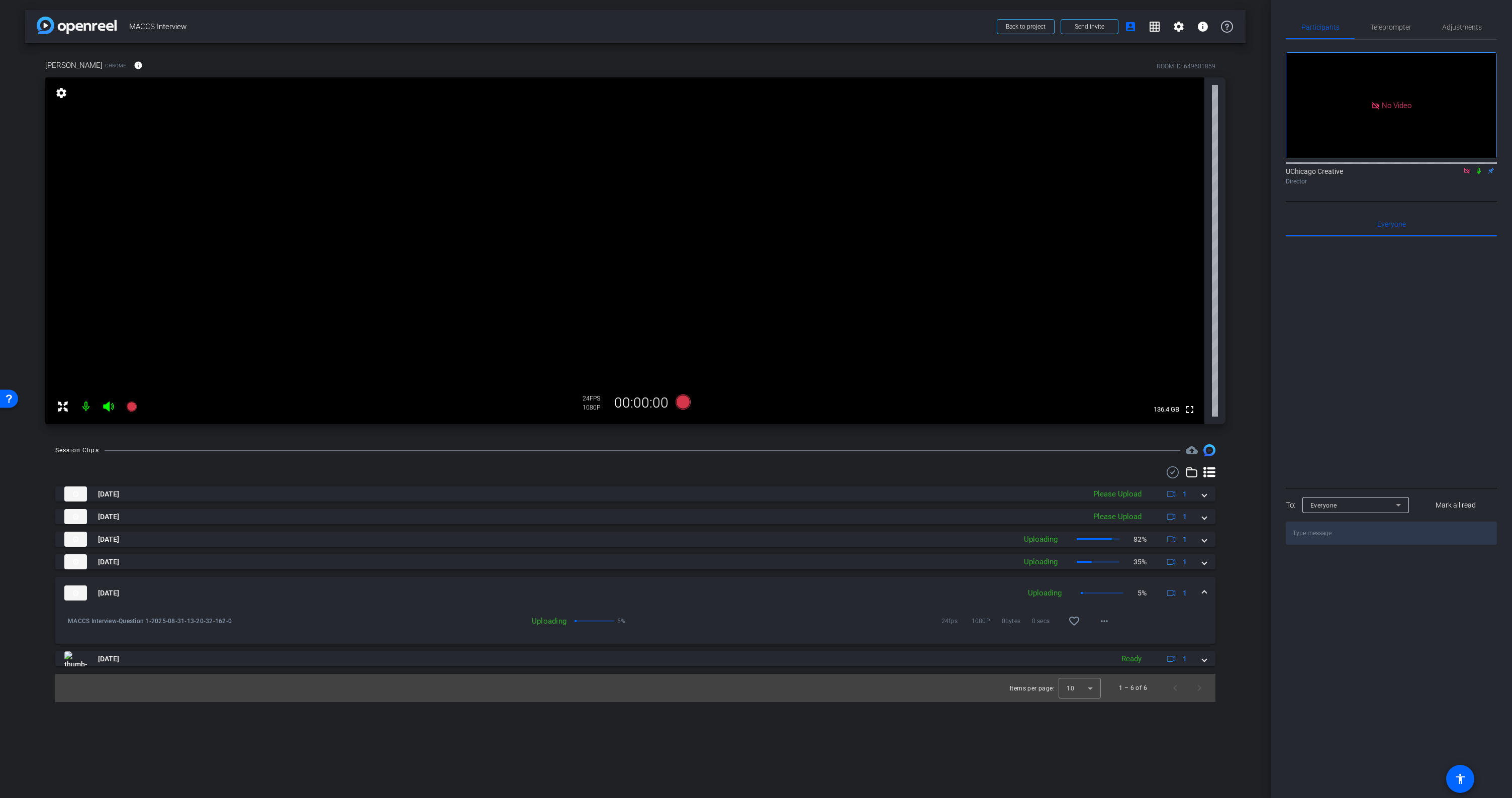
click at [1207, 589] on mat-expansion-panel-header "Aug 31, 2025 Uploading 5% 1" at bounding box center [635, 593] width 1160 height 32
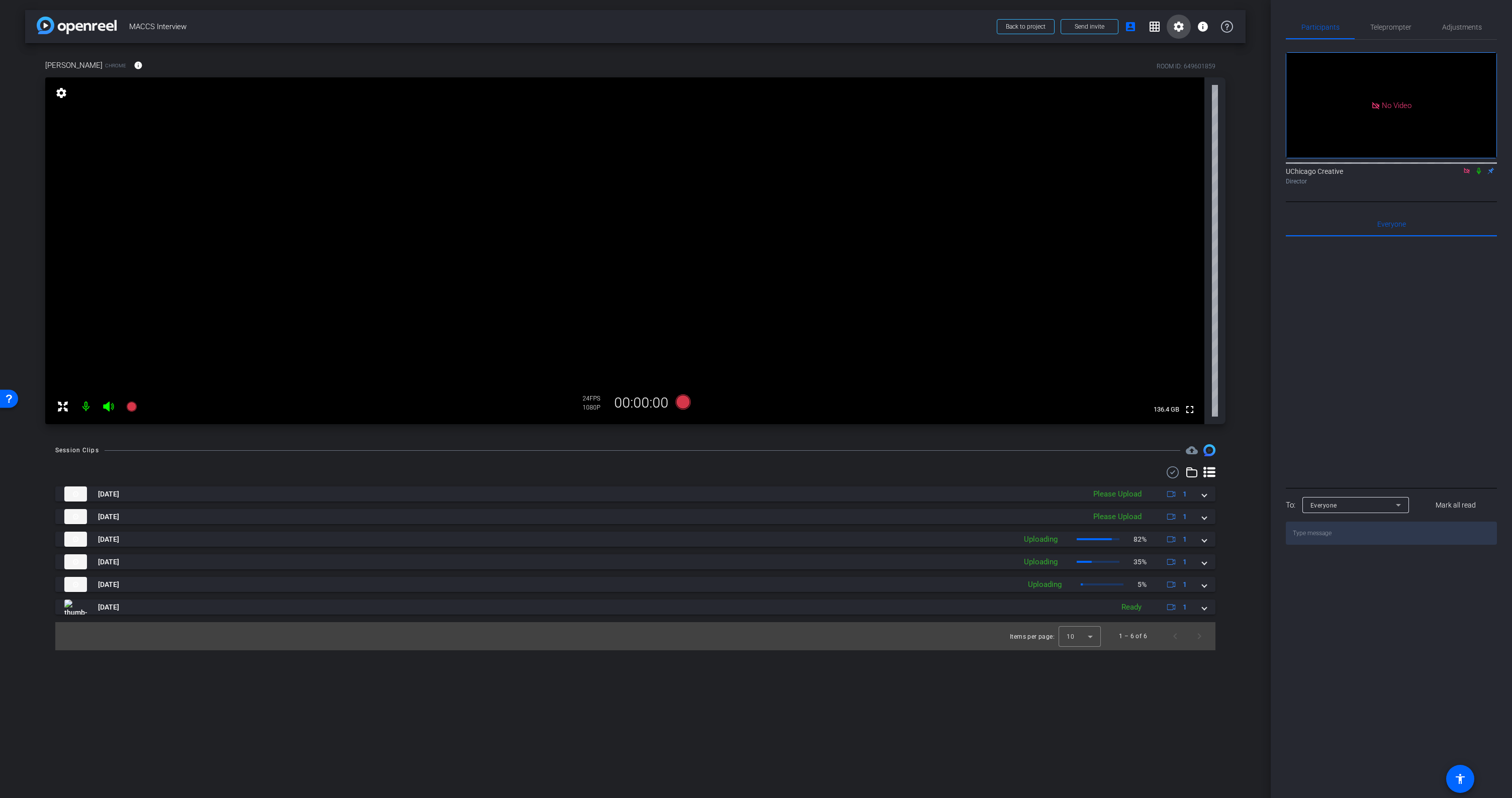
click at [1180, 23] on mat-icon "settings" at bounding box center [1179, 26] width 12 height 12
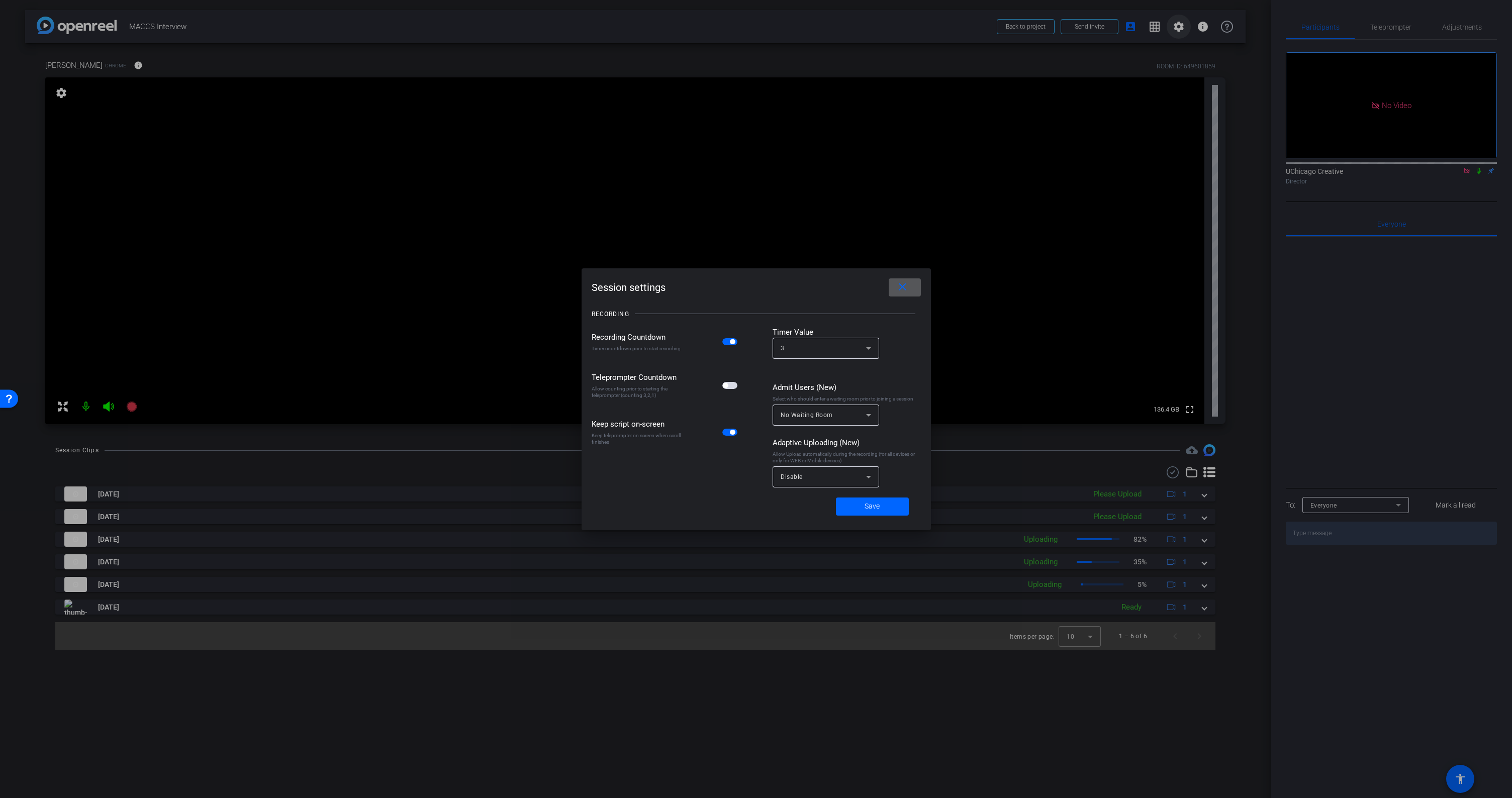
click at [1181, 23] on div at bounding box center [756, 399] width 1512 height 798
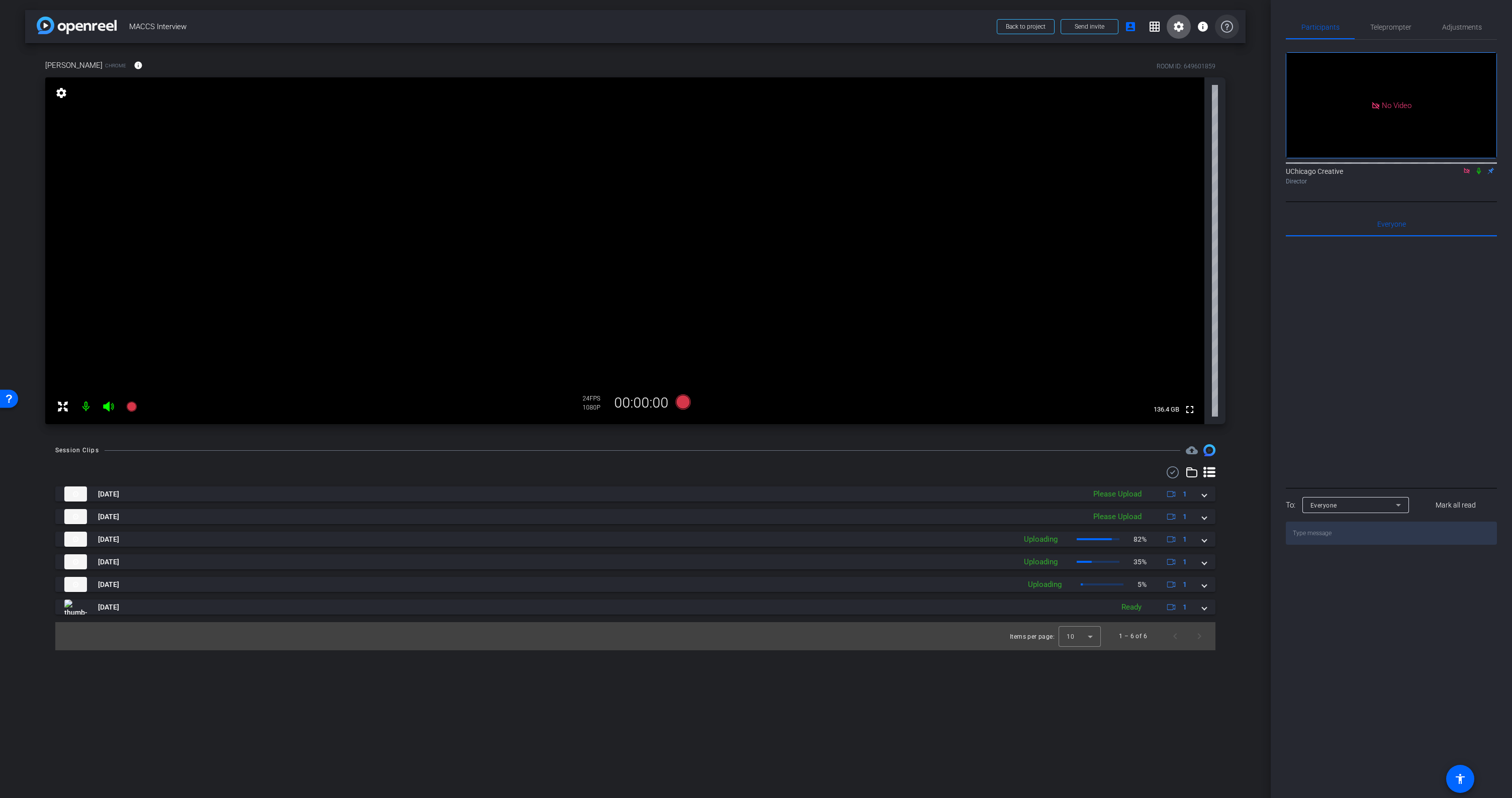
click at [1233, 23] on icon at bounding box center [1227, 26] width 12 height 12
click at [1203, 26] on mat-icon "info" at bounding box center [1203, 26] width 12 height 12
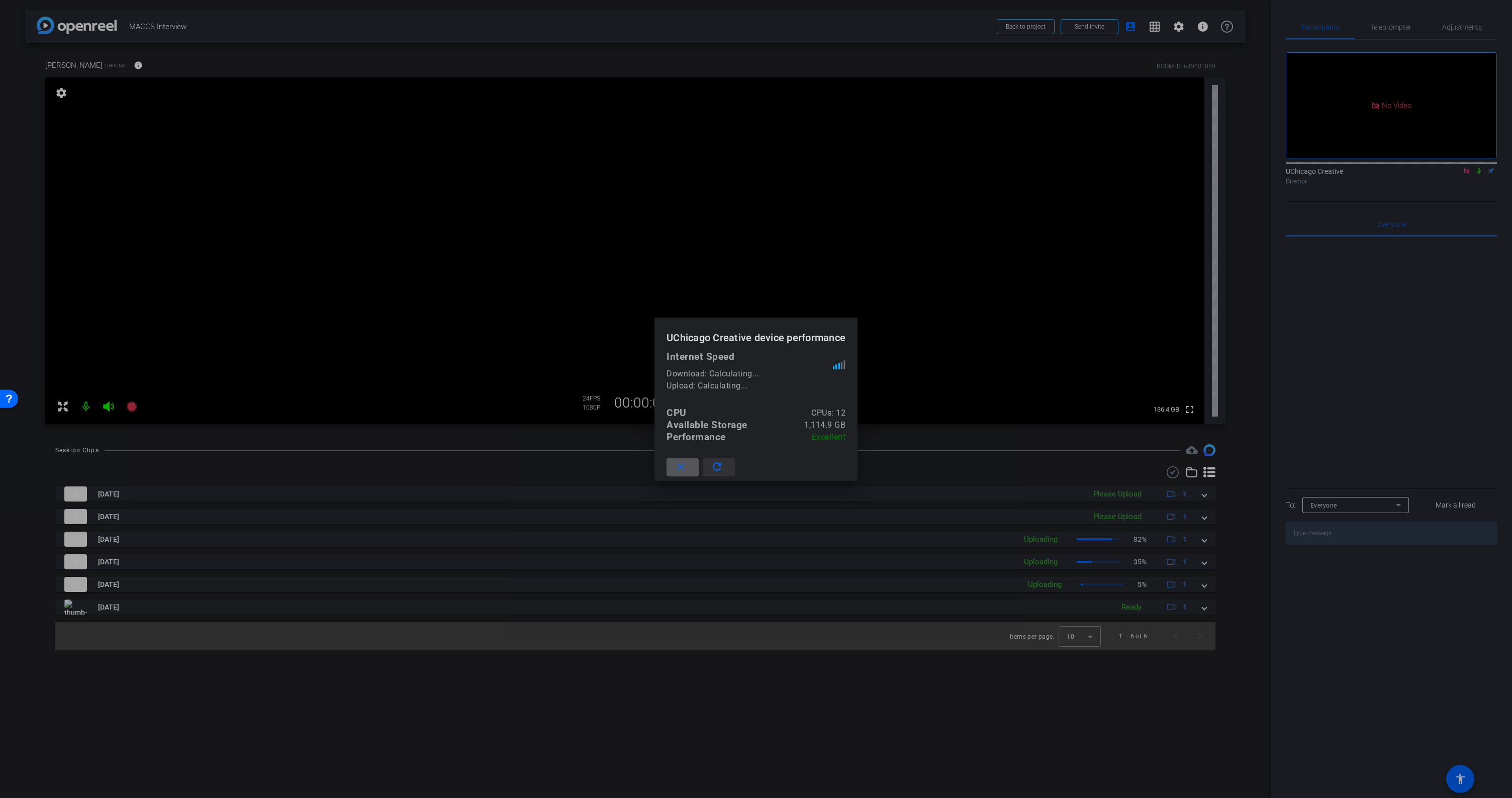
click at [717, 468] on mat-icon "refresh" at bounding box center [717, 466] width 12 height 12
click at [1021, 339] on div at bounding box center [756, 399] width 1512 height 798
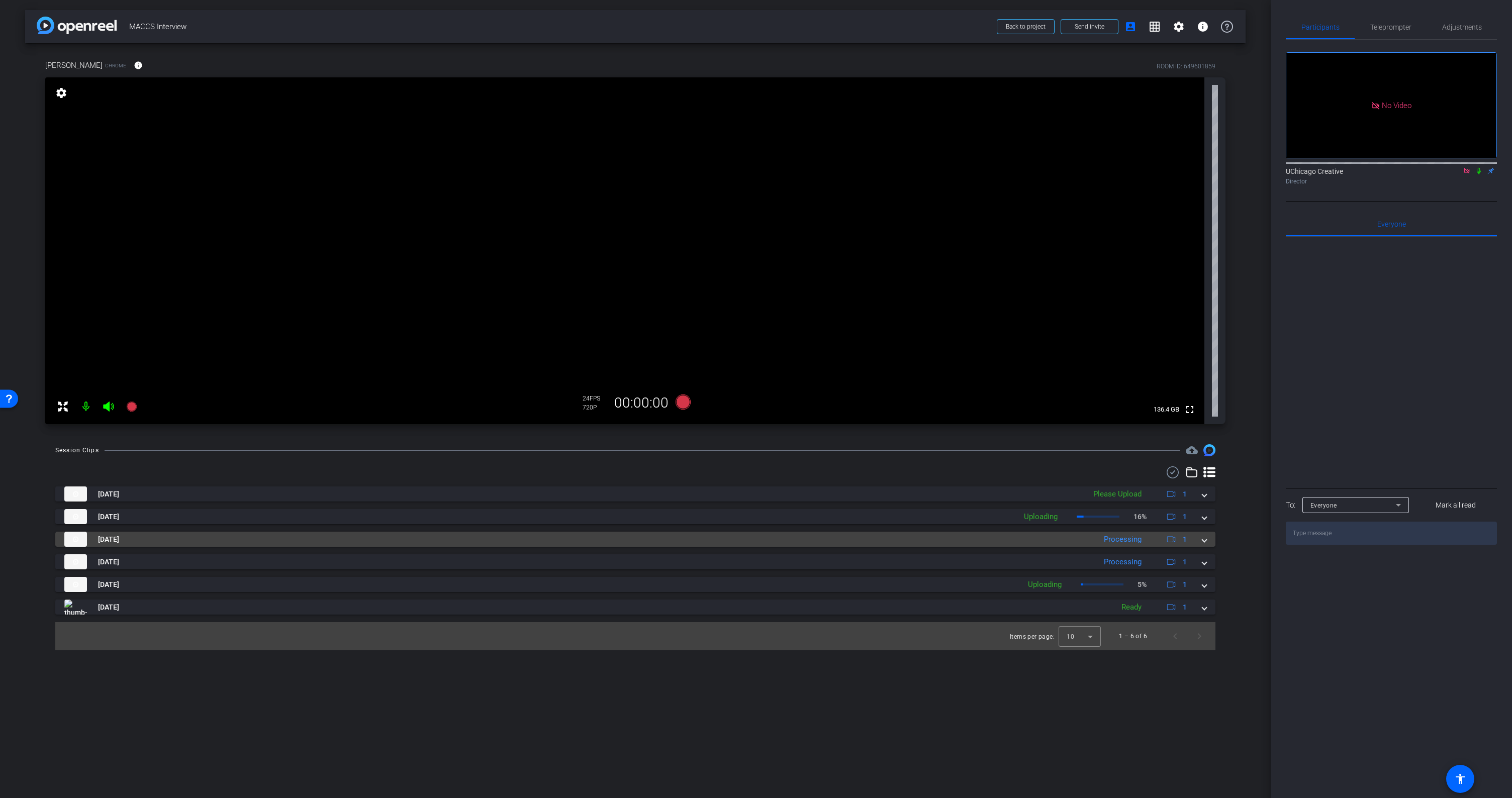
click at [1204, 541] on span at bounding box center [1204, 539] width 4 height 11
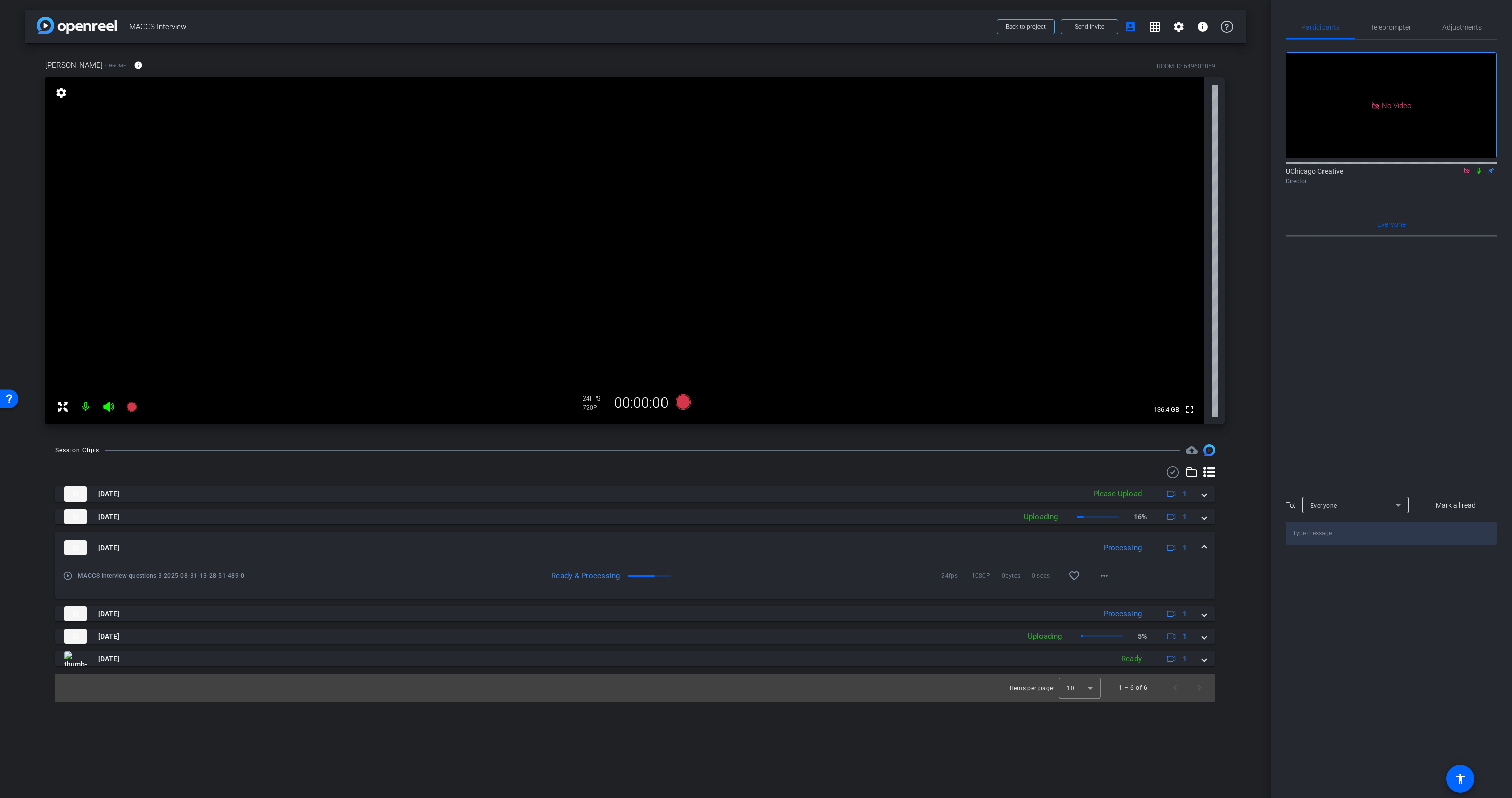
click at [1206, 547] on span at bounding box center [1204, 548] width 4 height 11
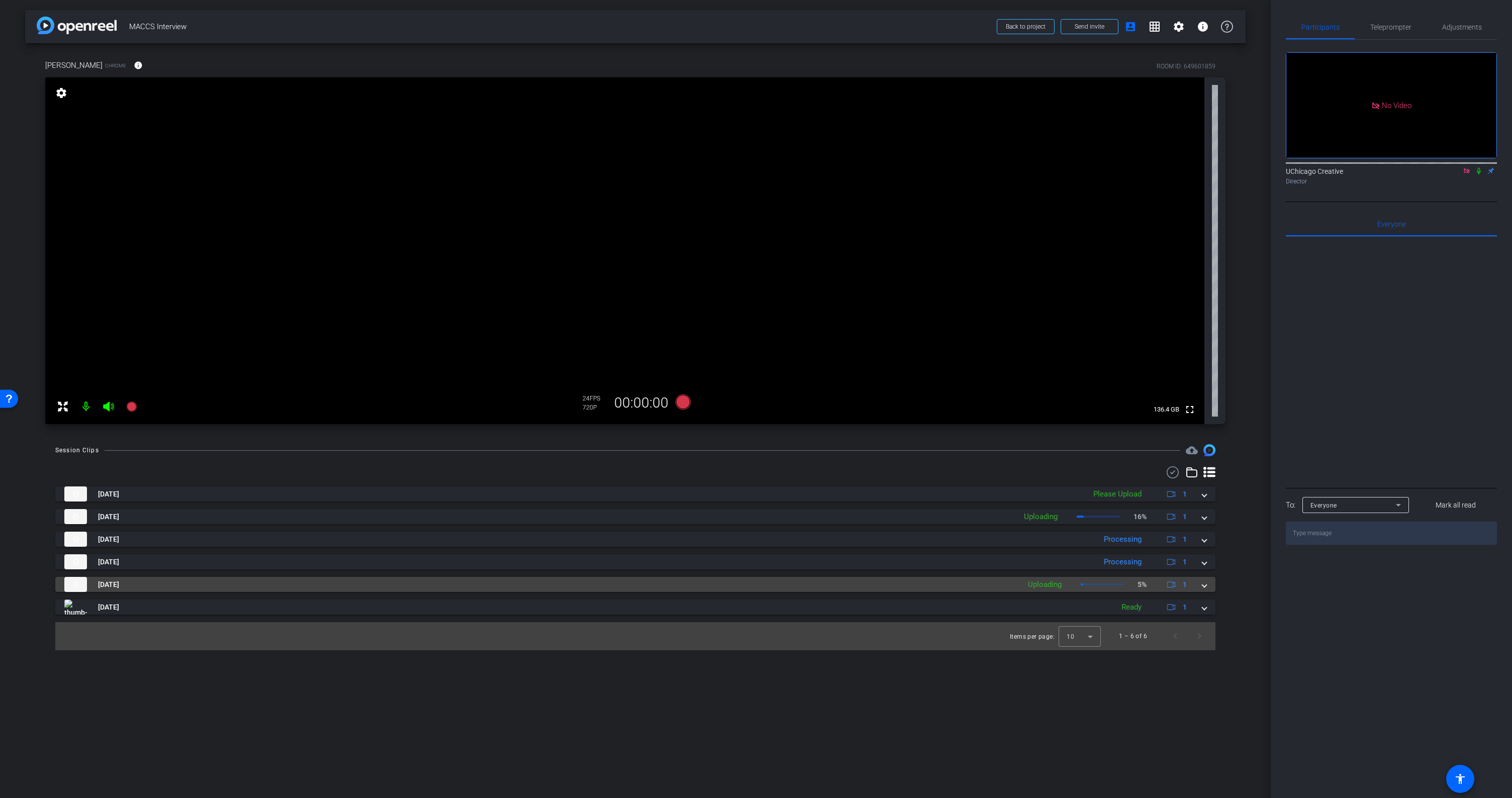
click at [1204, 584] on span at bounding box center [1204, 584] width 4 height 11
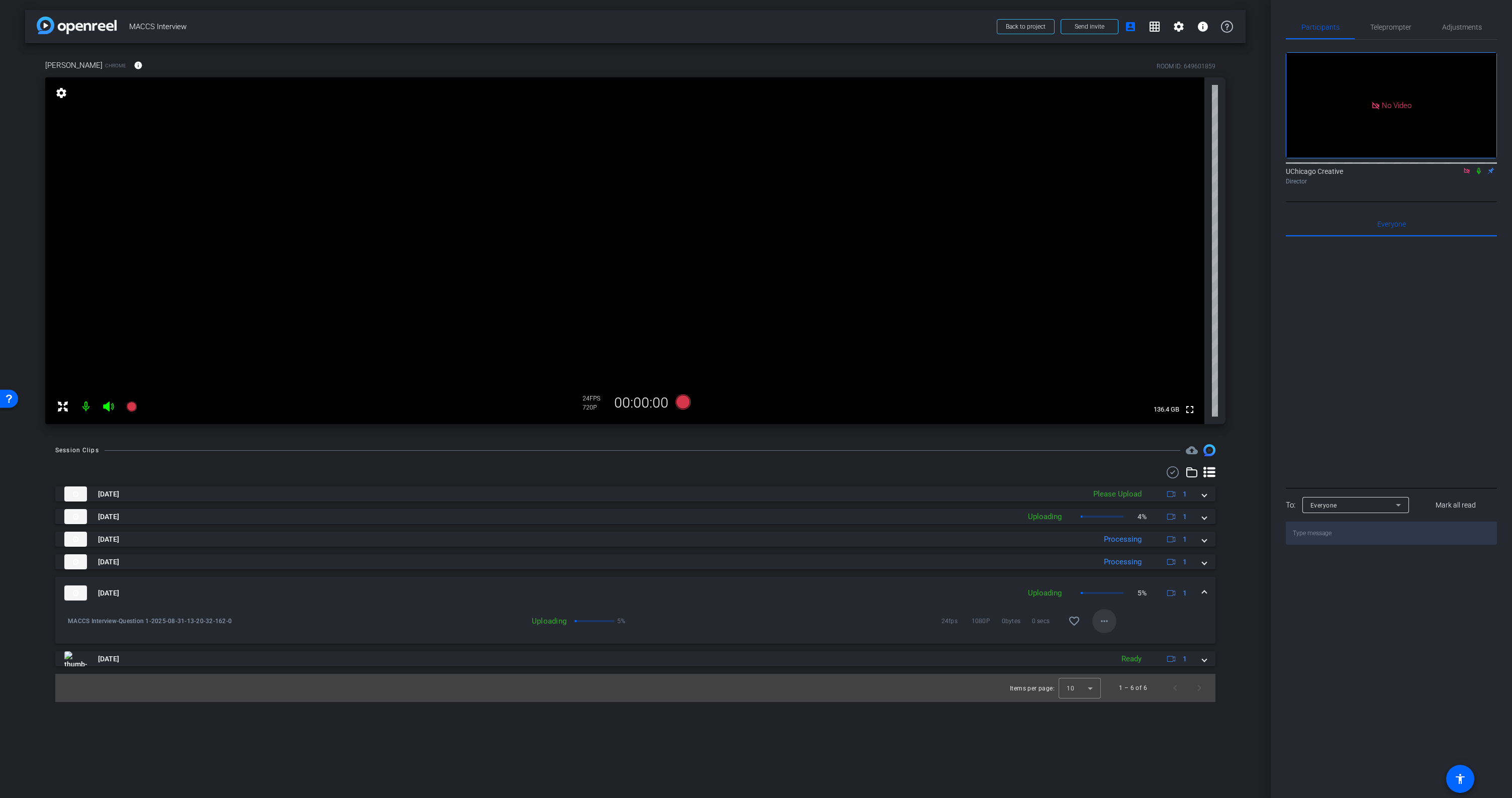
click at [1102, 620] on mat-icon "more_horiz" at bounding box center [1104, 621] width 12 height 12
click at [1240, 614] on div at bounding box center [756, 399] width 1512 height 798
click at [1210, 593] on mat-expansion-panel-header "Aug 31, 2025 Uploading 5% 1" at bounding box center [635, 593] width 1160 height 32
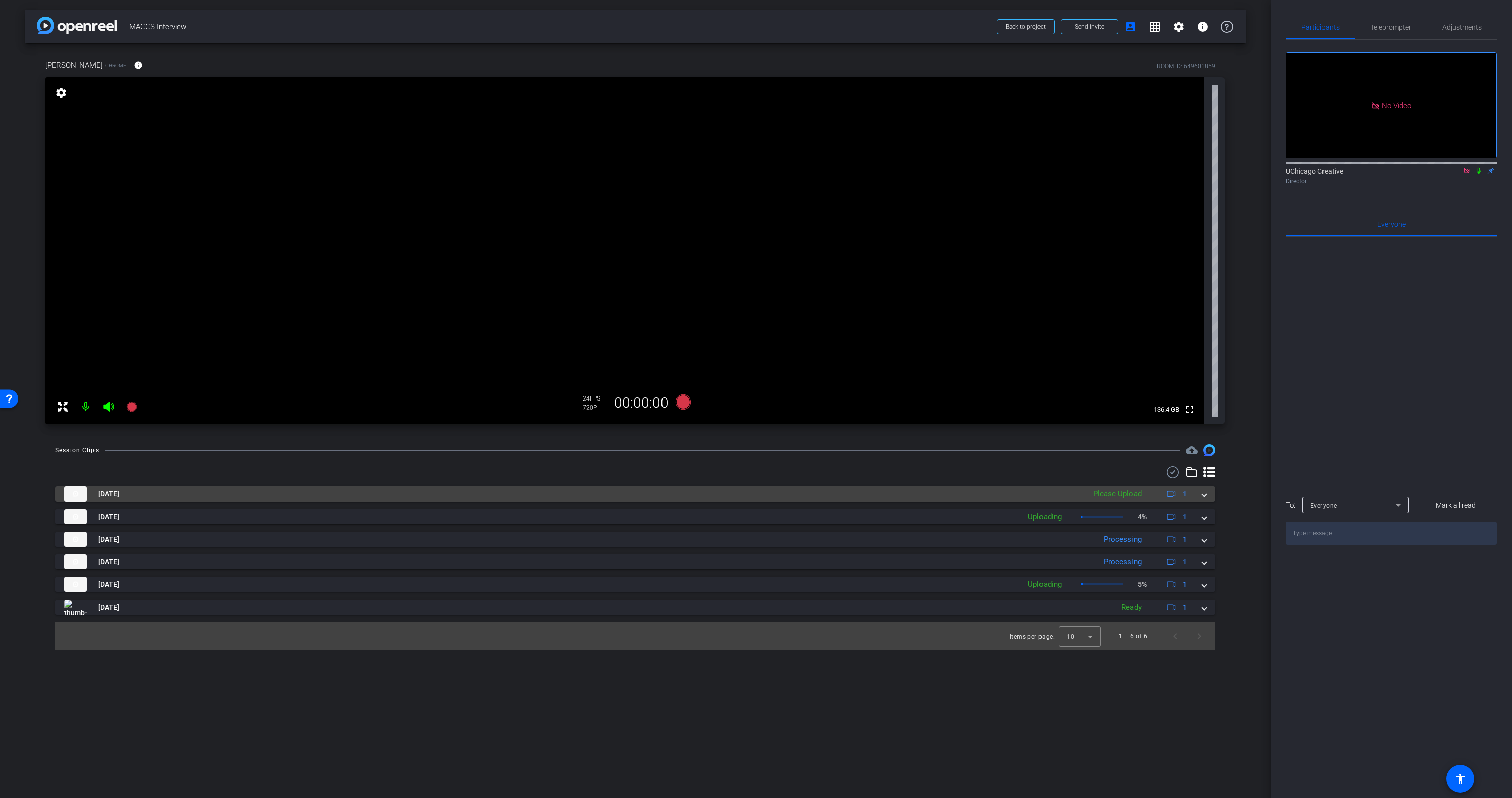
click at [1203, 495] on span at bounding box center [1204, 494] width 4 height 11
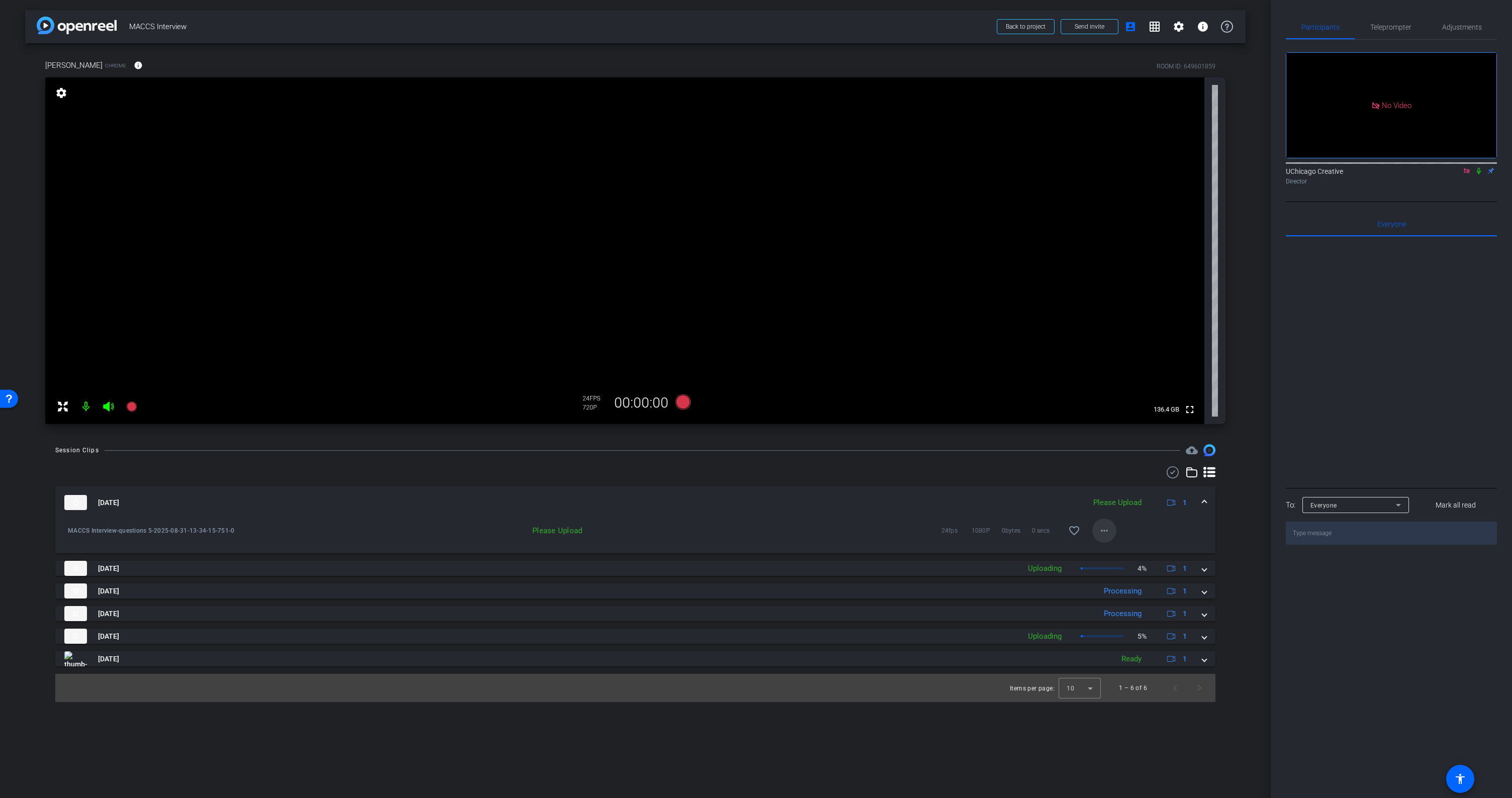
click at [1099, 530] on mat-icon "more_horiz" at bounding box center [1104, 530] width 12 height 12
click at [1108, 551] on span "Upload" at bounding box center [1120, 552] width 41 height 12
click at [1204, 499] on span at bounding box center [1204, 503] width 4 height 11
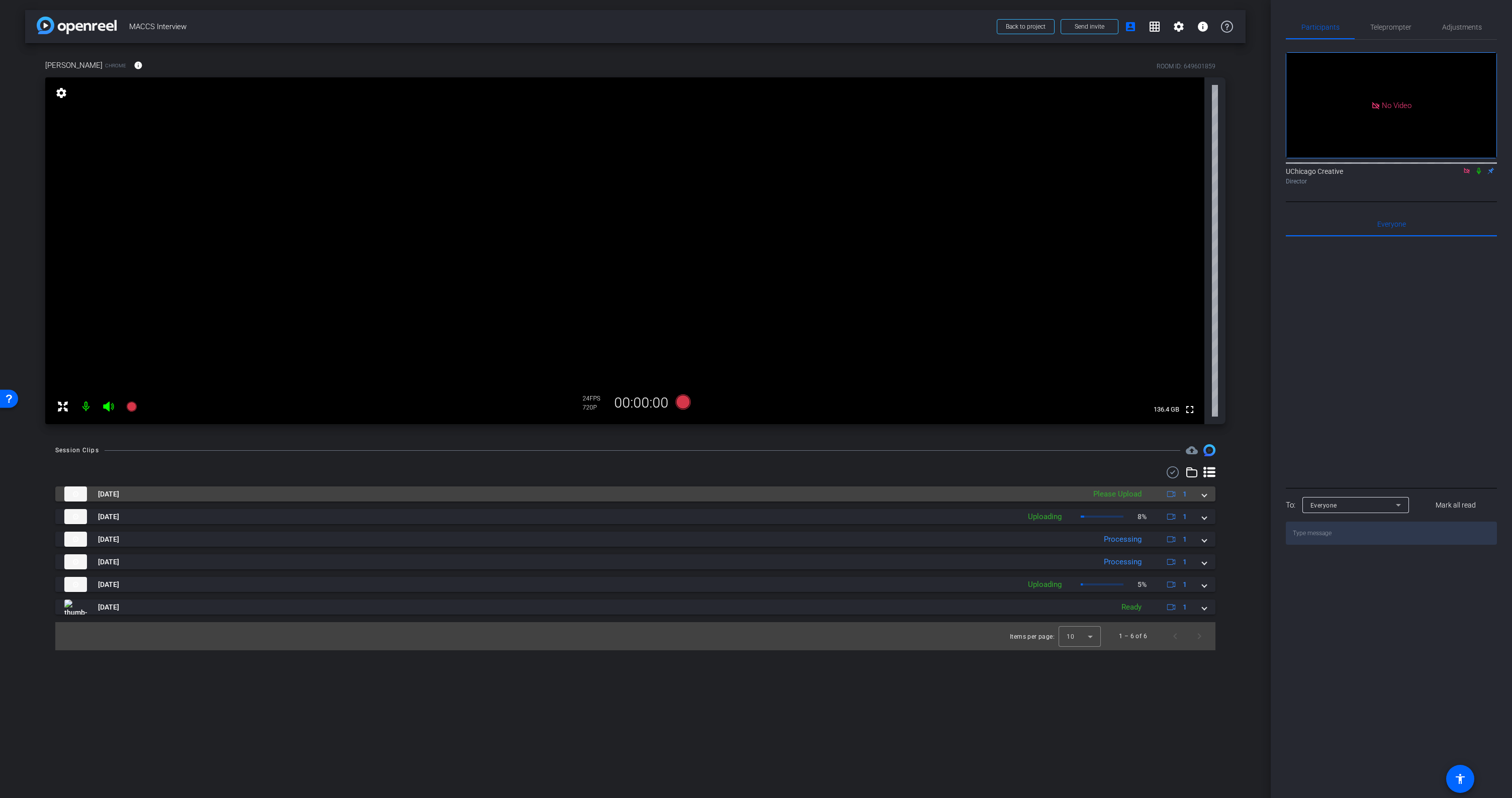
click at [1205, 495] on span at bounding box center [1204, 494] width 4 height 11
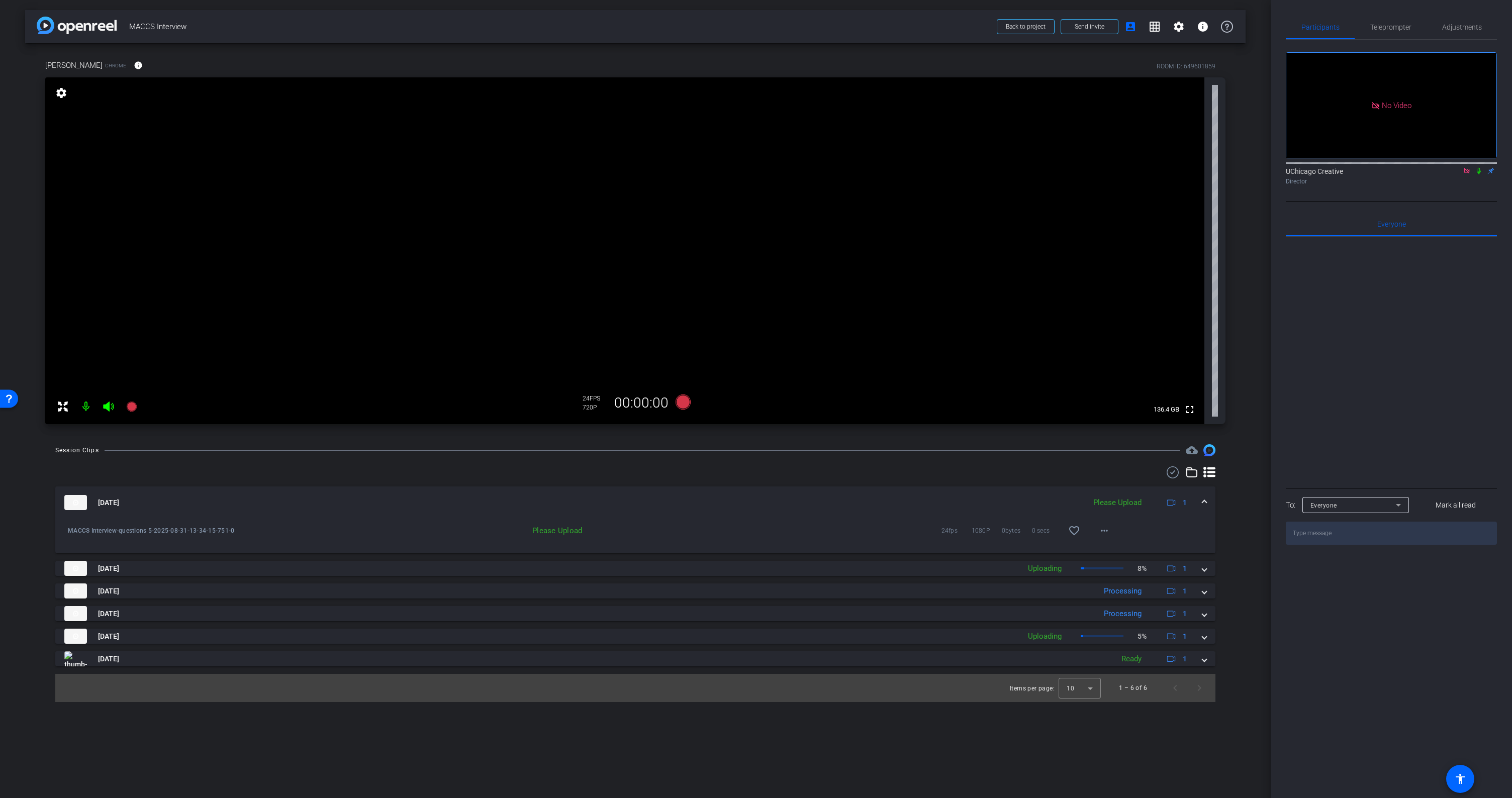
click at [1204, 501] on span at bounding box center [1204, 503] width 4 height 11
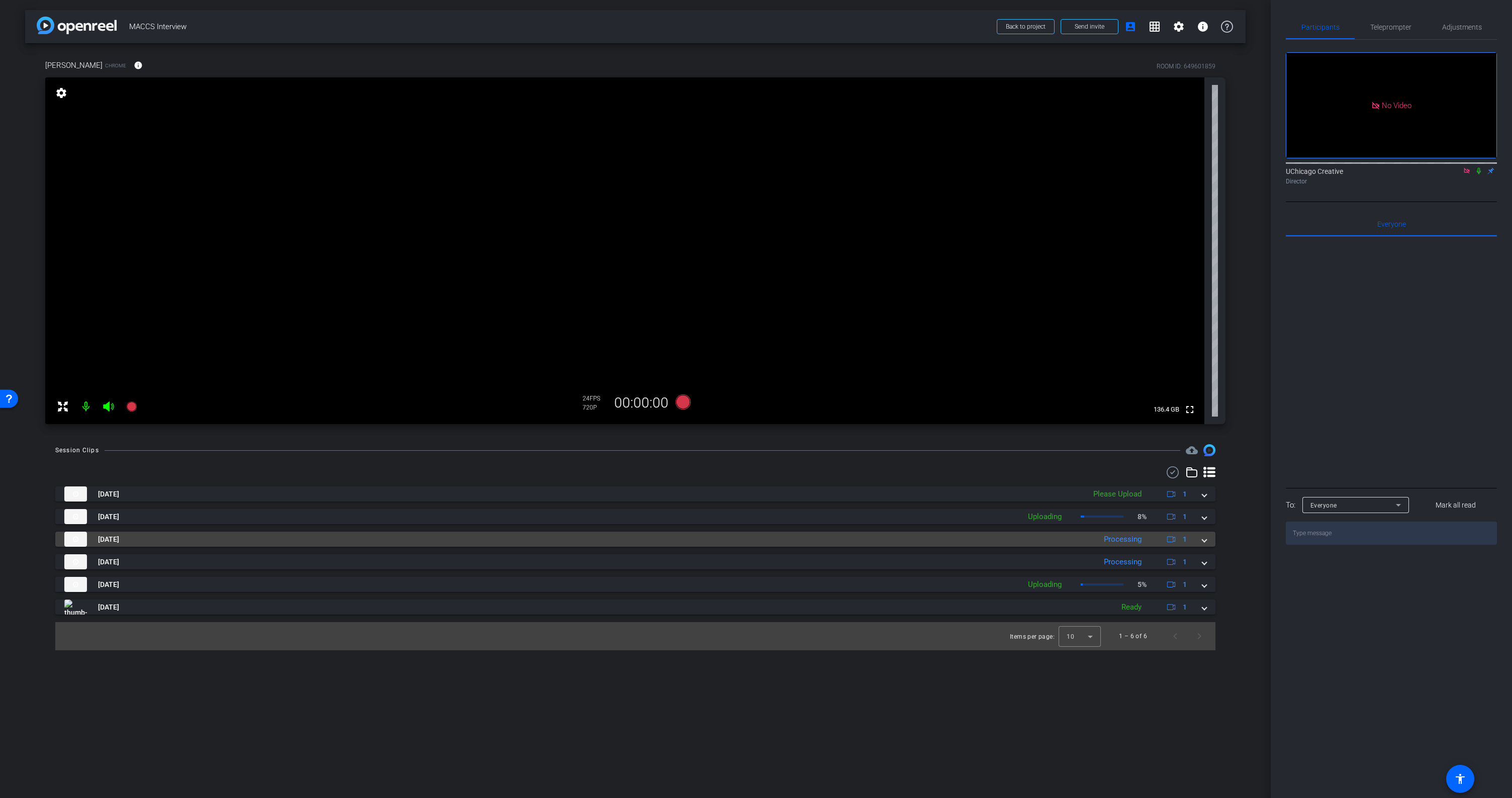
click at [1206, 540] on span at bounding box center [1204, 539] width 4 height 11
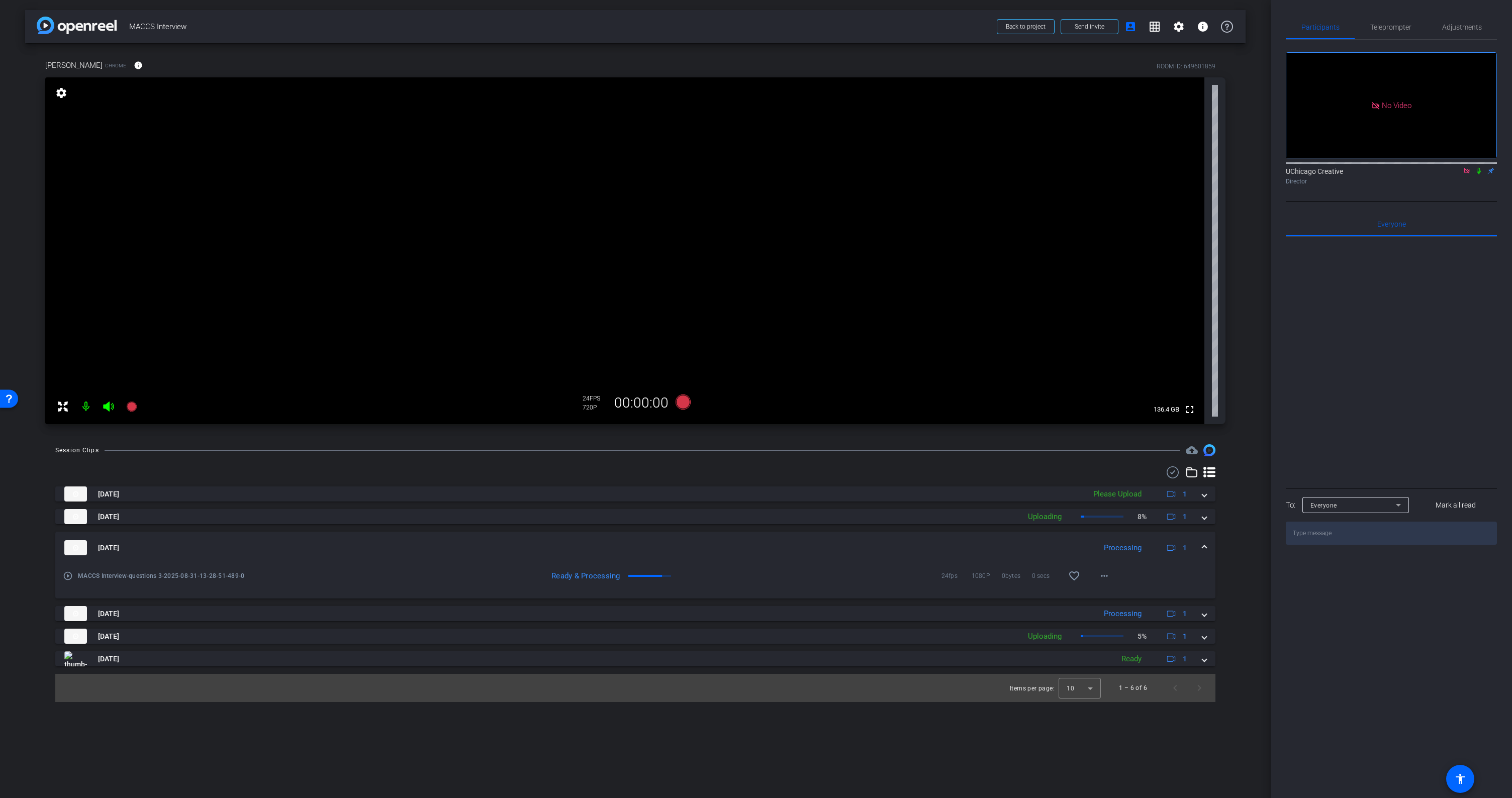
click at [1205, 544] on span at bounding box center [1204, 548] width 4 height 11
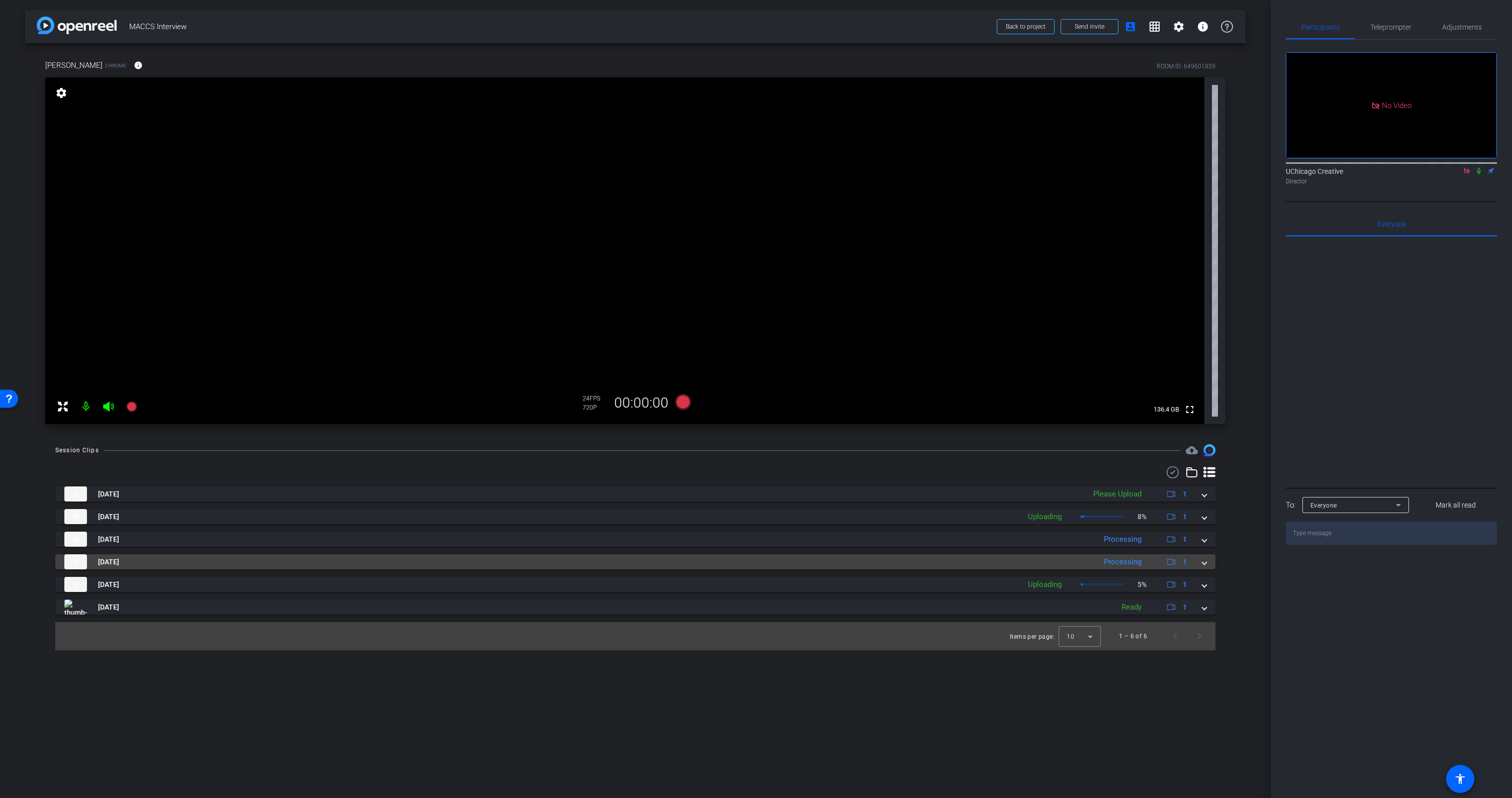
click at [1202, 562] on span at bounding box center [1204, 562] width 4 height 11
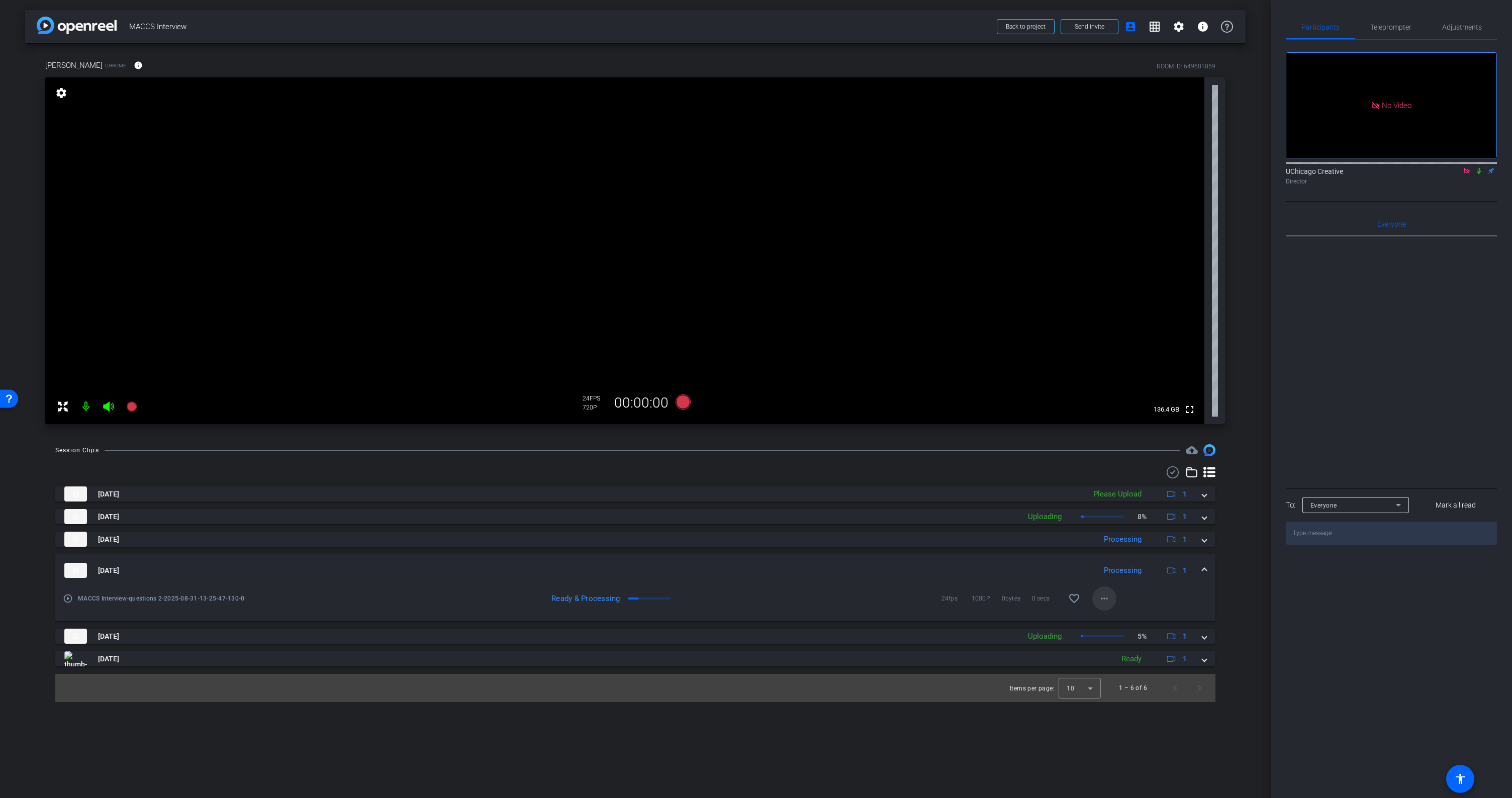
click at [1103, 599] on mat-icon "more_horiz" at bounding box center [1104, 598] width 12 height 12
click at [1136, 618] on span "Download Original" at bounding box center [1130, 620] width 60 height 12
click at [1199, 537] on div "Aug 31, 2025 Processing 1" at bounding box center [633, 539] width 1138 height 15
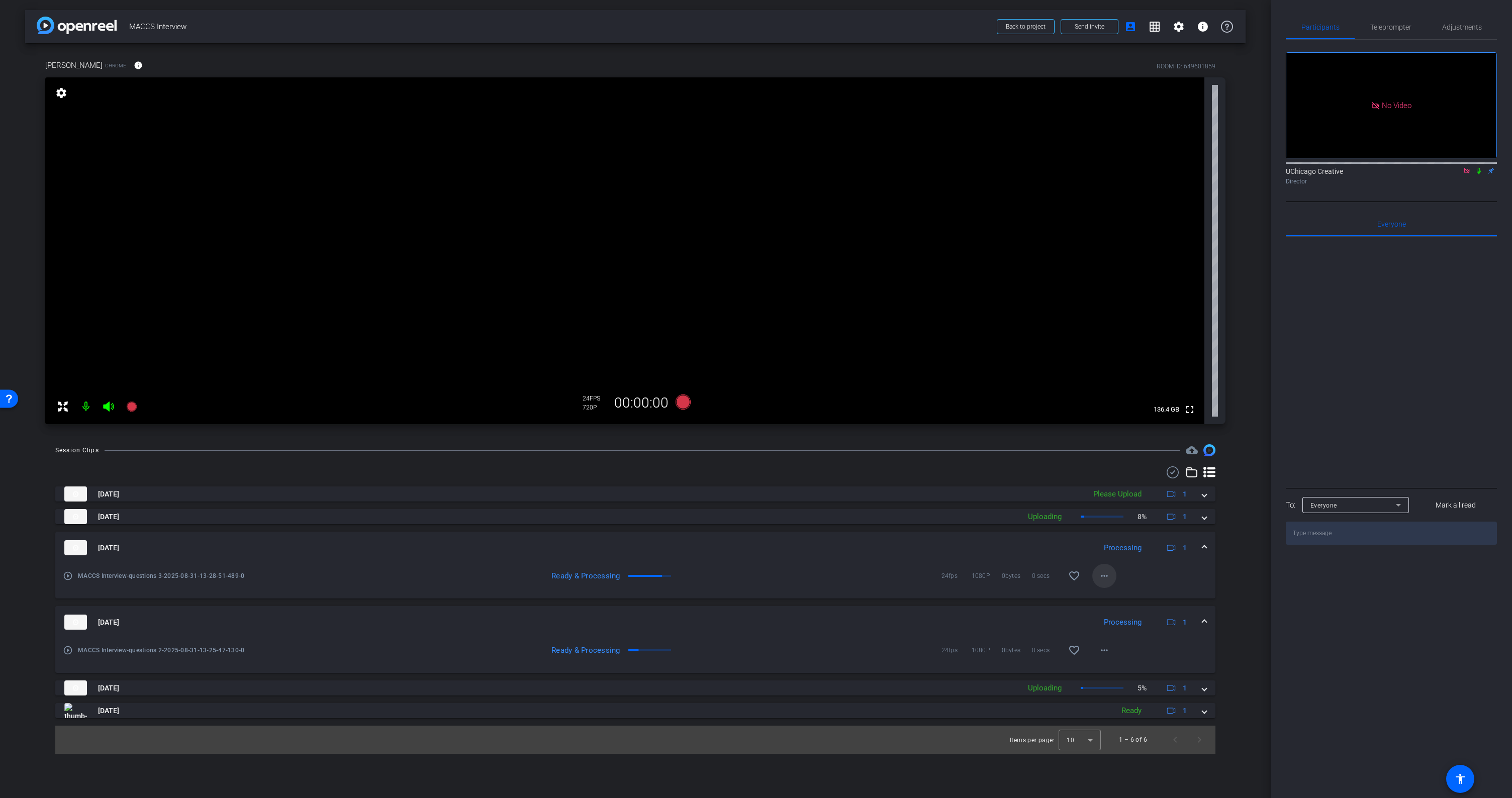
click at [1108, 576] on mat-icon "more_horiz" at bounding box center [1104, 576] width 12 height 12
click at [1118, 595] on span "Download Original" at bounding box center [1130, 597] width 60 height 12
click at [1205, 545] on span at bounding box center [1204, 548] width 4 height 11
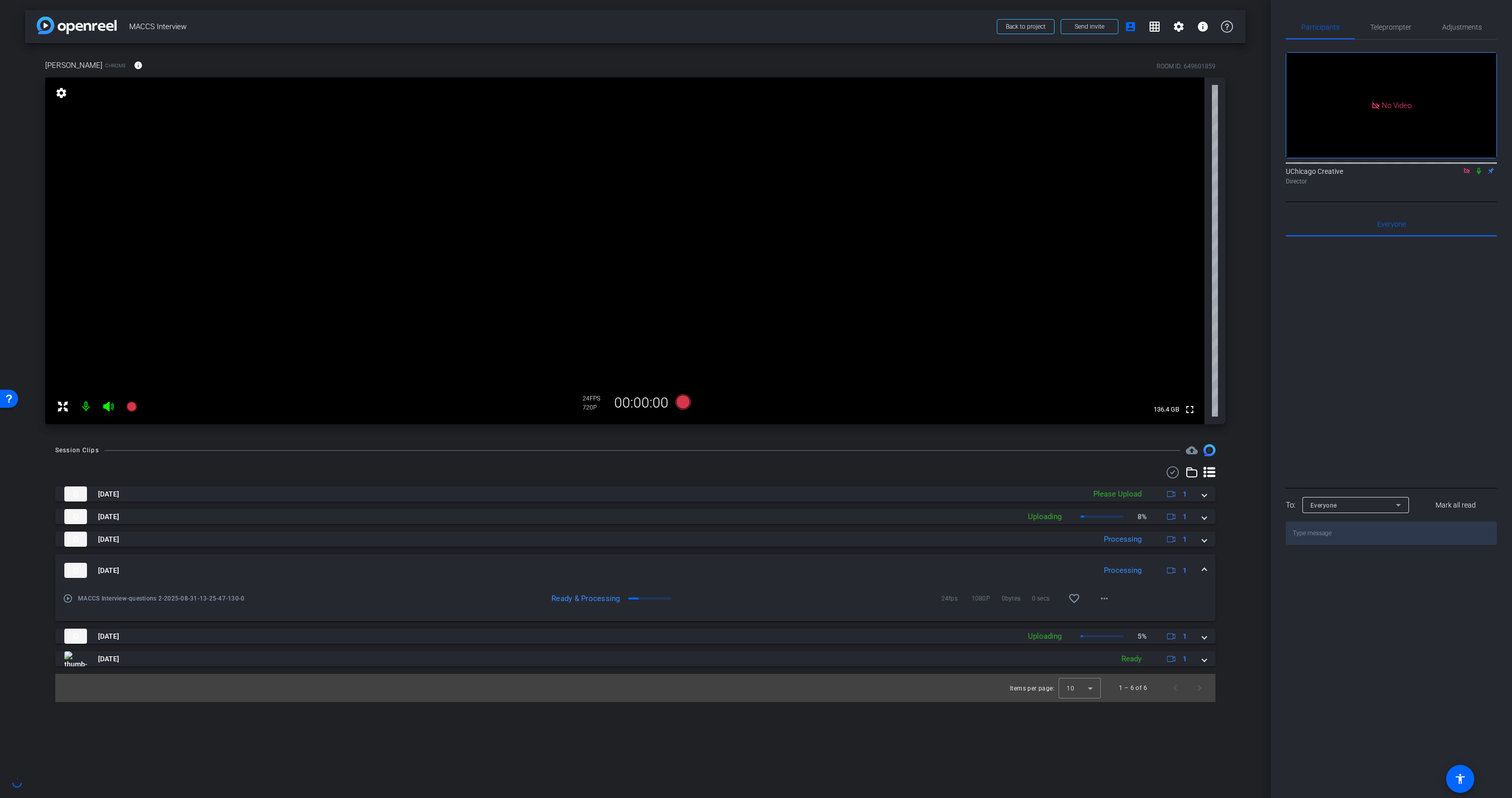
click at [1205, 559] on mat-expansion-panel-header "Aug 31, 2025 Processing 1" at bounding box center [635, 570] width 1160 height 32
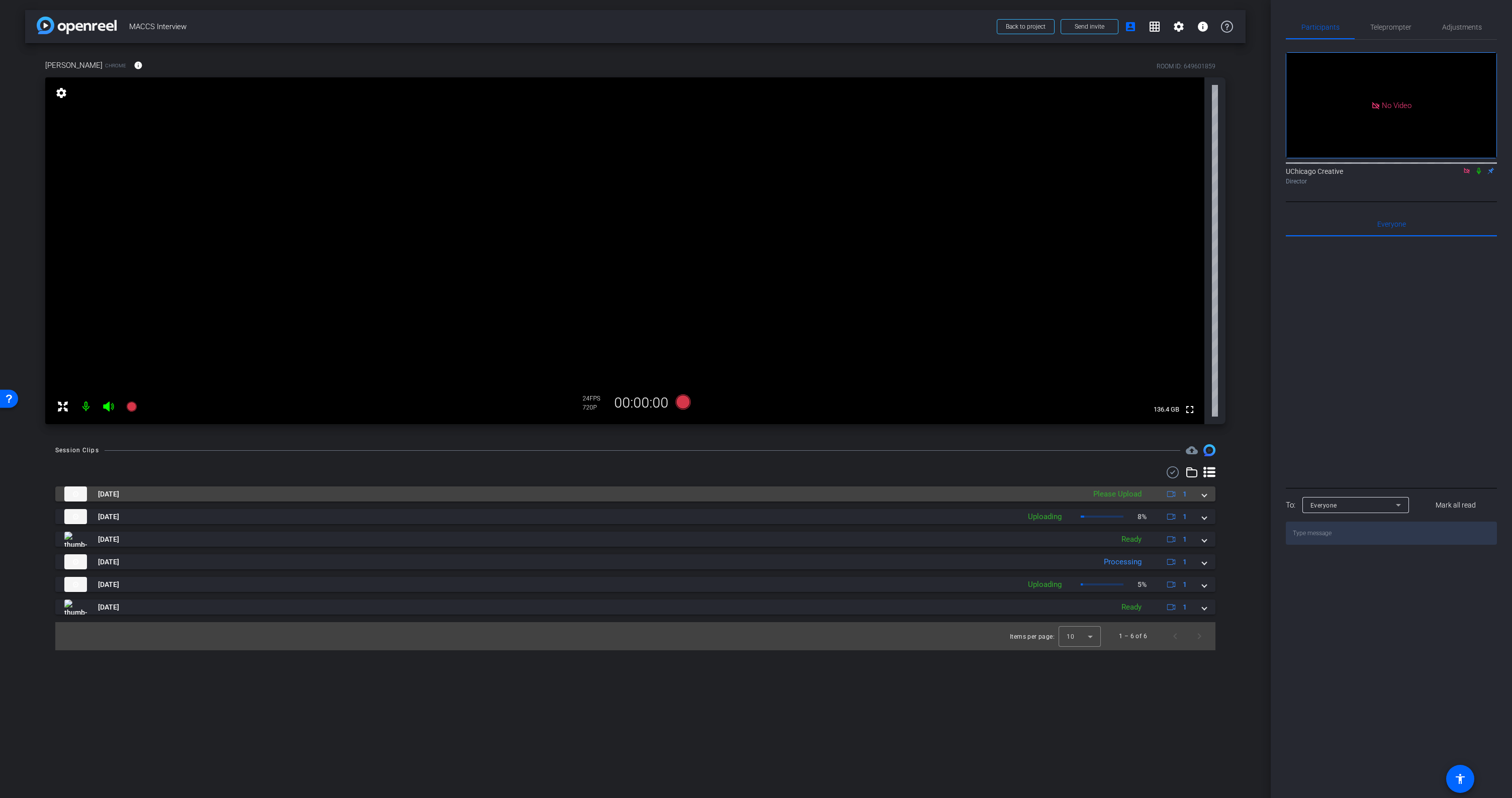
click at [1202, 495] on span at bounding box center [1204, 494] width 4 height 11
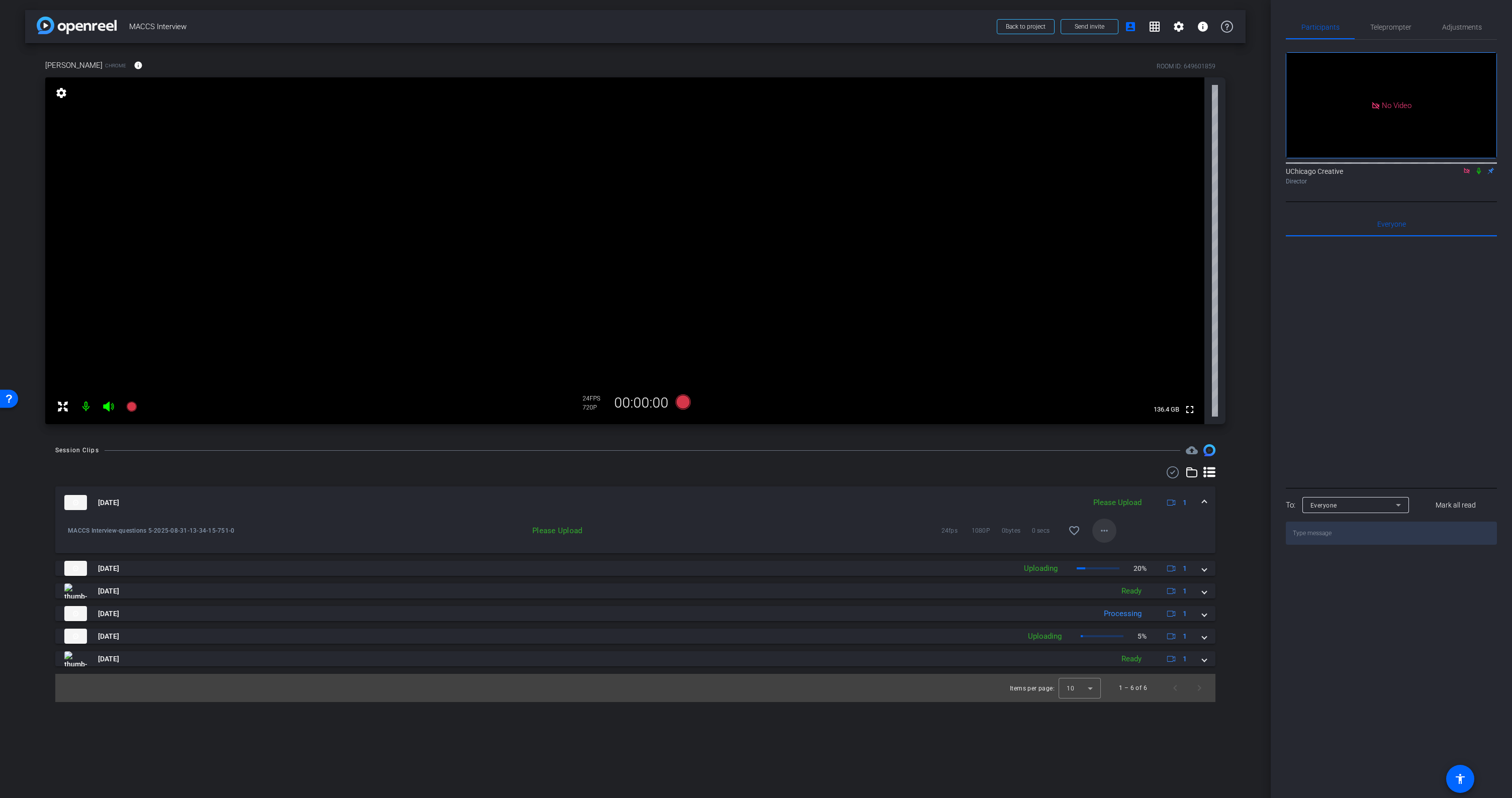
click at [1103, 532] on mat-icon "more_horiz" at bounding box center [1104, 530] width 12 height 12
click at [1109, 547] on span "Upload" at bounding box center [1120, 552] width 41 height 12
click at [1203, 499] on span at bounding box center [1204, 503] width 4 height 11
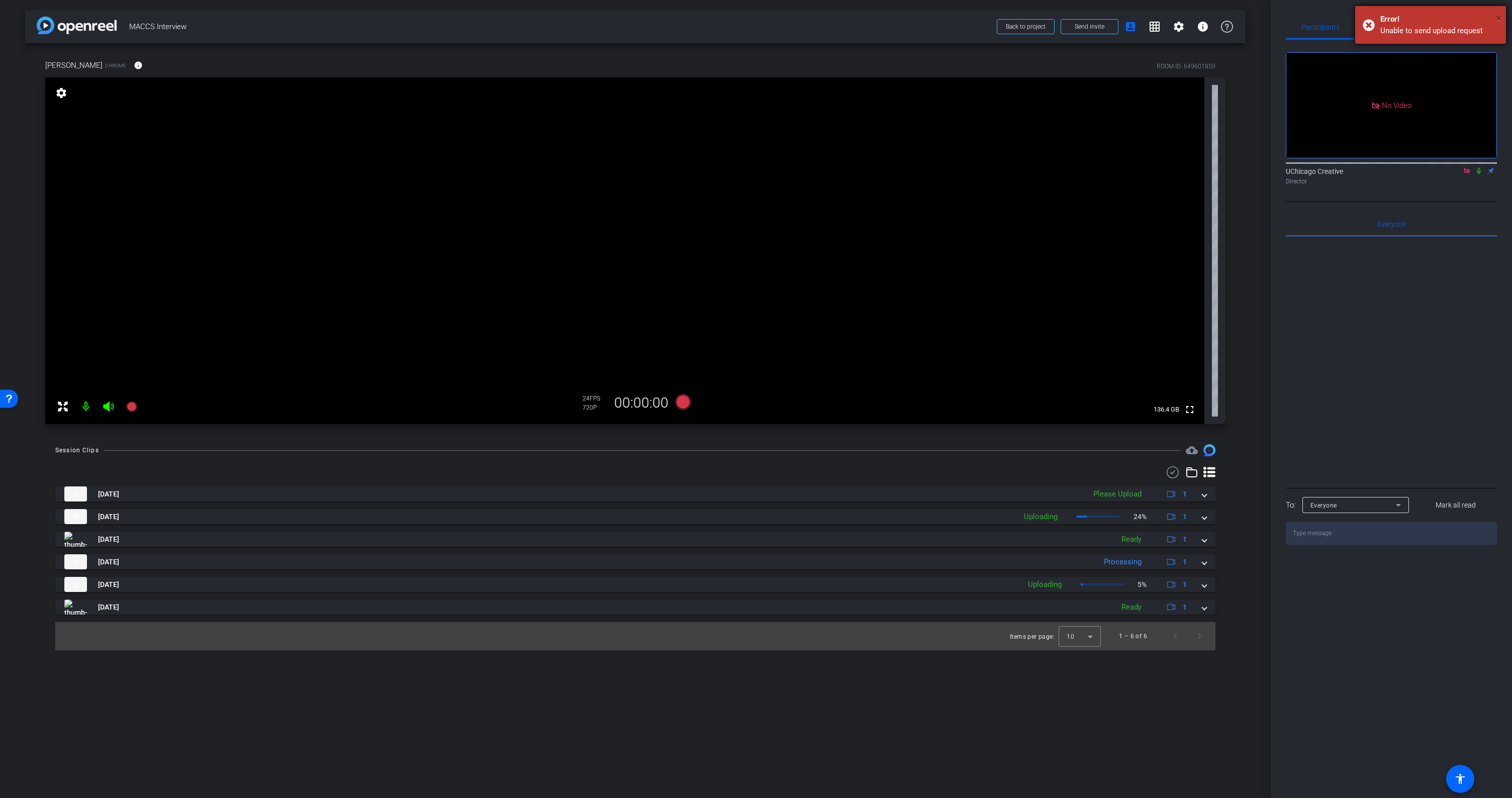
click at [1500, 19] on span "×" at bounding box center [1499, 18] width 5 height 12
click at [1227, 446] on div "Session Clips cloud_upload Aug 31, 2025 Please Upload 1 MACCS Interview-questio…" at bounding box center [635, 547] width 1220 height 206
click at [1479, 174] on icon at bounding box center [1479, 171] width 4 height 6
click at [1479, 174] on icon at bounding box center [1479, 171] width 5 height 6
click at [1481, 174] on icon at bounding box center [1479, 171] width 8 height 7
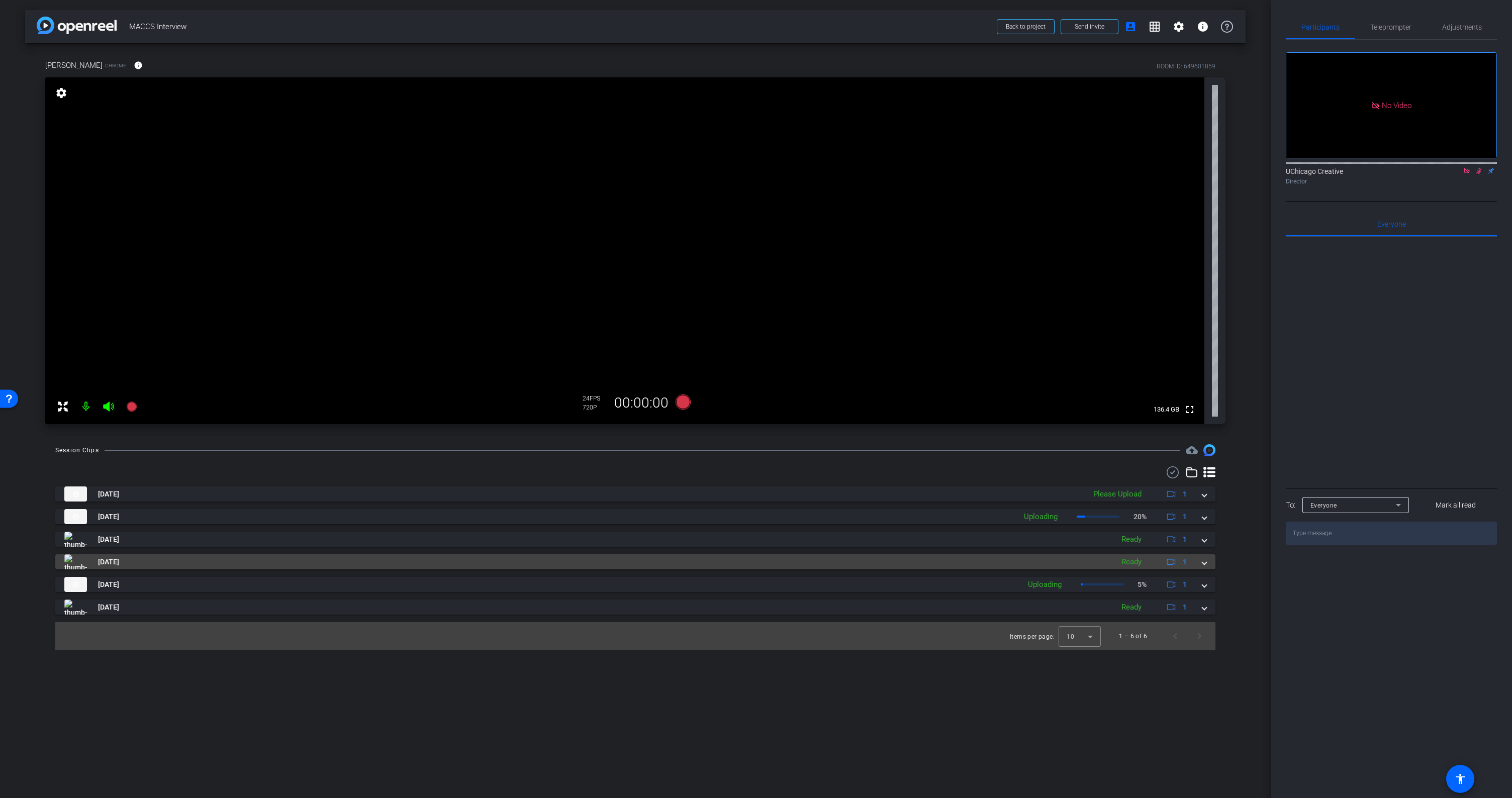
click at [1204, 563] on span at bounding box center [1204, 562] width 4 height 11
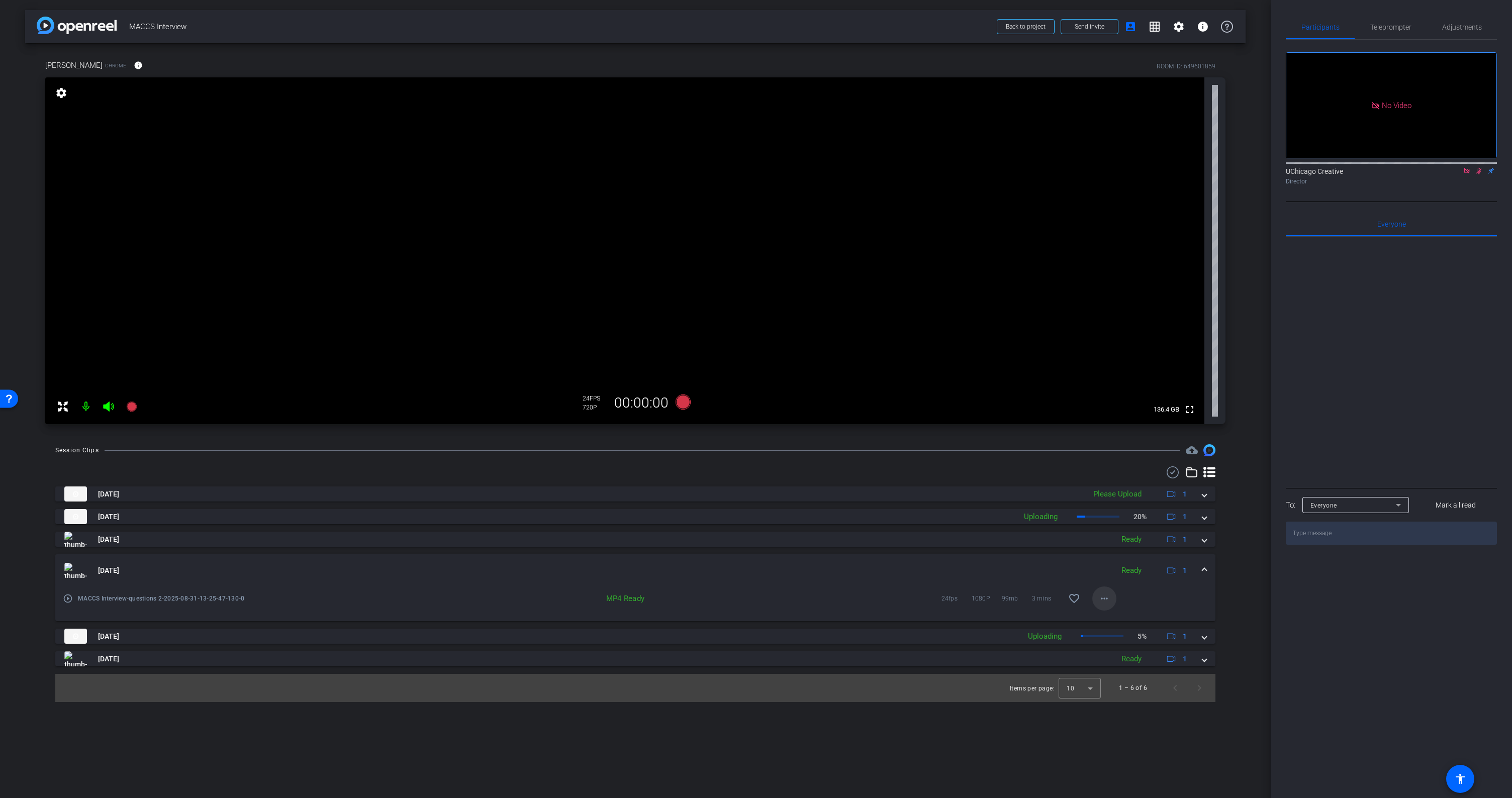
click at [1108, 600] on mat-icon "more_horiz" at bounding box center [1104, 598] width 12 height 12
click at [1123, 643] on span "Download MP4" at bounding box center [1130, 644] width 60 height 12
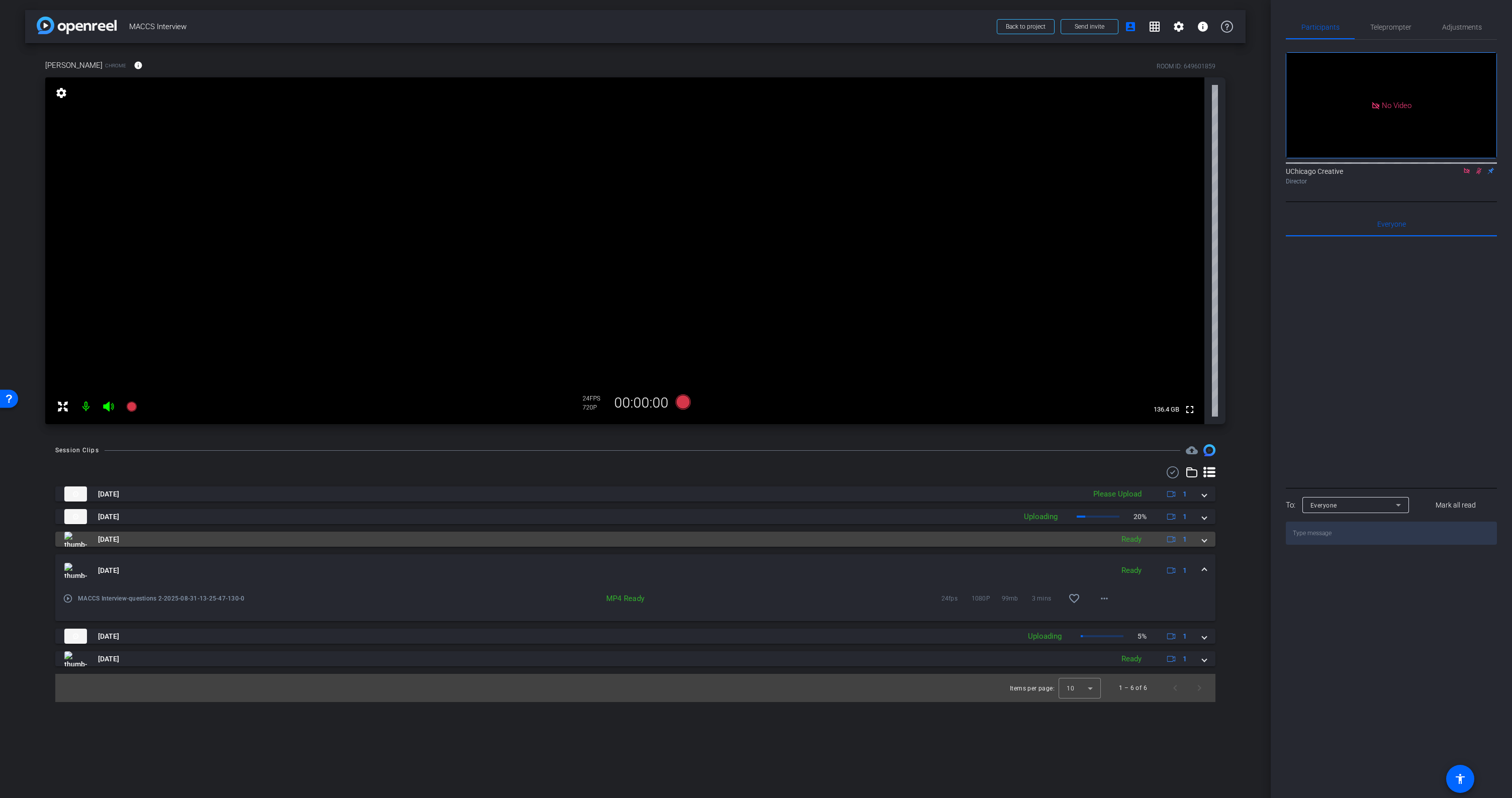
click at [1205, 540] on span at bounding box center [1204, 539] width 4 height 11
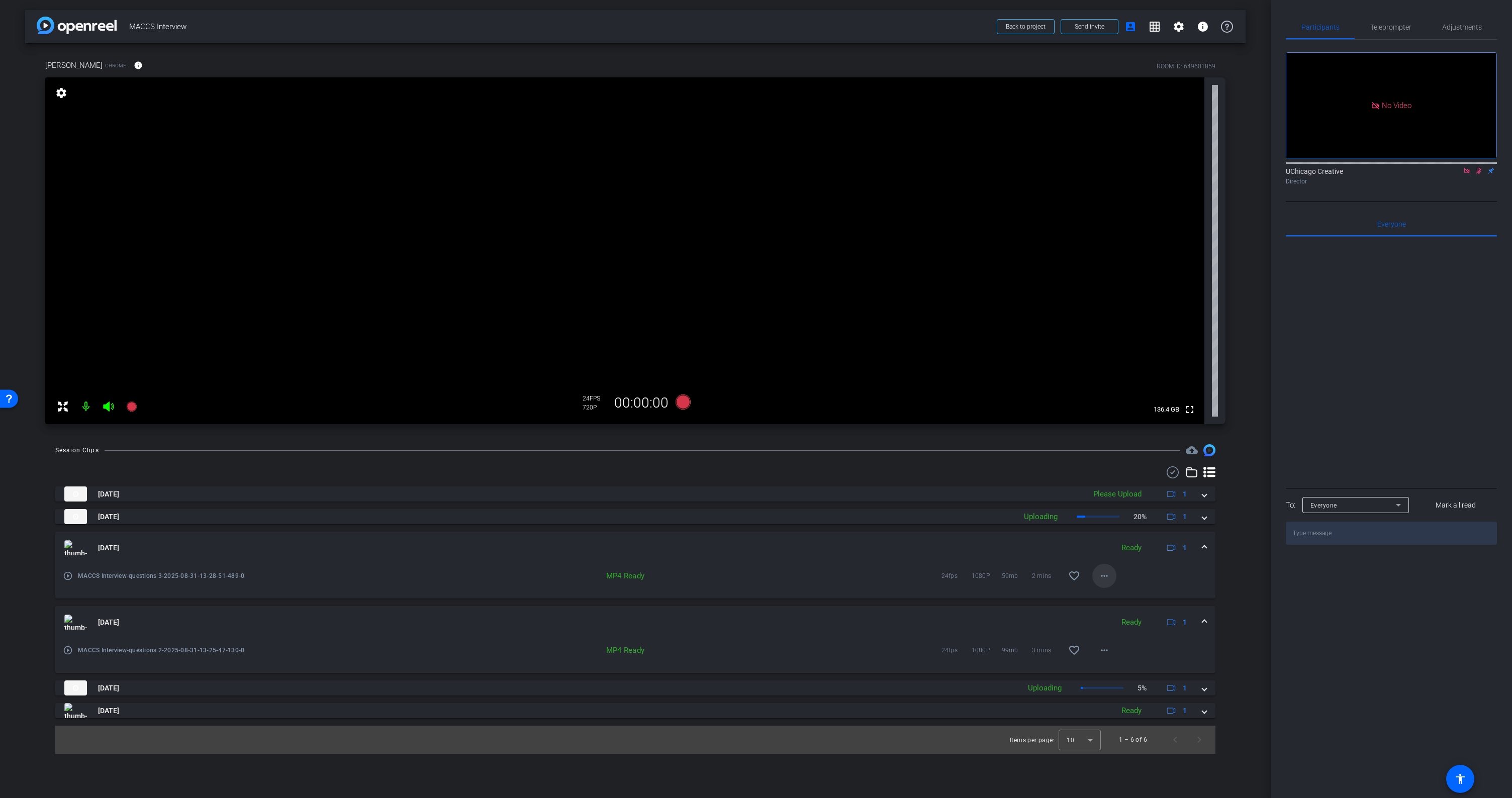
click at [1103, 574] on mat-icon "more_horiz" at bounding box center [1104, 576] width 12 height 12
click at [1118, 620] on span "Download MP4" at bounding box center [1130, 622] width 60 height 12
click at [1202, 547] on span at bounding box center [1204, 548] width 4 height 11
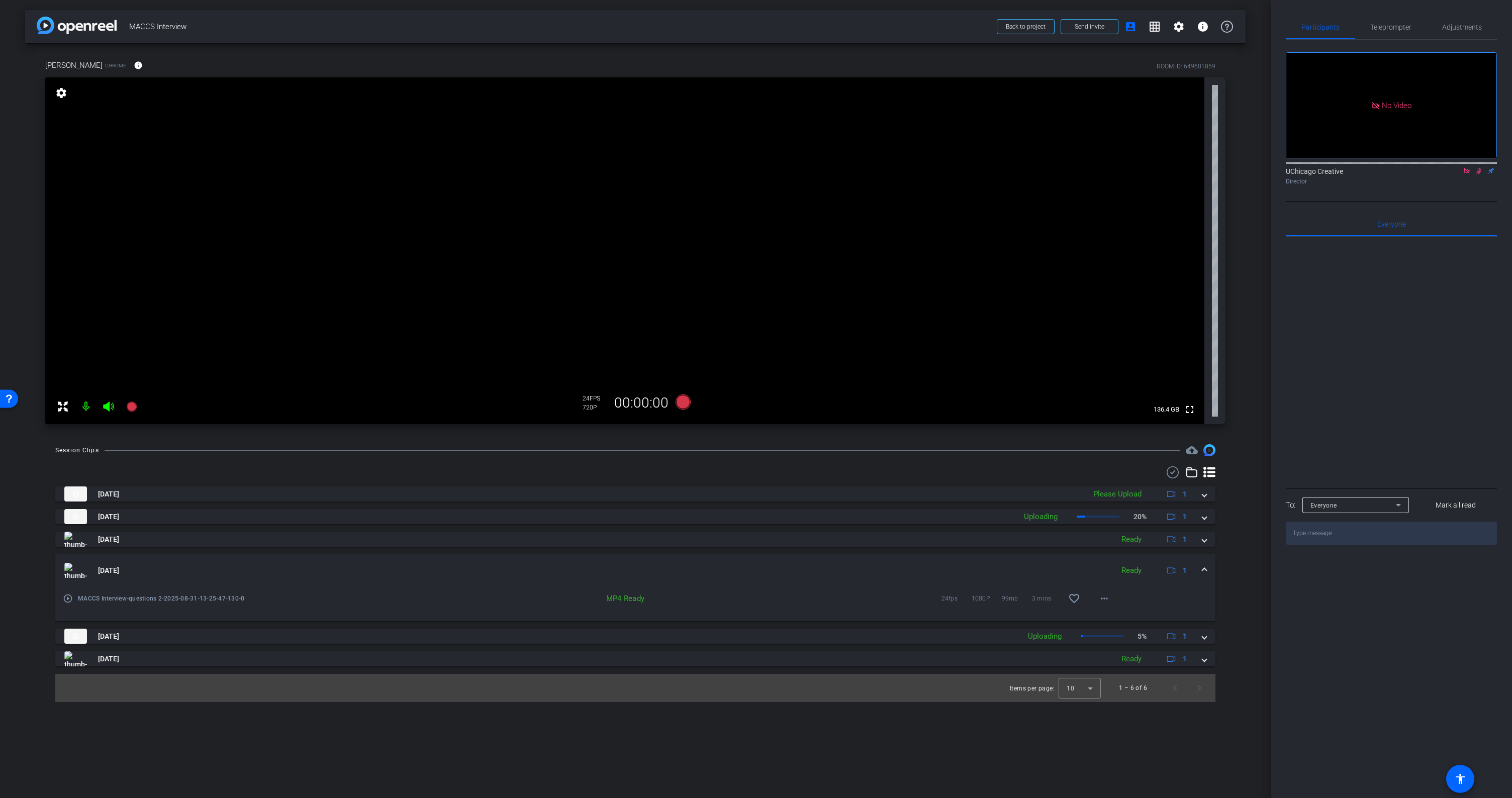
click at [1204, 567] on span at bounding box center [1204, 570] width 4 height 11
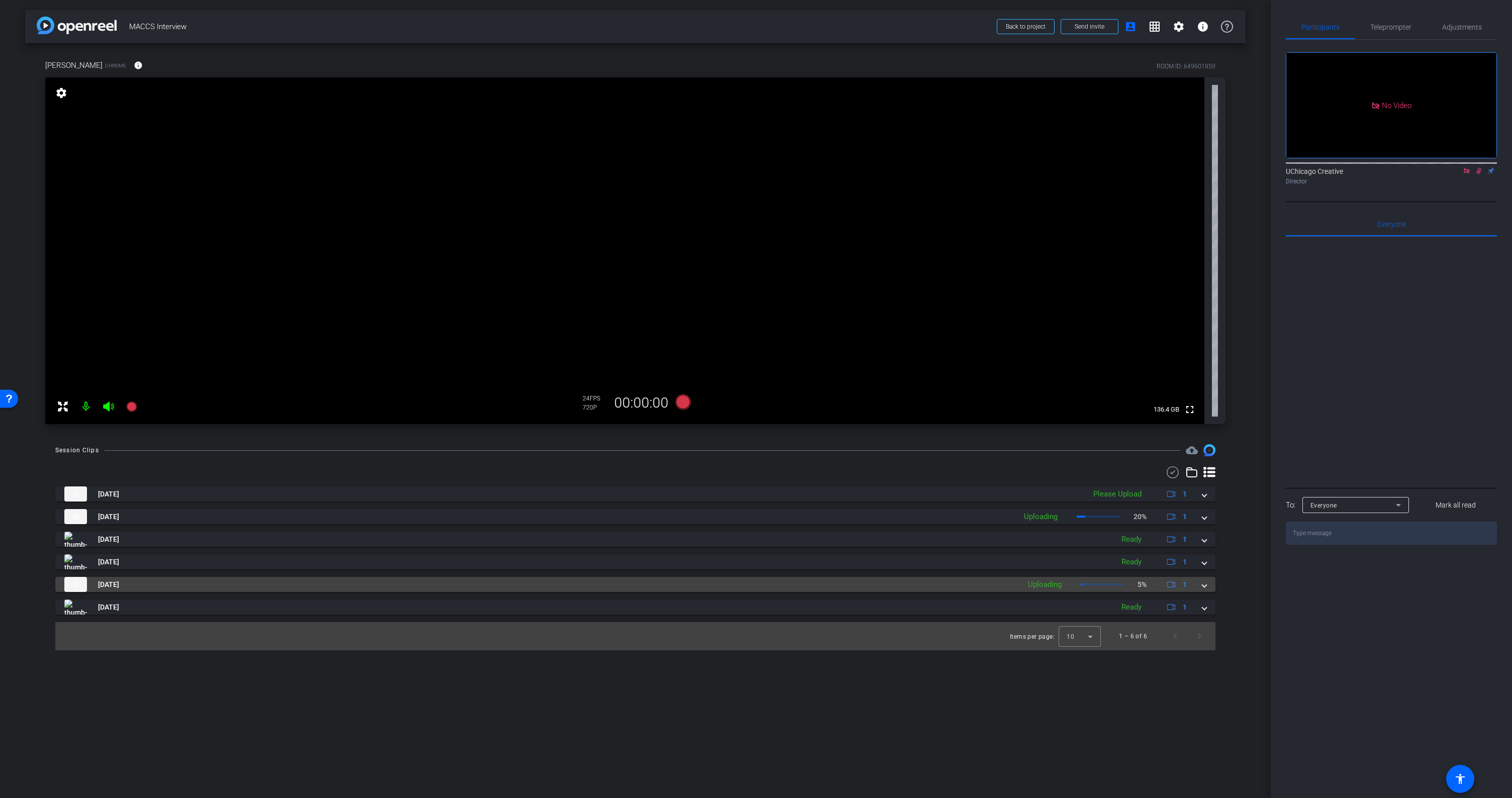
click at [1206, 587] on span at bounding box center [1204, 584] width 4 height 11
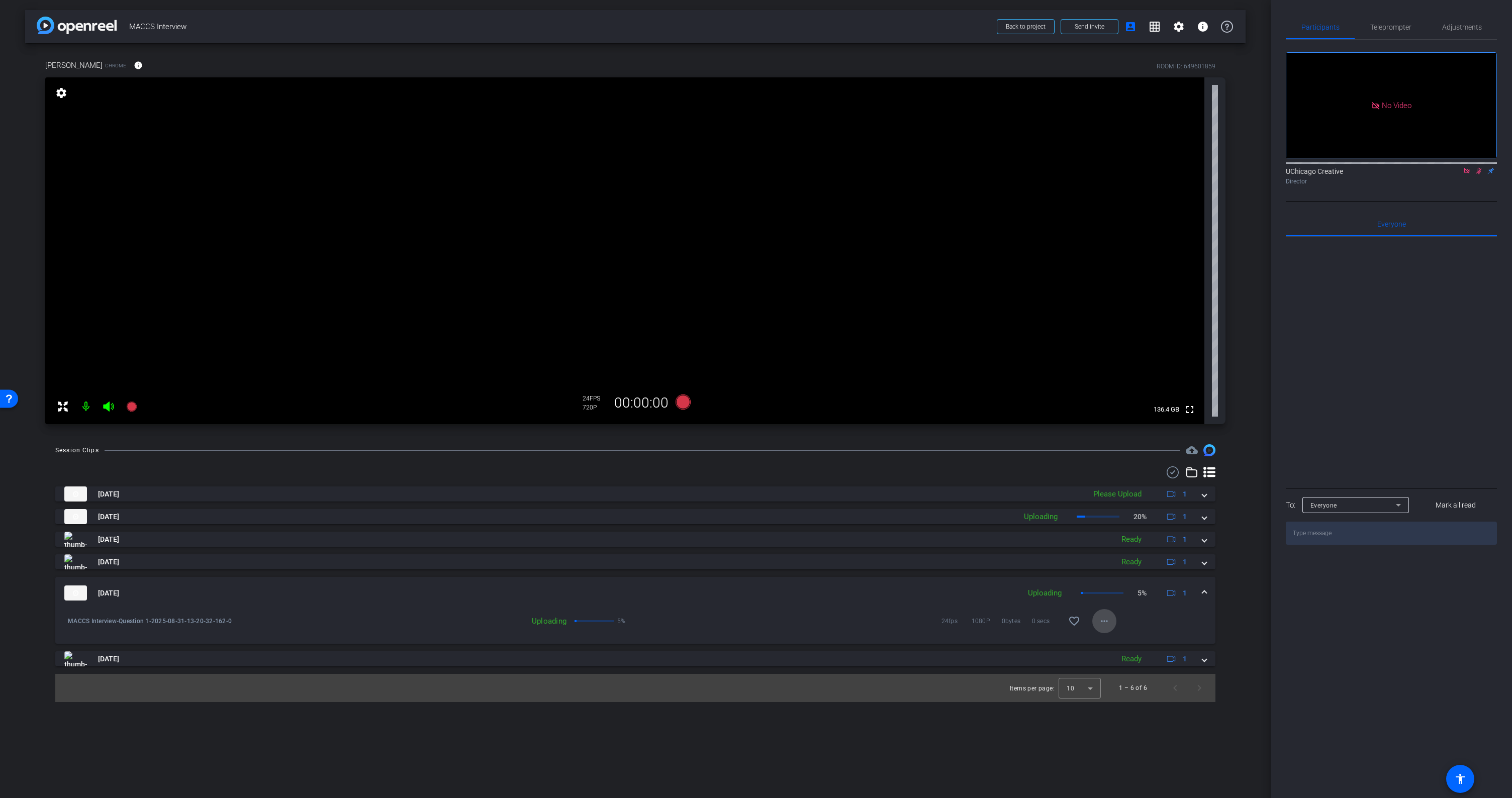
click at [1109, 622] on mat-icon "more_horiz" at bounding box center [1104, 621] width 12 height 12
click at [1185, 614] on div at bounding box center [756, 399] width 1512 height 798
click at [1206, 590] on span at bounding box center [1204, 593] width 4 height 11
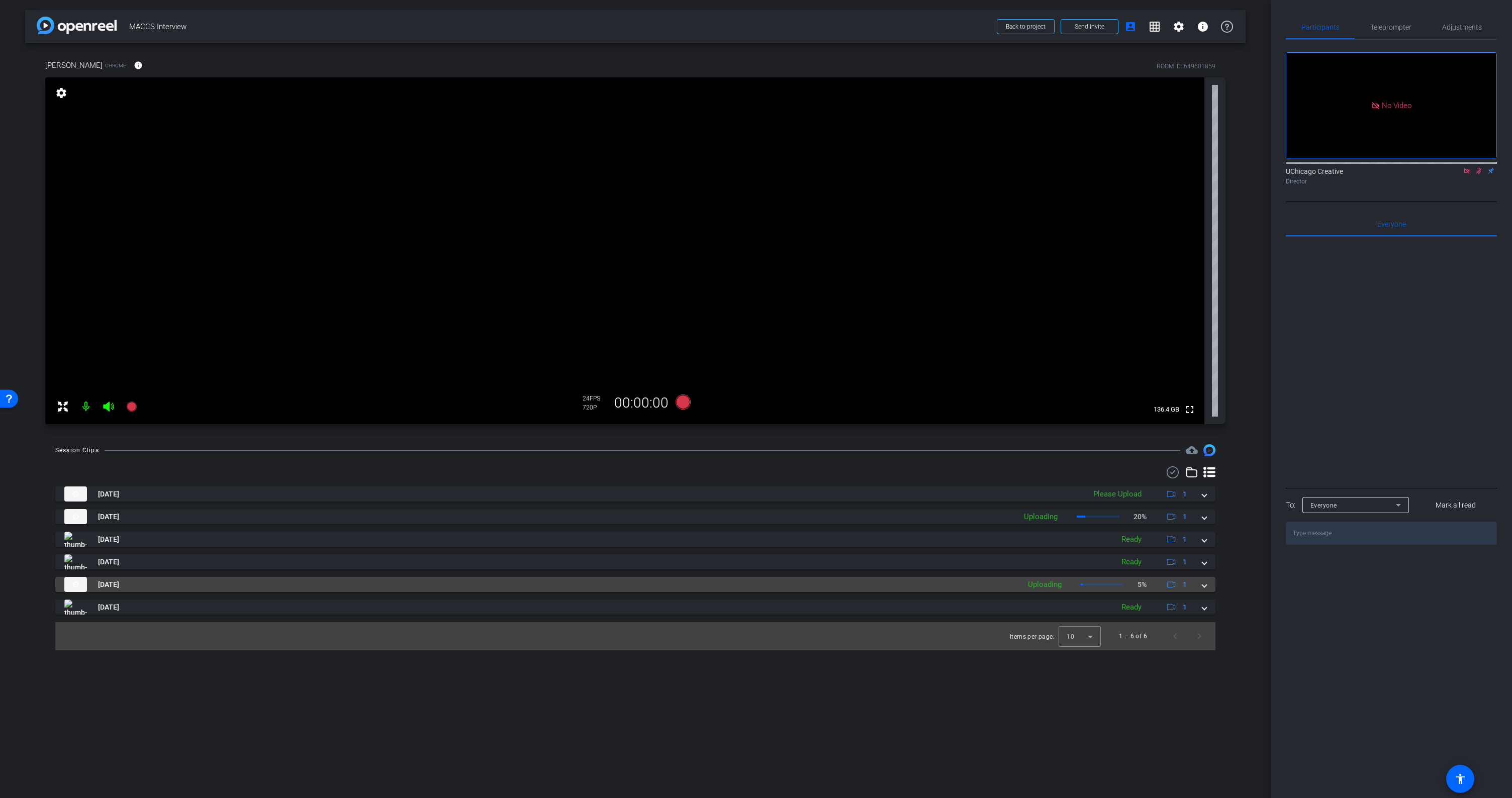
click at [1204, 587] on span at bounding box center [1204, 584] width 4 height 11
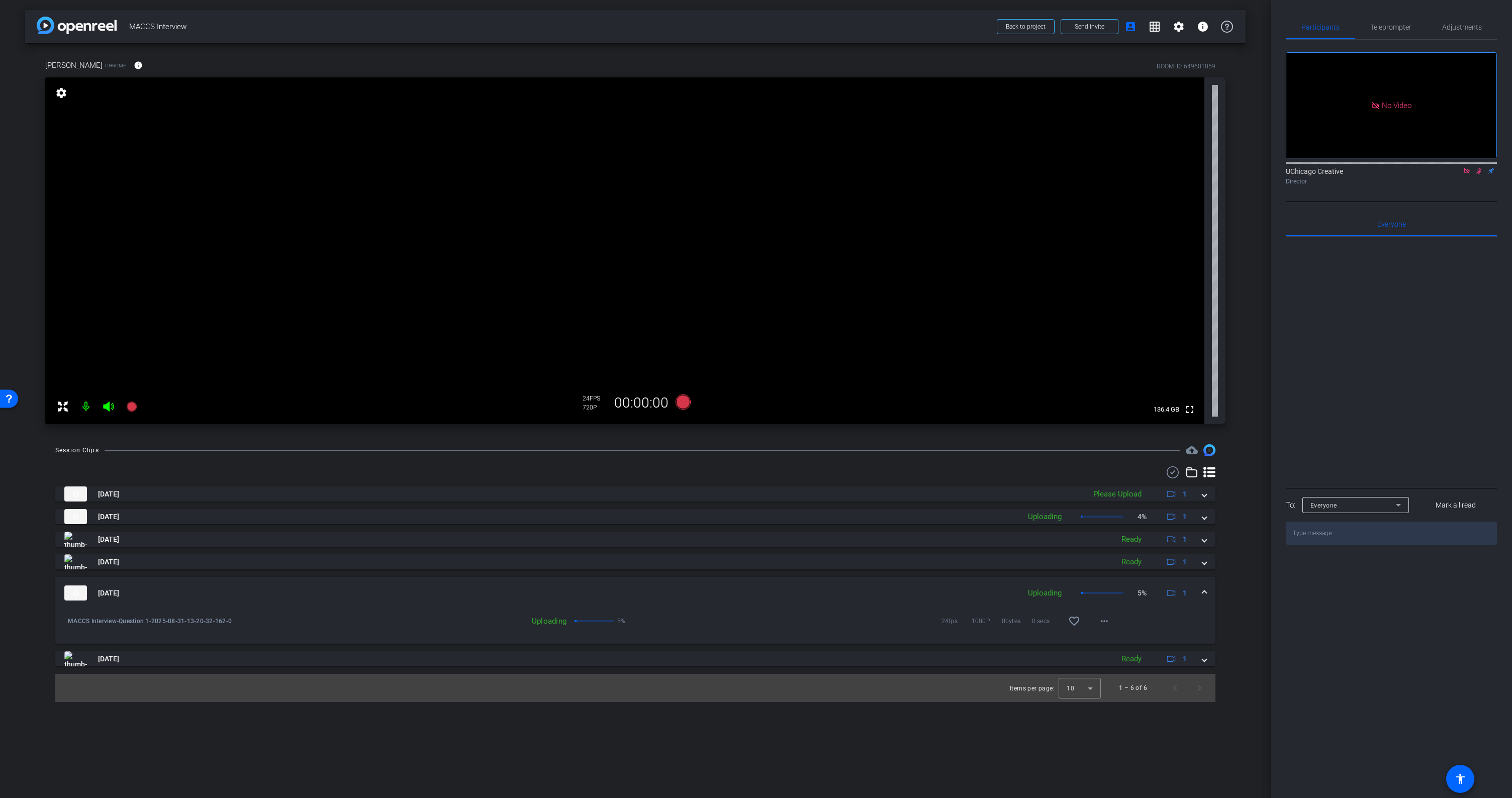
drag, startPoint x: 578, startPoint y: 621, endPoint x: 570, endPoint y: 623, distance: 8.2
click at [577, 621] on div at bounding box center [595, 621] width 40 height 2
click at [543, 624] on div "Uploading" at bounding box center [466, 621] width 211 height 10
click at [1206, 591] on span at bounding box center [1204, 593] width 4 height 11
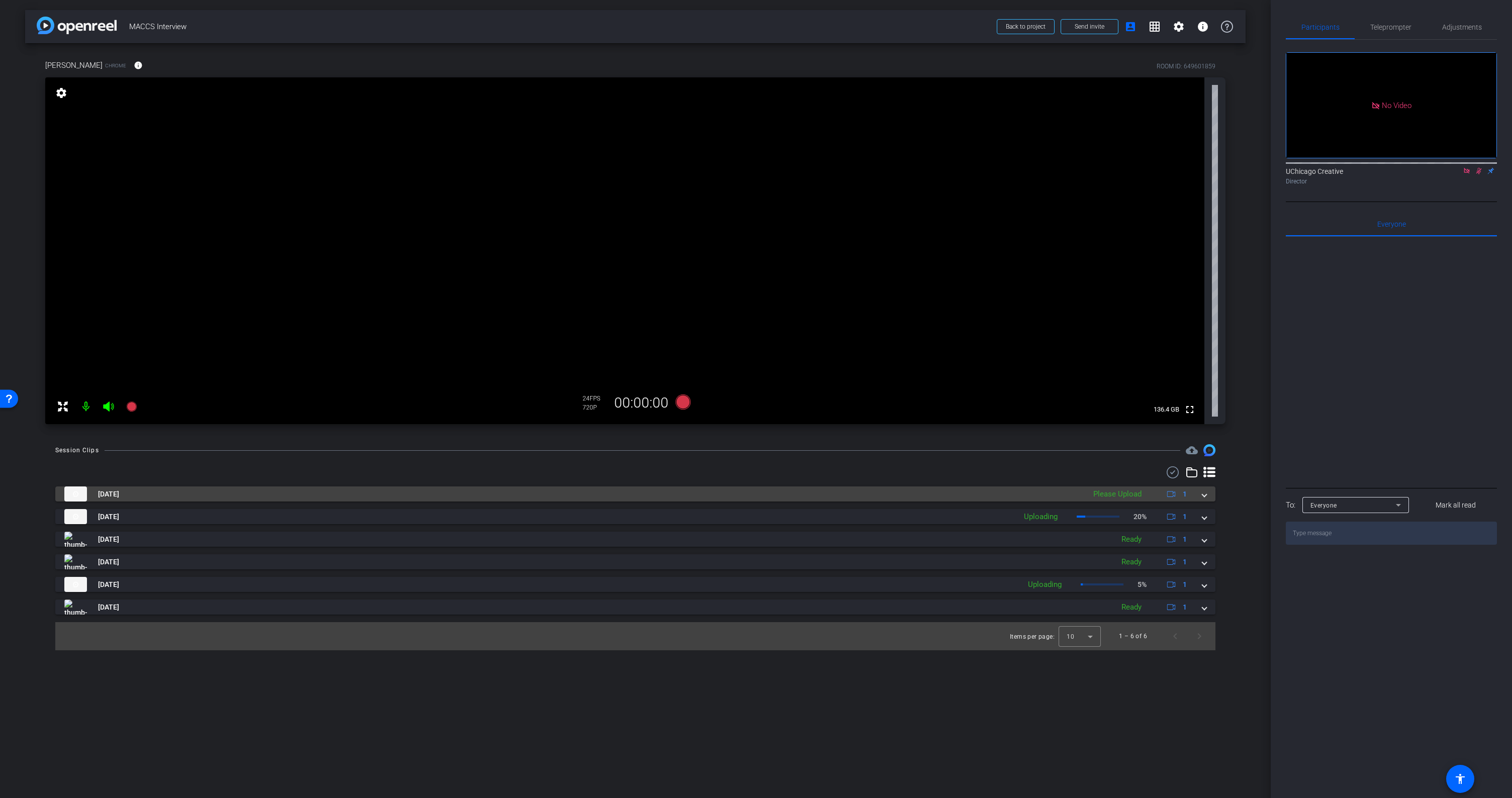
click at [1204, 497] on span at bounding box center [1204, 494] width 4 height 11
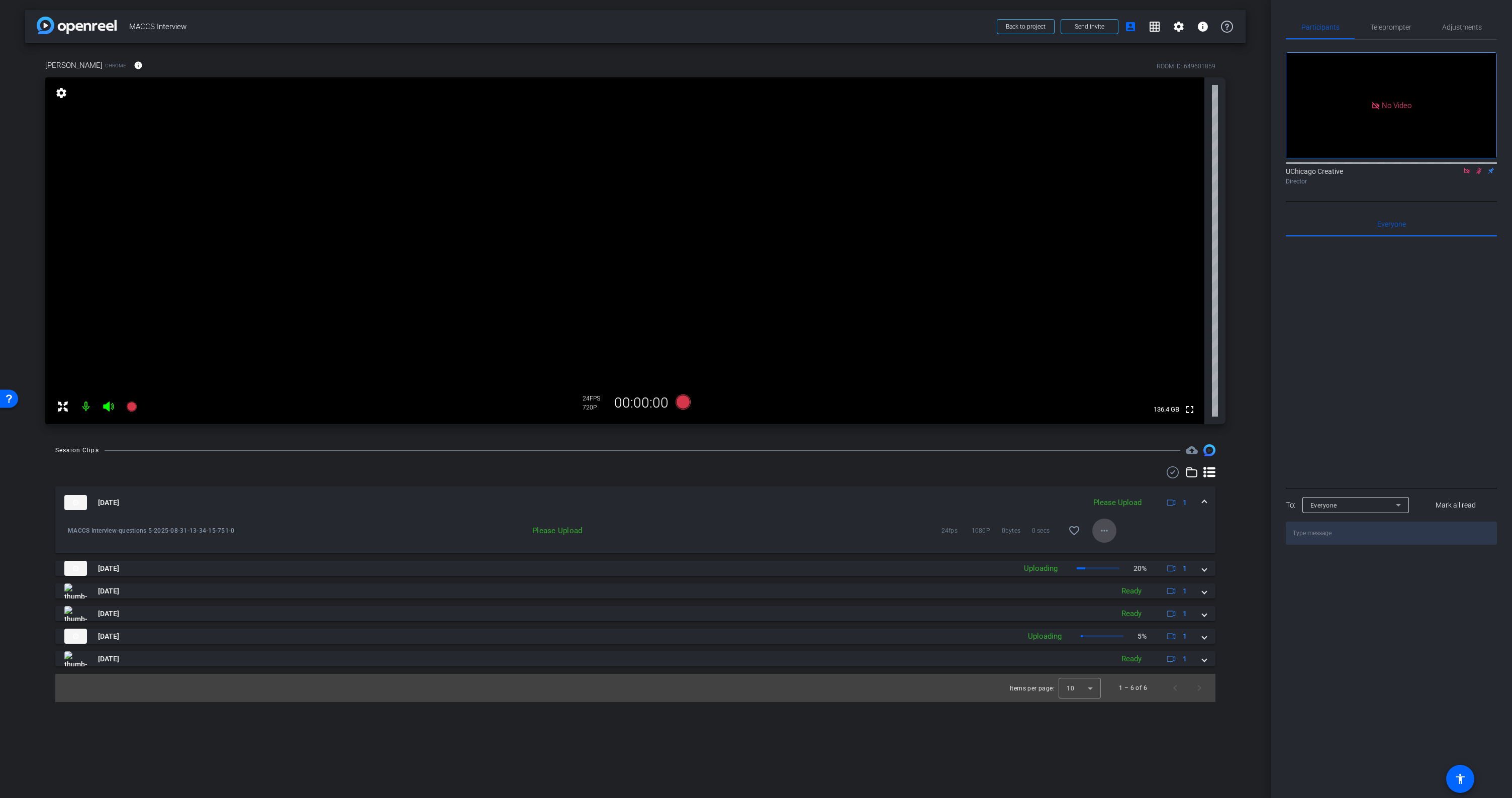
click at [1106, 529] on mat-icon "more_horiz" at bounding box center [1104, 530] width 12 height 12
click at [1112, 551] on span "Upload" at bounding box center [1120, 552] width 41 height 12
click at [1477, 174] on icon at bounding box center [1479, 171] width 8 height 7
click at [1480, 174] on icon at bounding box center [1479, 171] width 8 height 7
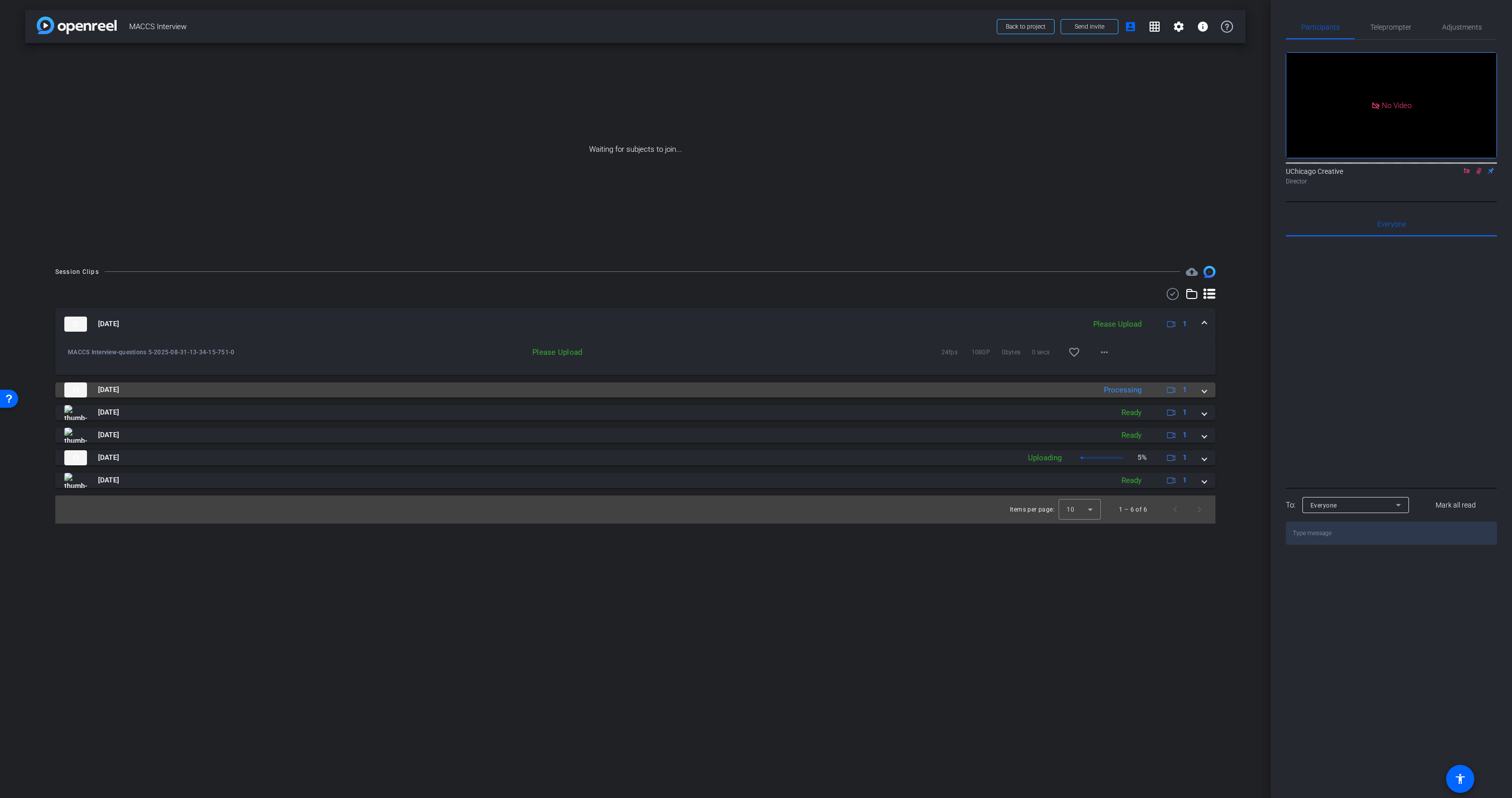
click at [1208, 391] on mat-expansion-panel-header "Aug 31, 2025 Processing 1" at bounding box center [635, 390] width 1160 height 15
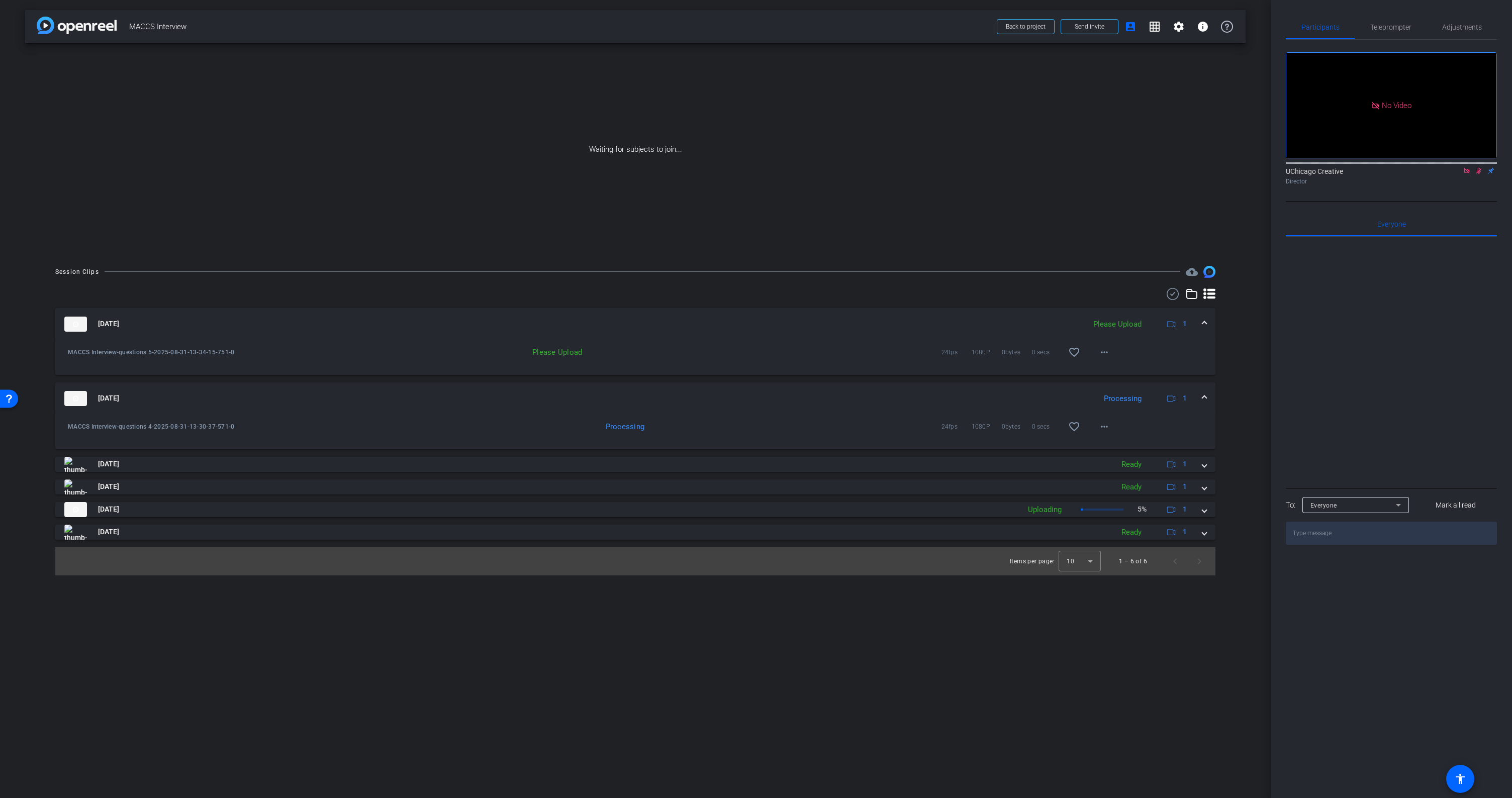
click at [1207, 390] on mat-expansion-panel-header "Aug 31, 2025 Processing 1" at bounding box center [635, 398] width 1160 height 32
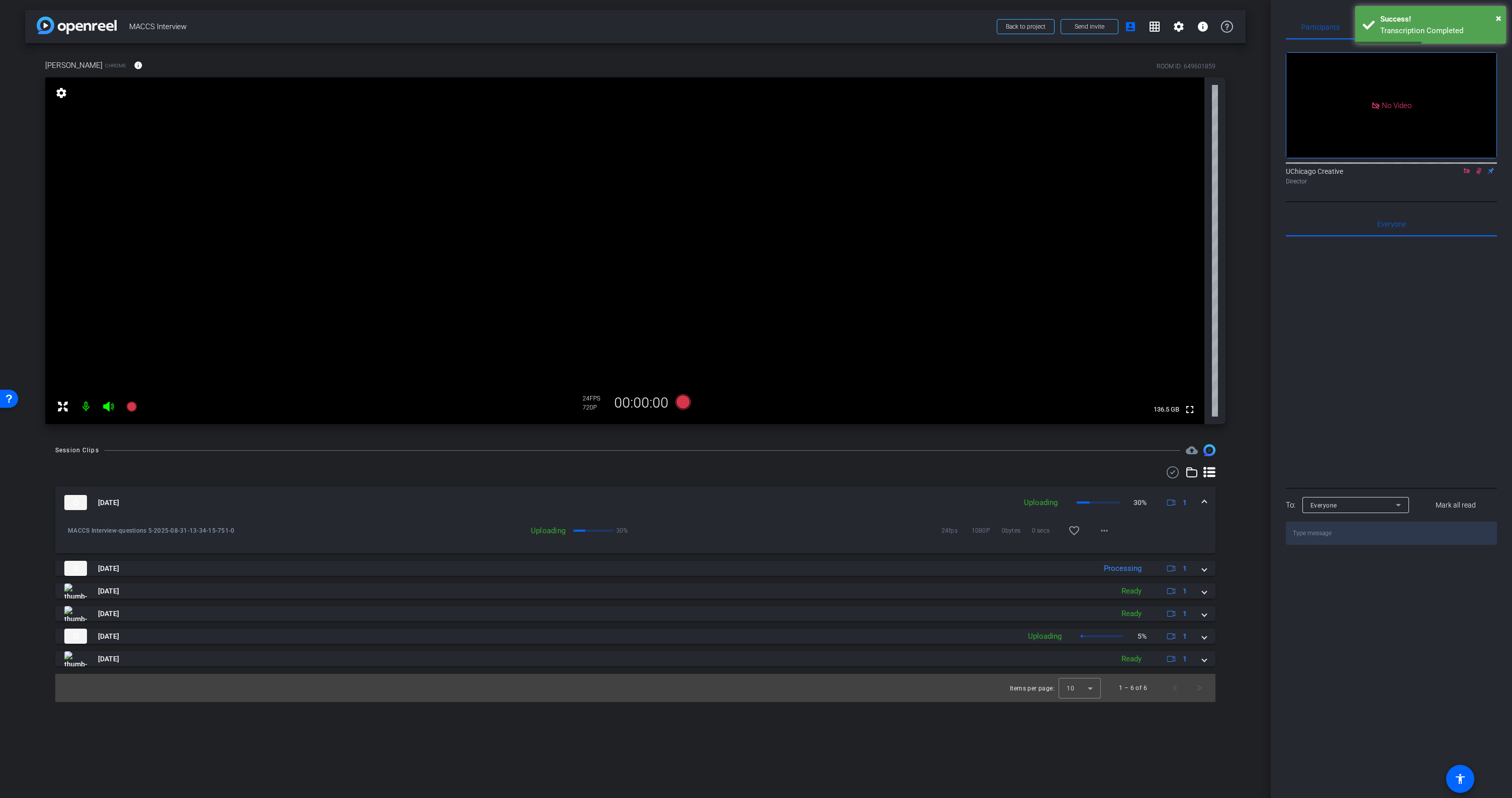
click at [1479, 174] on icon at bounding box center [1479, 171] width 8 height 7
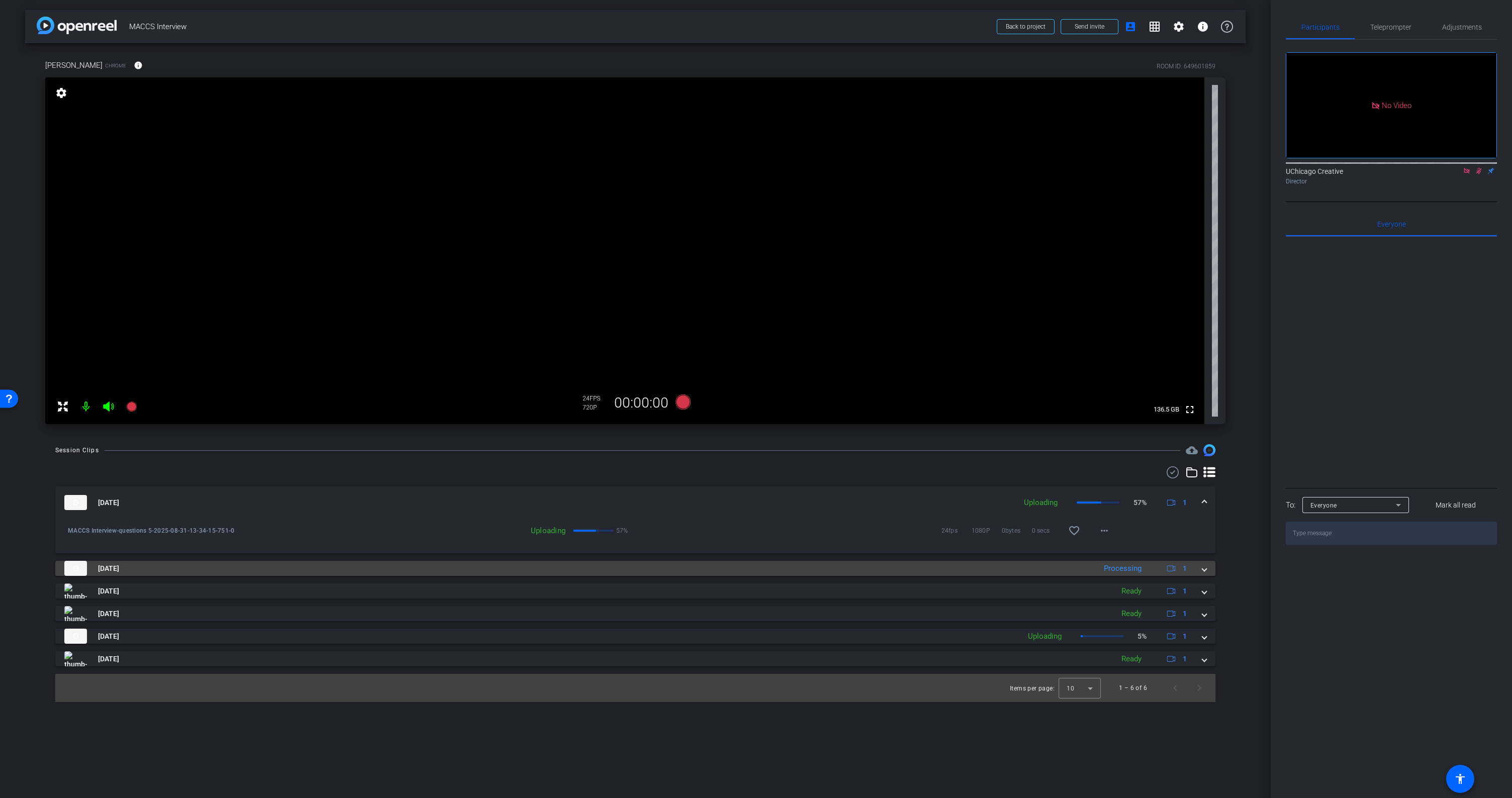
click at [1206, 569] on span at bounding box center [1204, 569] width 4 height 11
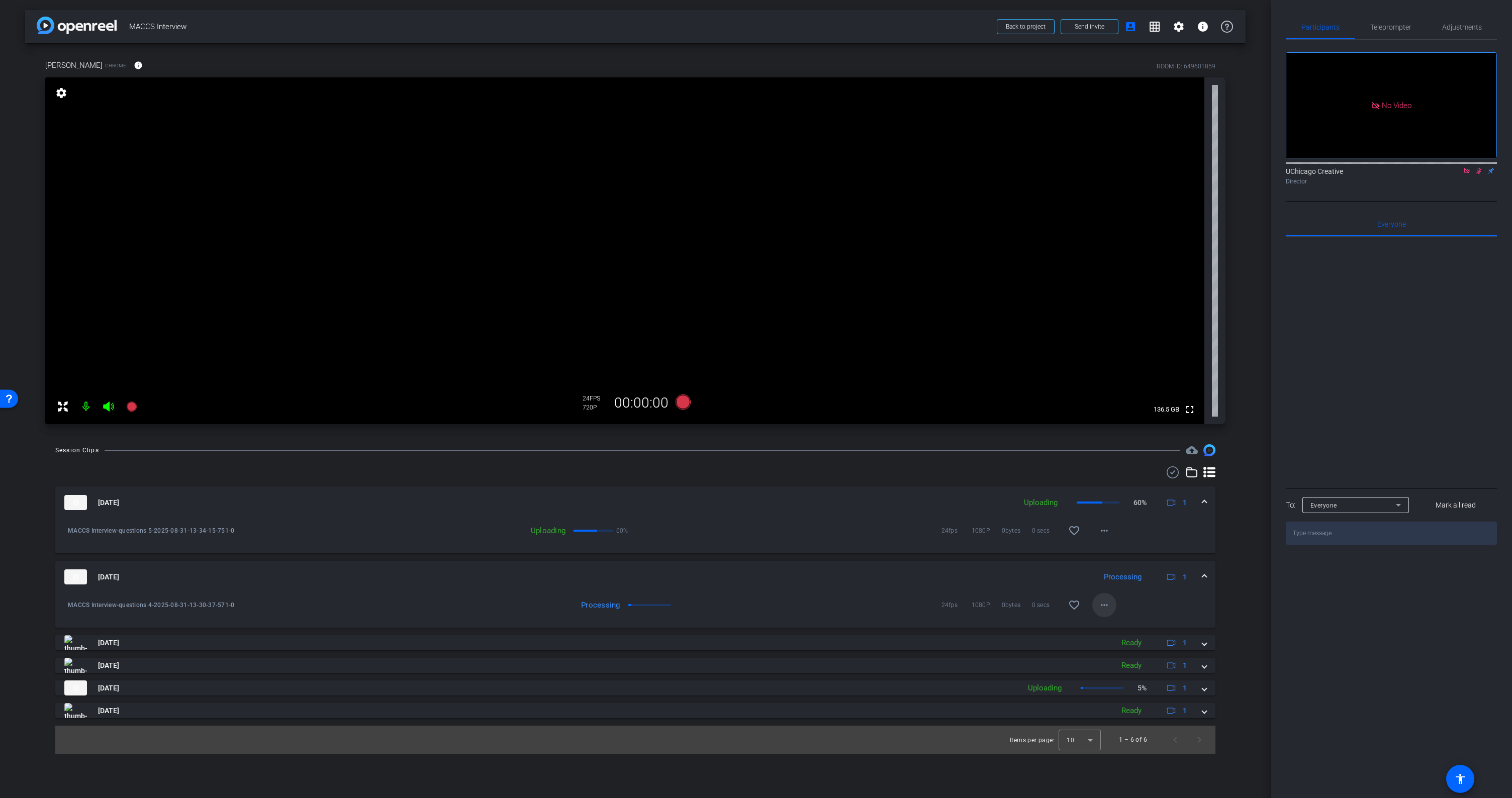
click at [1111, 602] on span at bounding box center [1104, 605] width 24 height 24
click at [1123, 631] on span "Download Original" at bounding box center [1130, 626] width 60 height 12
click at [1204, 573] on span at bounding box center [1204, 577] width 4 height 11
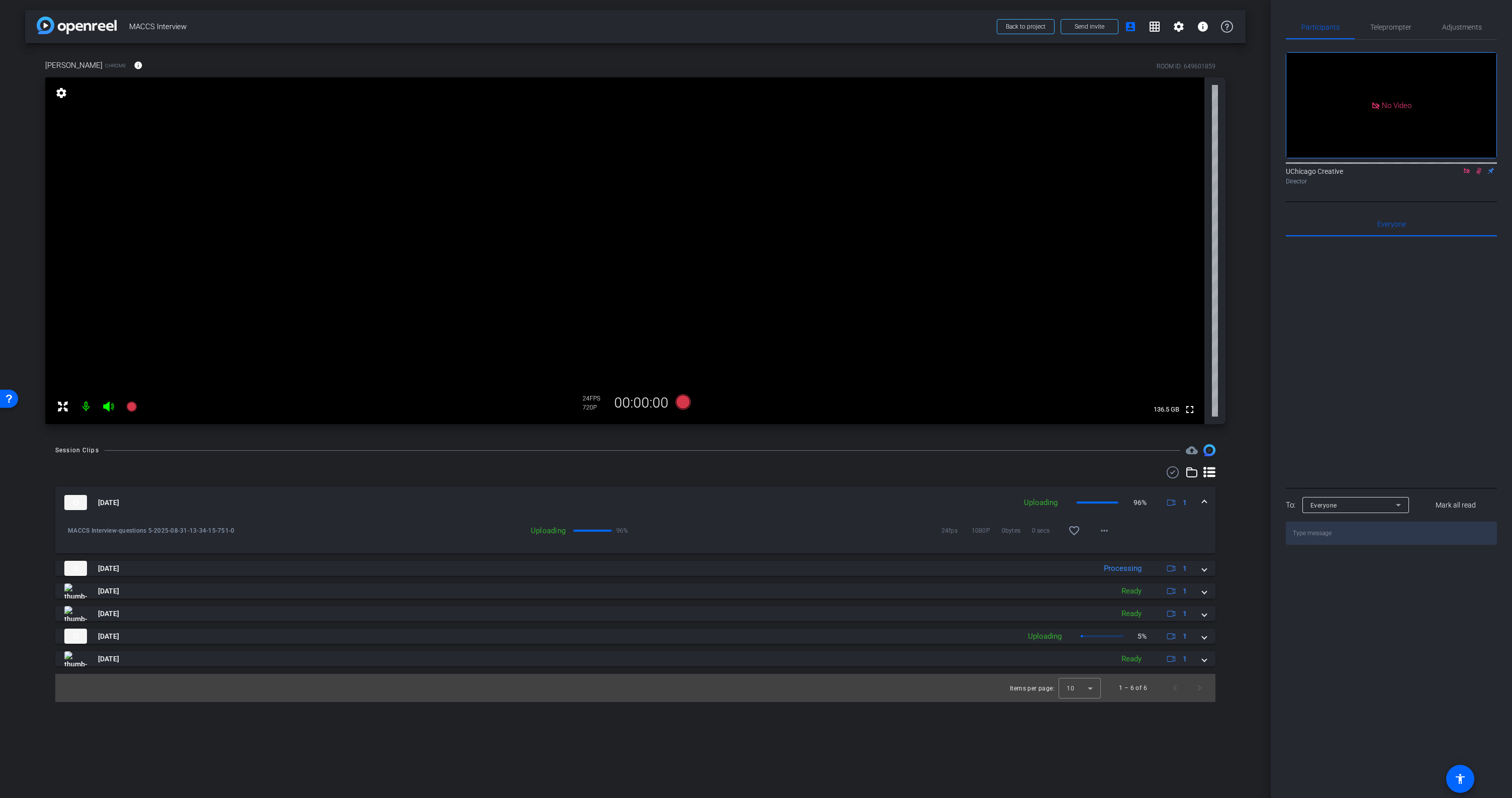
click at [1250, 506] on div "arrow_back MACCS Interview Back to project Send invite account_box grid_on sett…" at bounding box center [635, 399] width 1271 height 798
click at [1201, 640] on div "Aug 31, 2025 Uploading 5% 1" at bounding box center [633, 636] width 1138 height 15
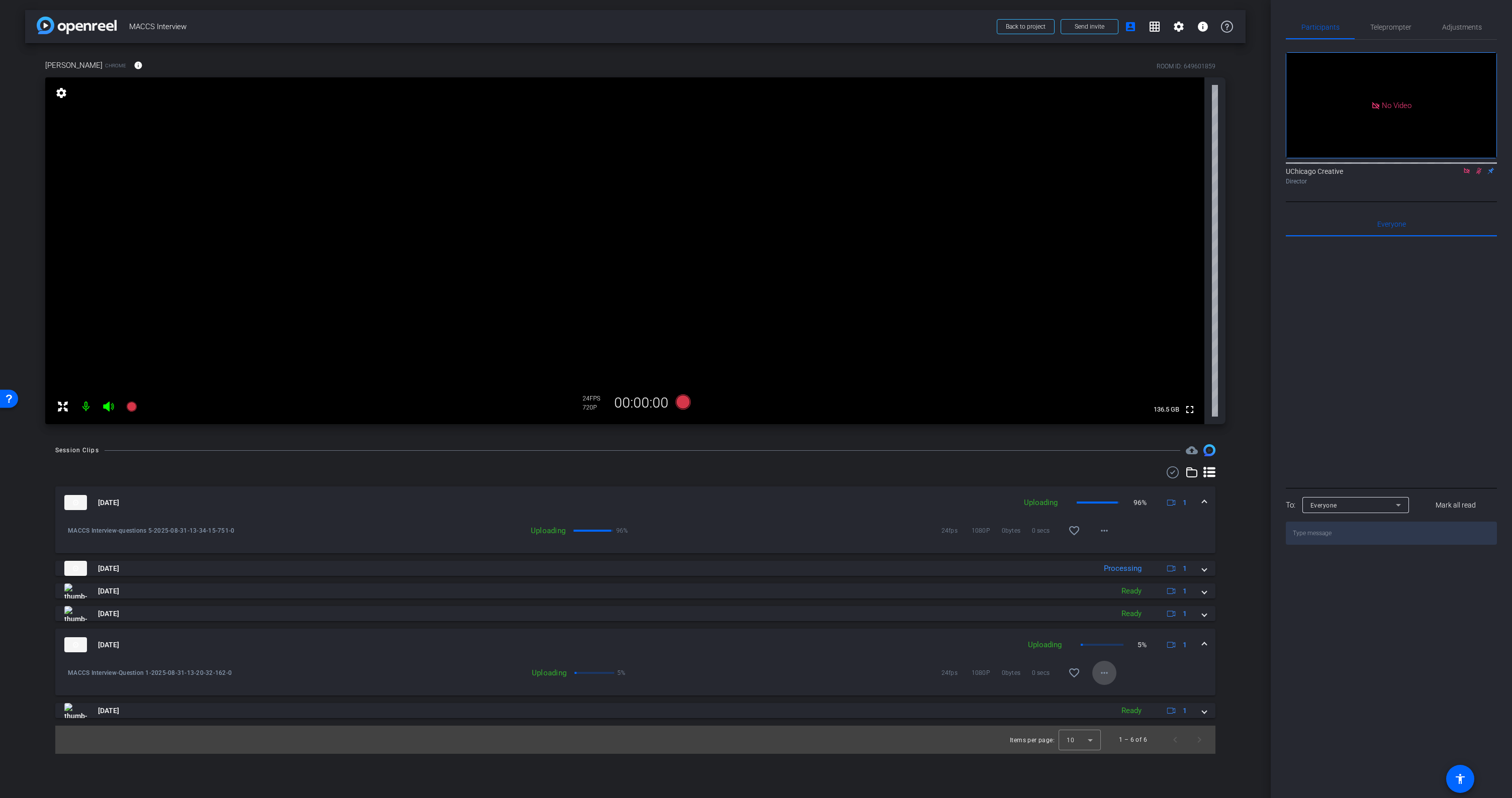
click at [1108, 670] on mat-icon "more_horiz" at bounding box center [1104, 672] width 12 height 12
click at [1256, 646] on div at bounding box center [756, 399] width 1512 height 798
click at [1205, 645] on span at bounding box center [1204, 645] width 4 height 11
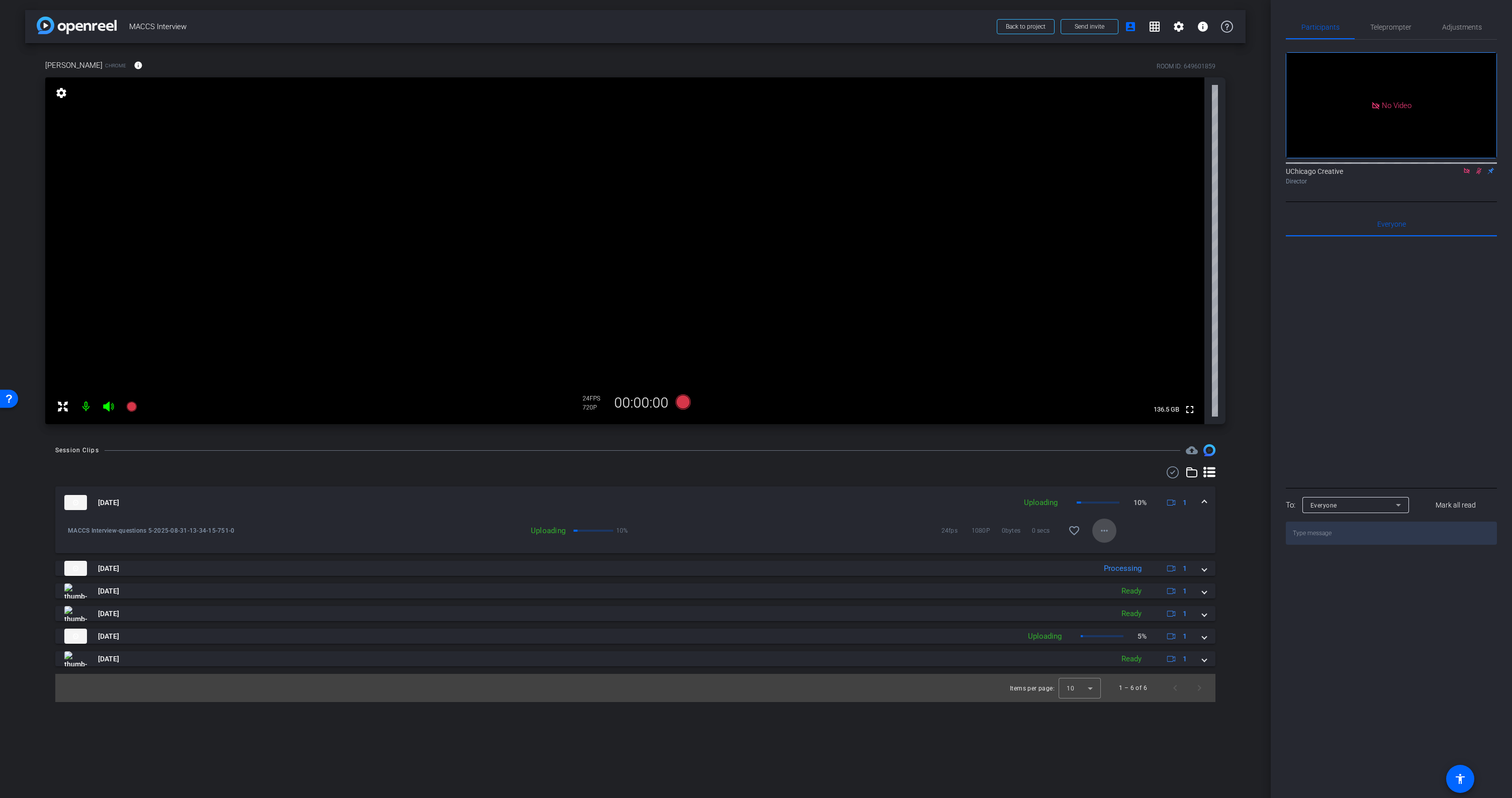
click at [1105, 529] on mat-icon "more_horiz" at bounding box center [1104, 530] width 12 height 12
click at [1240, 520] on div at bounding box center [756, 399] width 1512 height 798
click at [1206, 502] on span at bounding box center [1204, 503] width 4 height 11
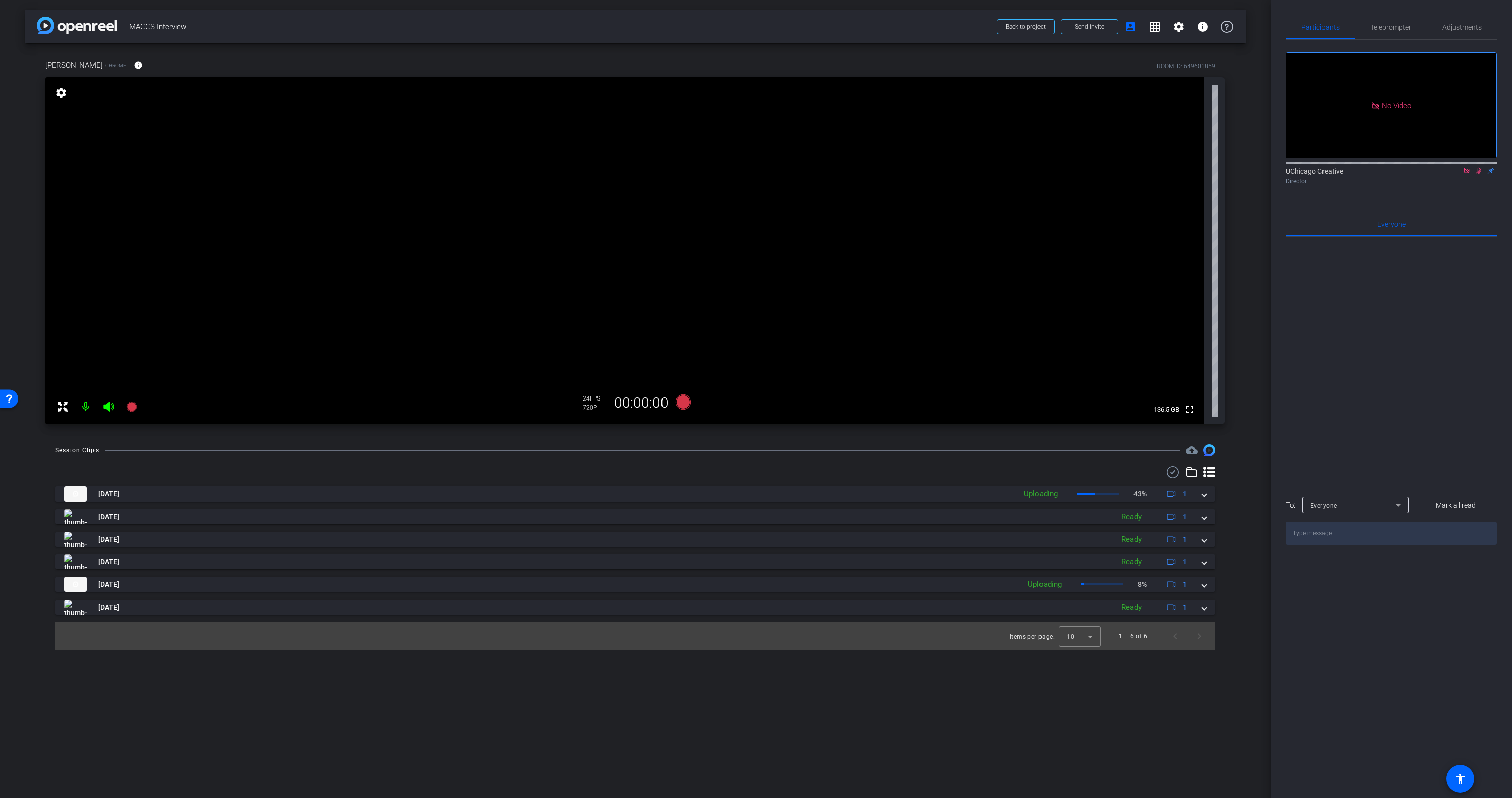
click at [1477, 174] on icon at bounding box center [1479, 171] width 8 height 7
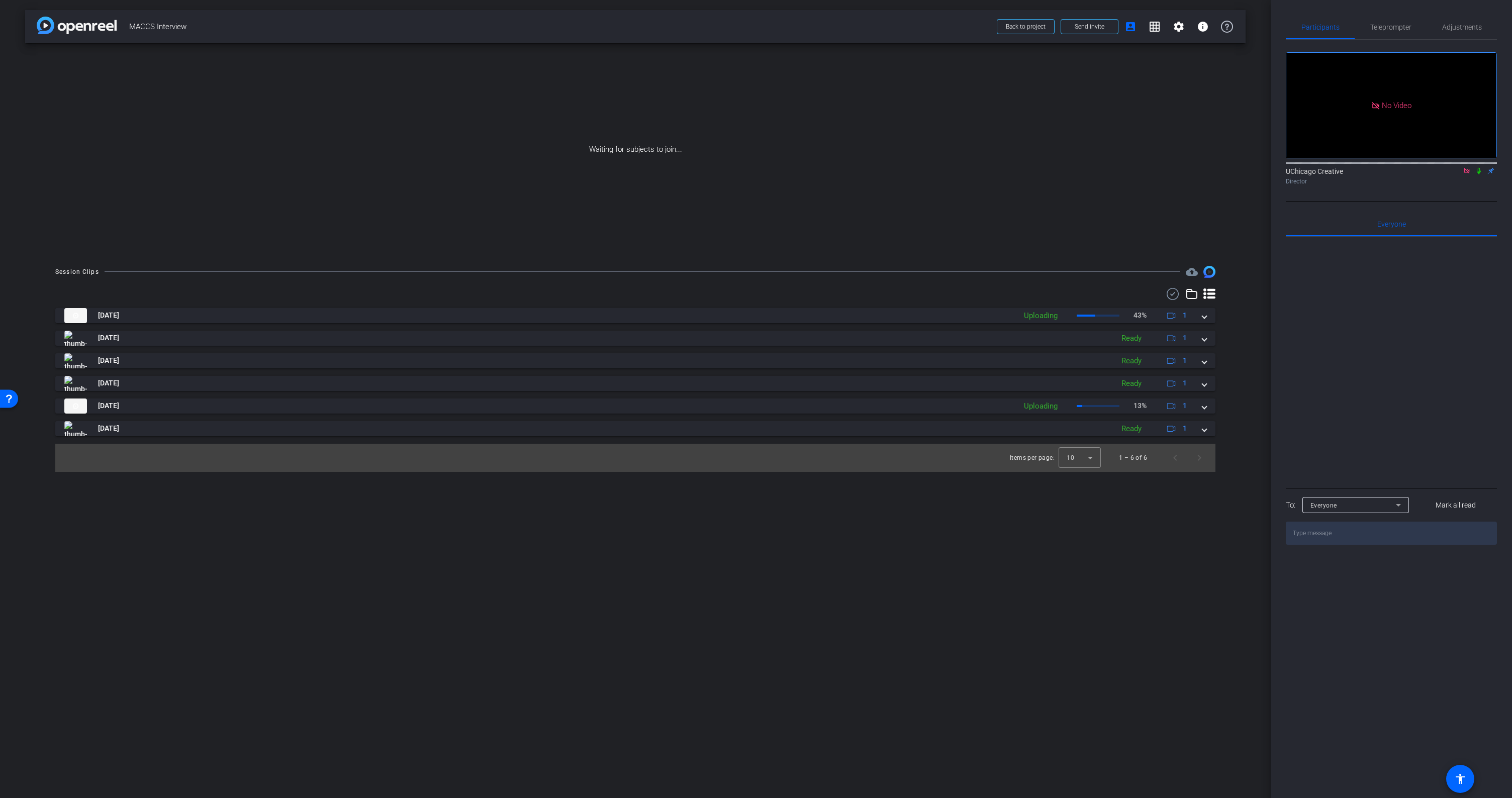
click at [101, 30] on img at bounding box center [77, 25] width 80 height 18
click at [83, 30] on img at bounding box center [77, 25] width 80 height 18
click at [171, 25] on span "MACCS Interview" at bounding box center [560, 26] width 862 height 20
click at [1037, 27] on span "Back to project" at bounding box center [1026, 26] width 40 height 7
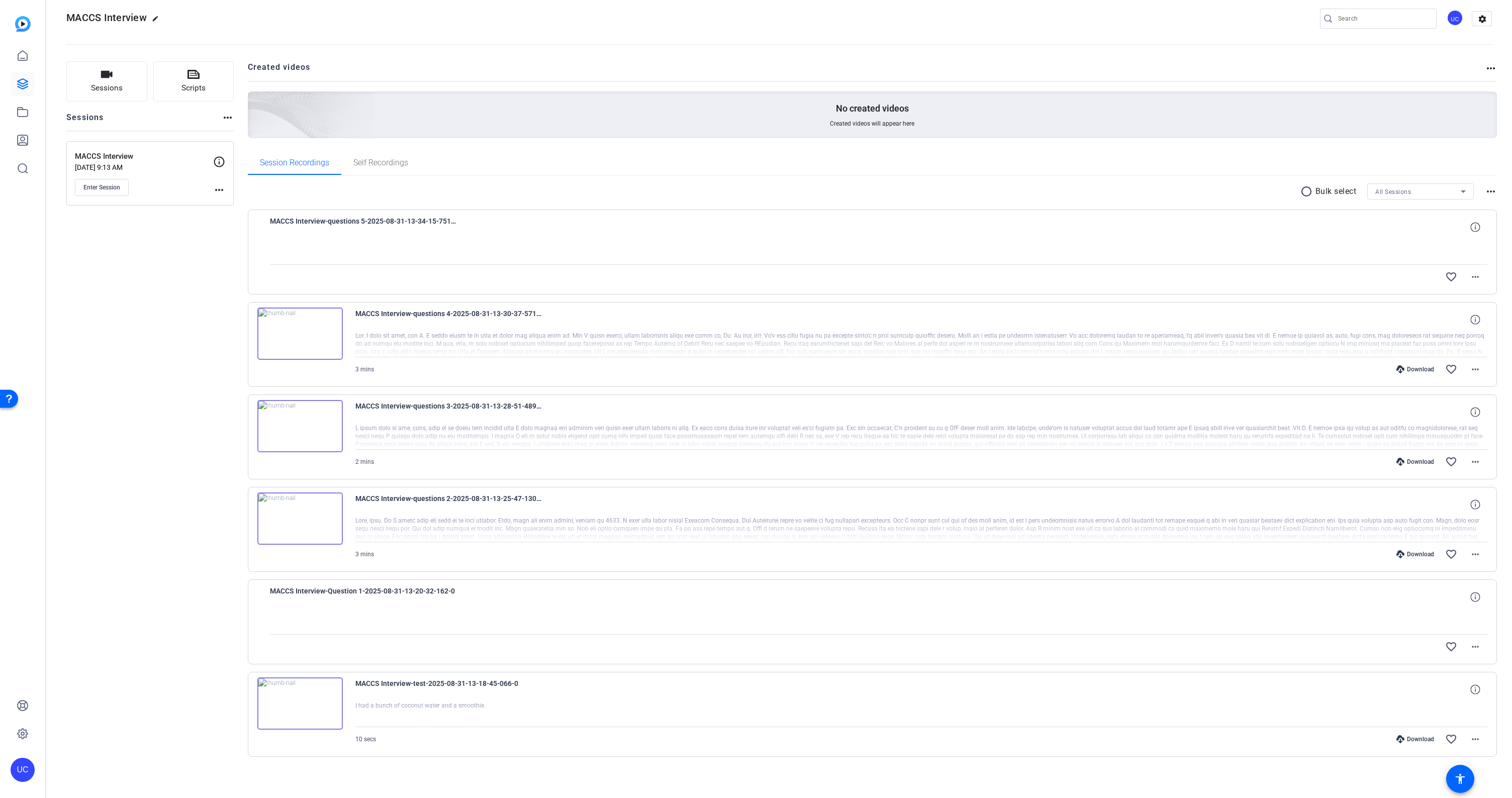
scroll to position [15, 0]
click at [1469, 641] on mat-icon "more_horiz" at bounding box center [1475, 643] width 12 height 12
click at [1286, 615] on div at bounding box center [756, 399] width 1512 height 798
click at [1472, 225] on icon at bounding box center [1475, 224] width 9 height 9
click at [1221, 247] on div at bounding box center [879, 248] width 1218 height 25
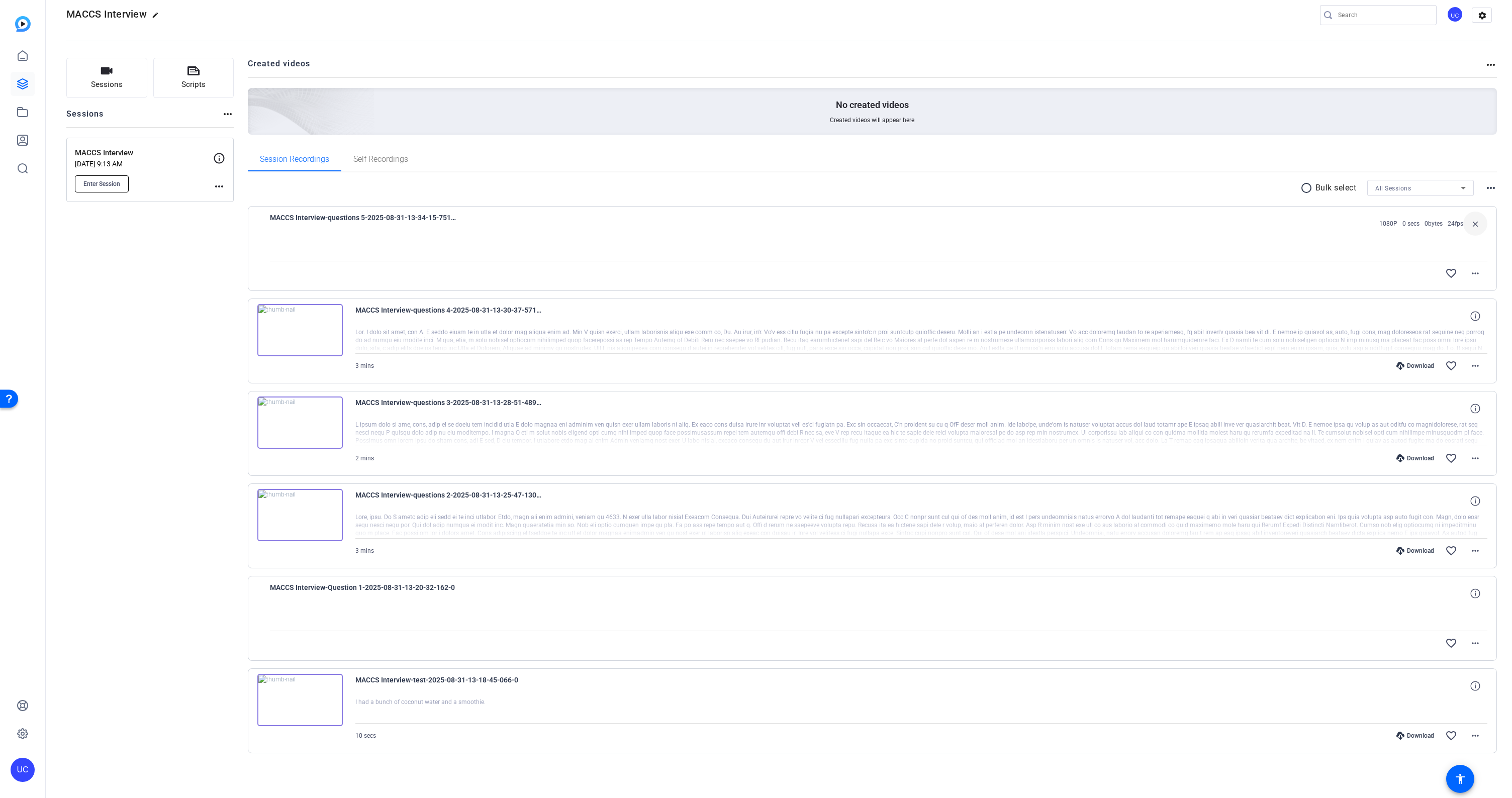
click at [100, 180] on span "Enter Session" at bounding box center [102, 184] width 37 height 8
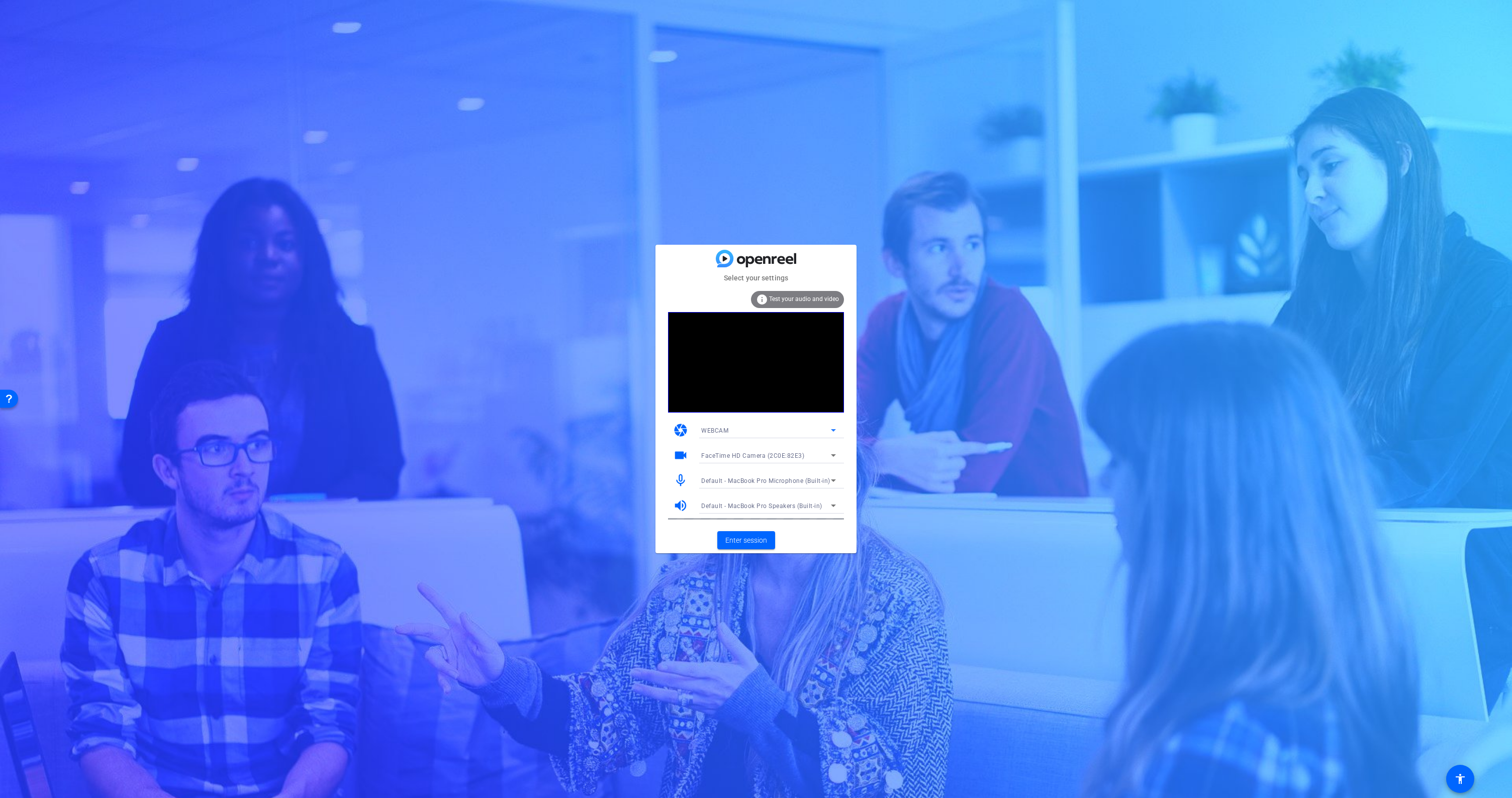
click at [833, 430] on icon at bounding box center [833, 430] width 5 height 2
drag, startPoint x: 828, startPoint y: 430, endPoint x: 833, endPoint y: 434, distance: 6.4
click at [828, 430] on div at bounding box center [756, 399] width 1512 height 798
click at [750, 537] on span "Enter session" at bounding box center [746, 540] width 42 height 11
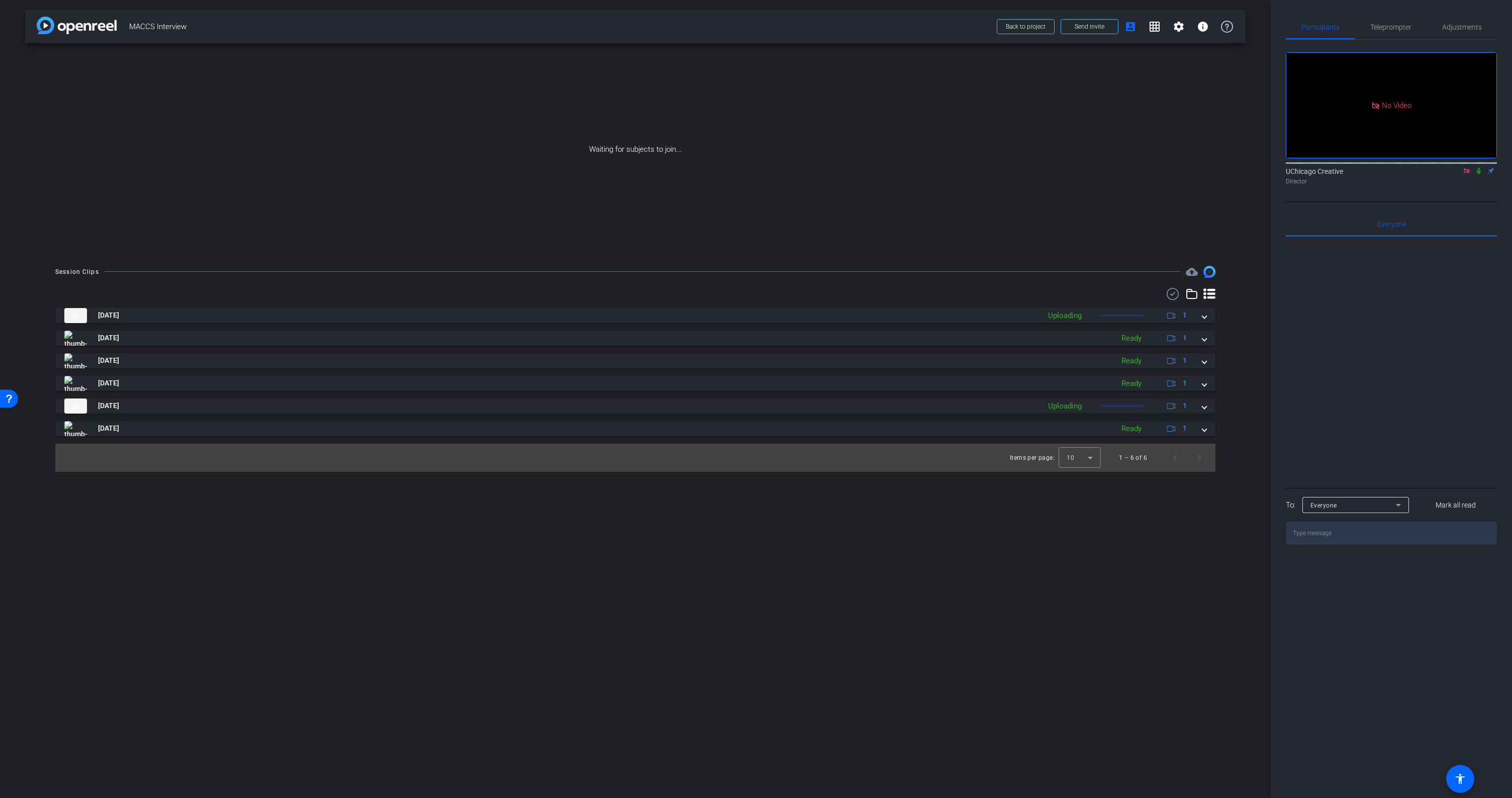
click at [1479, 174] on icon at bounding box center [1479, 171] width 8 height 7
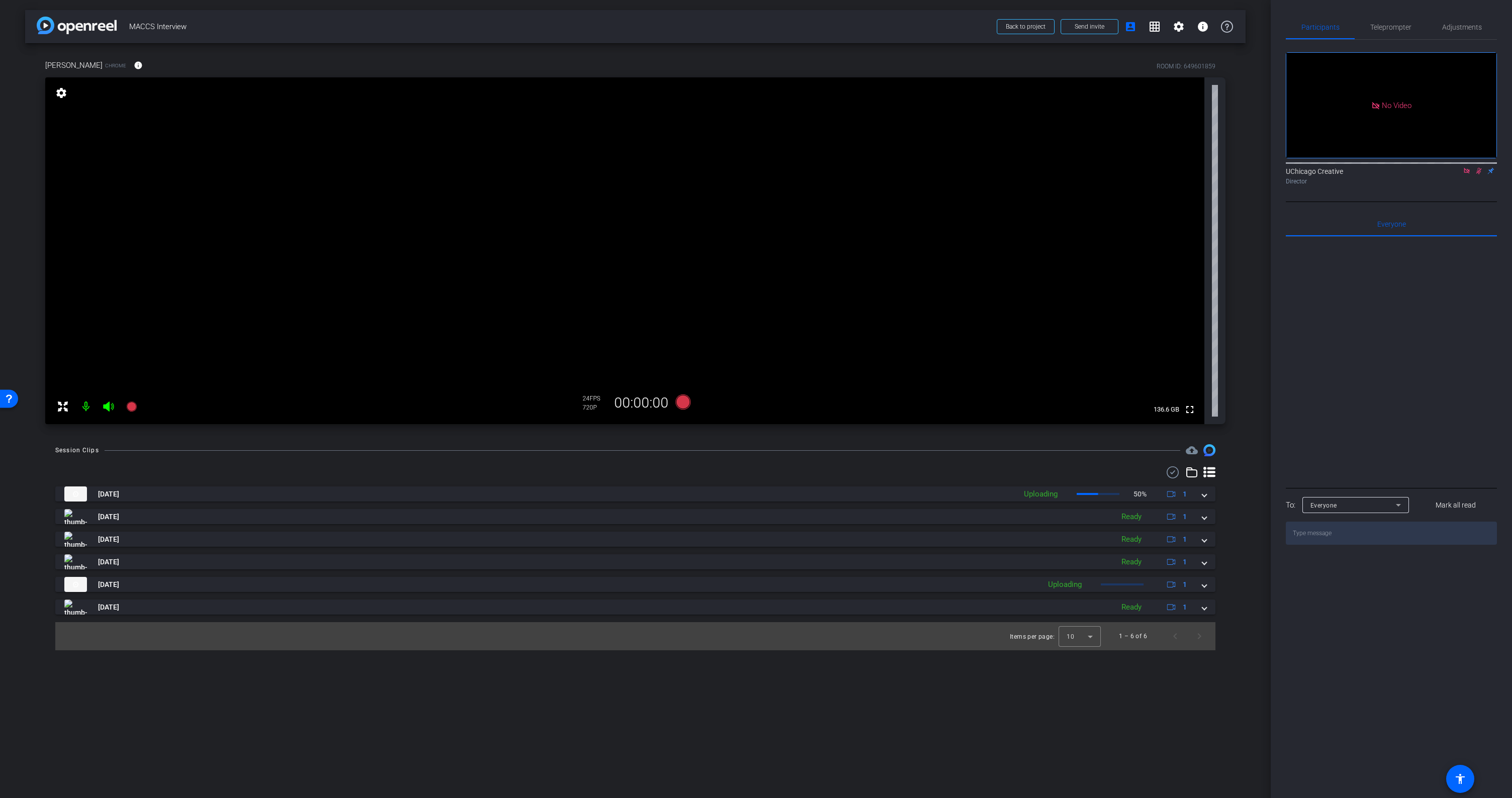
click at [1479, 174] on icon at bounding box center [1479, 171] width 8 height 7
click at [1207, 496] on mat-expansion-panel-header "Aug 31, 2025 Uploading 71% 1" at bounding box center [635, 494] width 1160 height 15
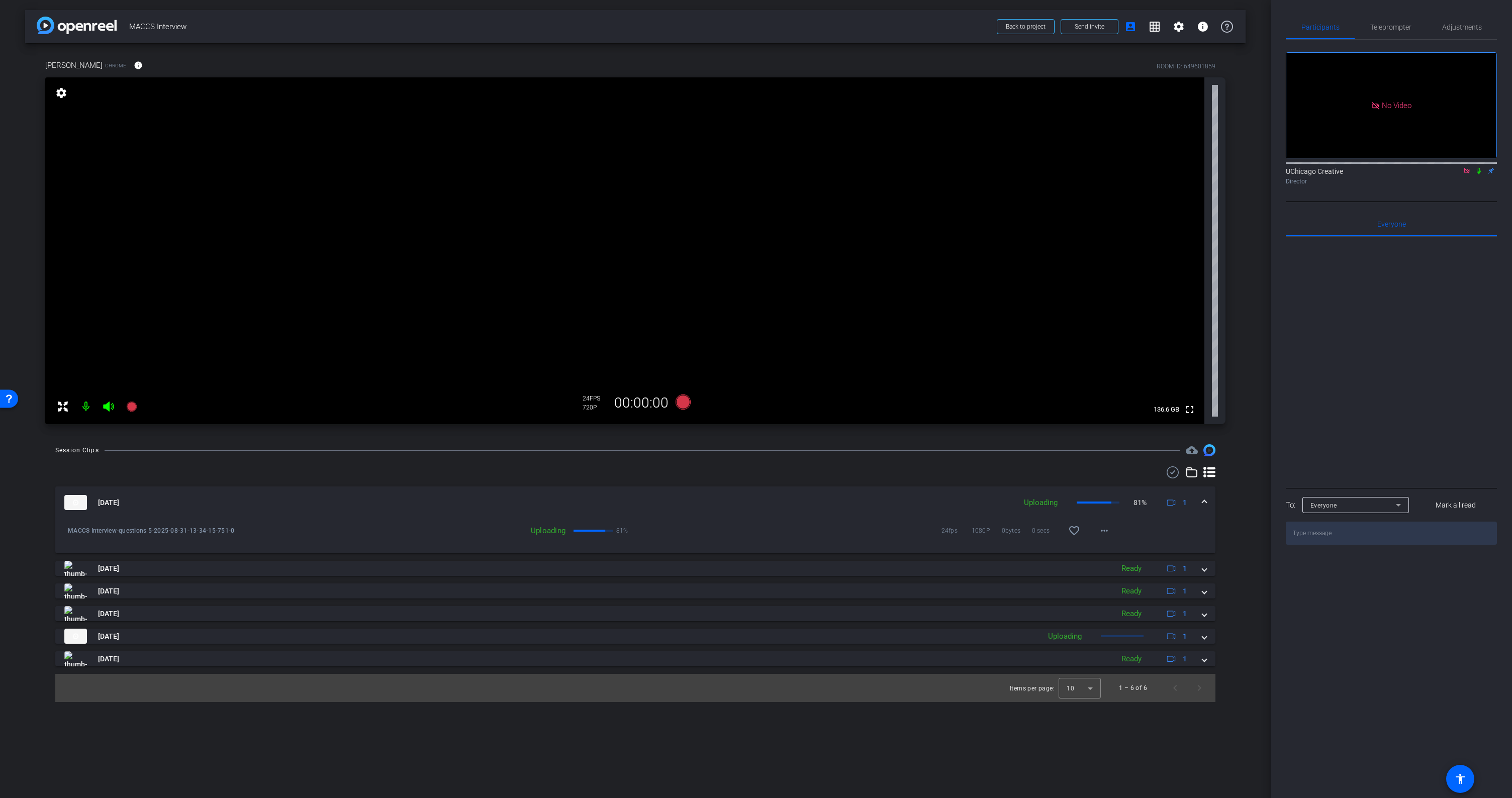
click at [1479, 174] on icon at bounding box center [1479, 171] width 4 height 6
click at [1207, 635] on mat-expansion-panel-header "[DATE] Uploading 1" at bounding box center [635, 636] width 1160 height 15
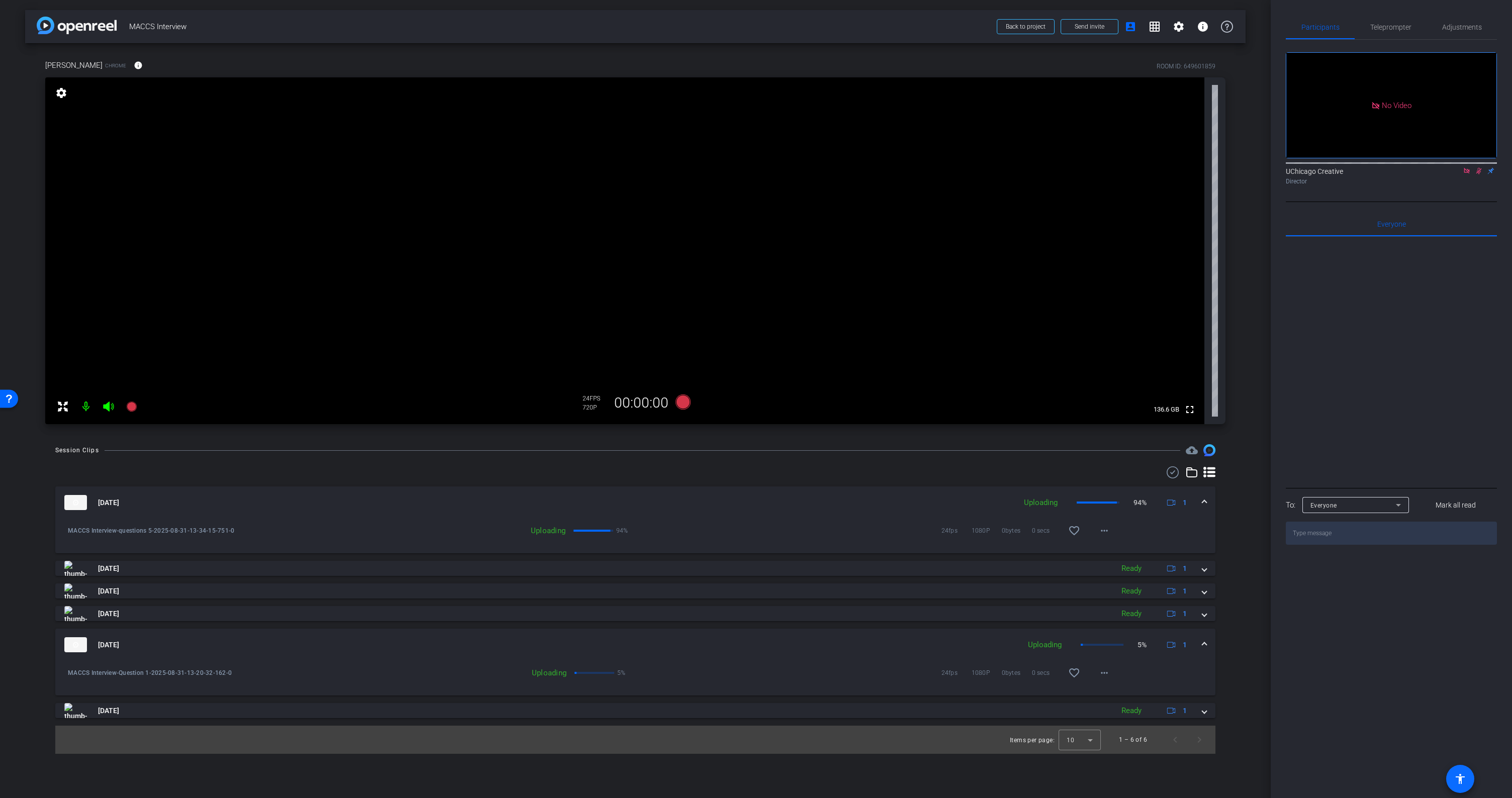
click at [1458, 776] on mat-icon "accessibility" at bounding box center [1460, 779] width 12 height 12
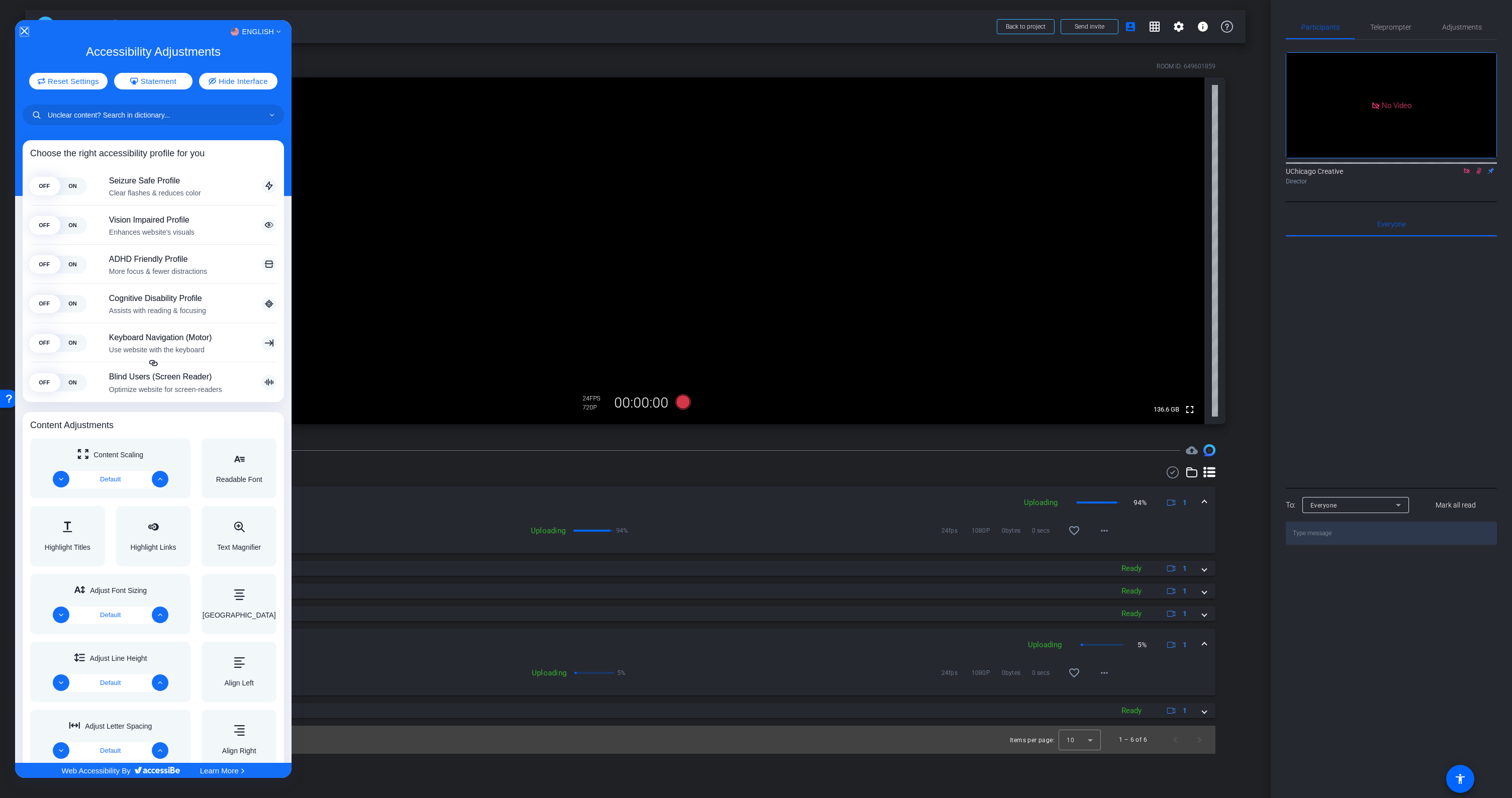
click at [23, 32] on icon "Close Accessibility Interface" at bounding box center [25, 31] width 7 height 7
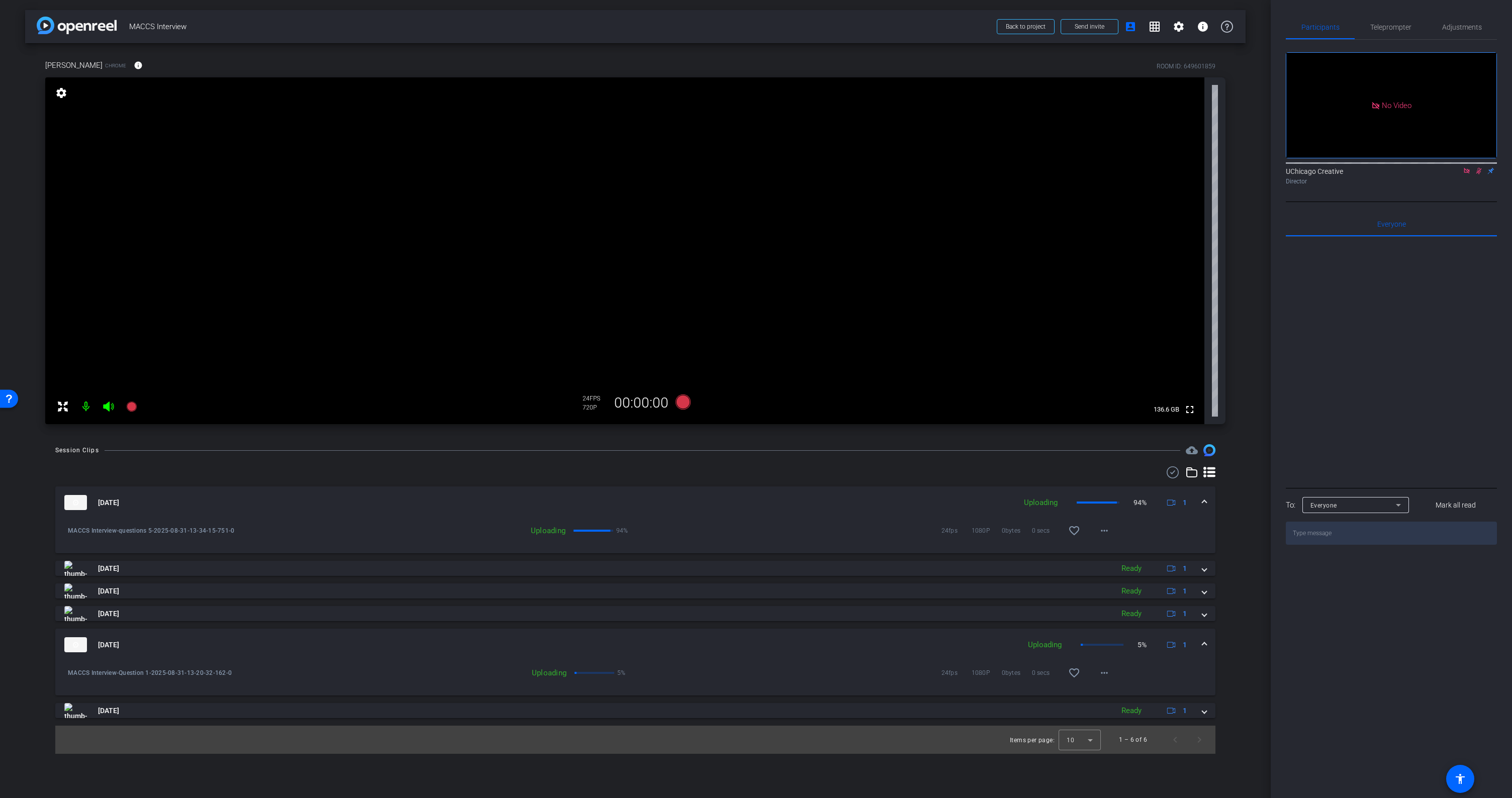
click at [1476, 174] on icon at bounding box center [1479, 171] width 8 height 7
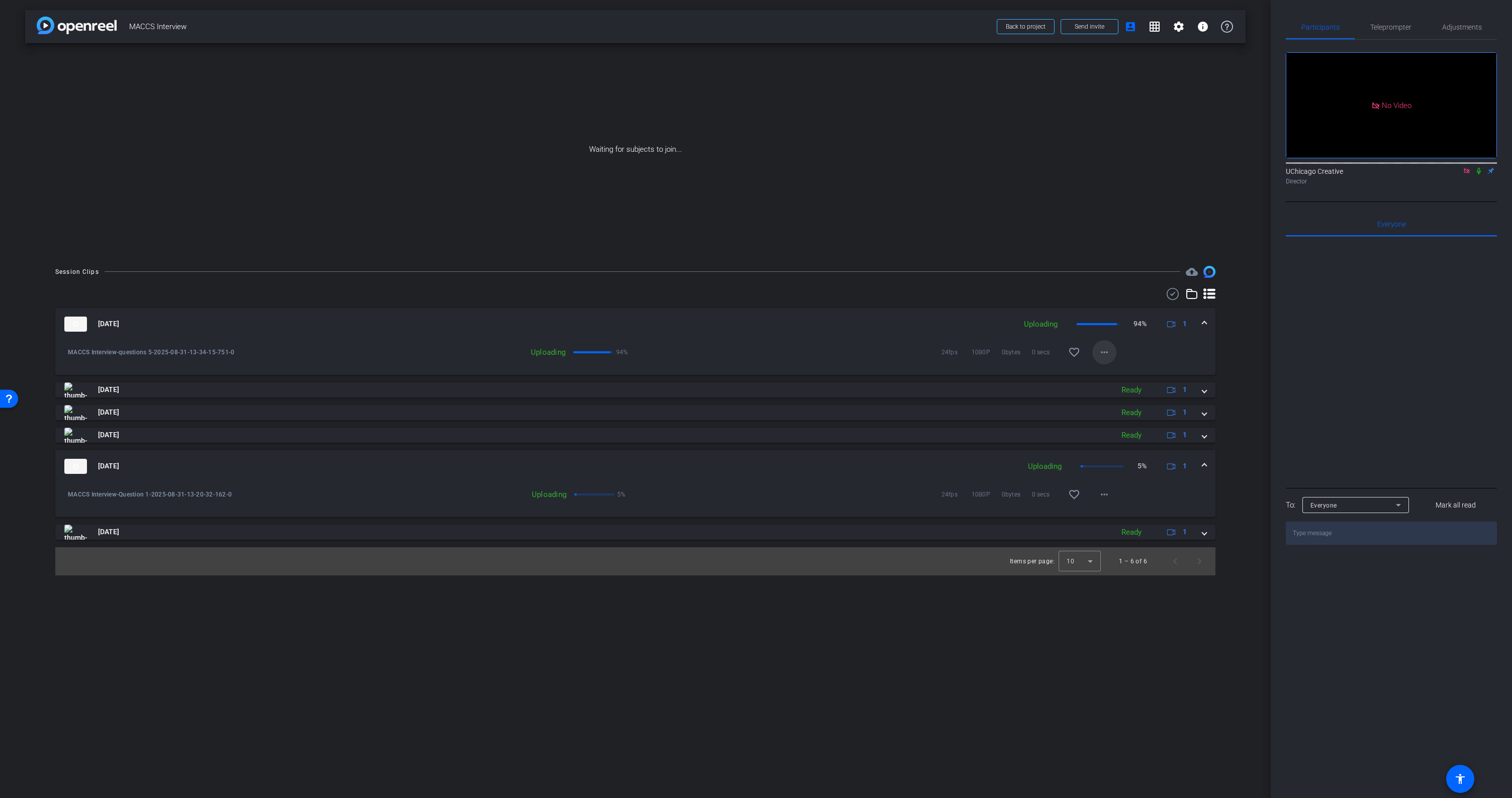
click at [1105, 351] on mat-icon "more_horiz" at bounding box center [1104, 352] width 12 height 12
click at [1255, 344] on div at bounding box center [756, 399] width 1512 height 798
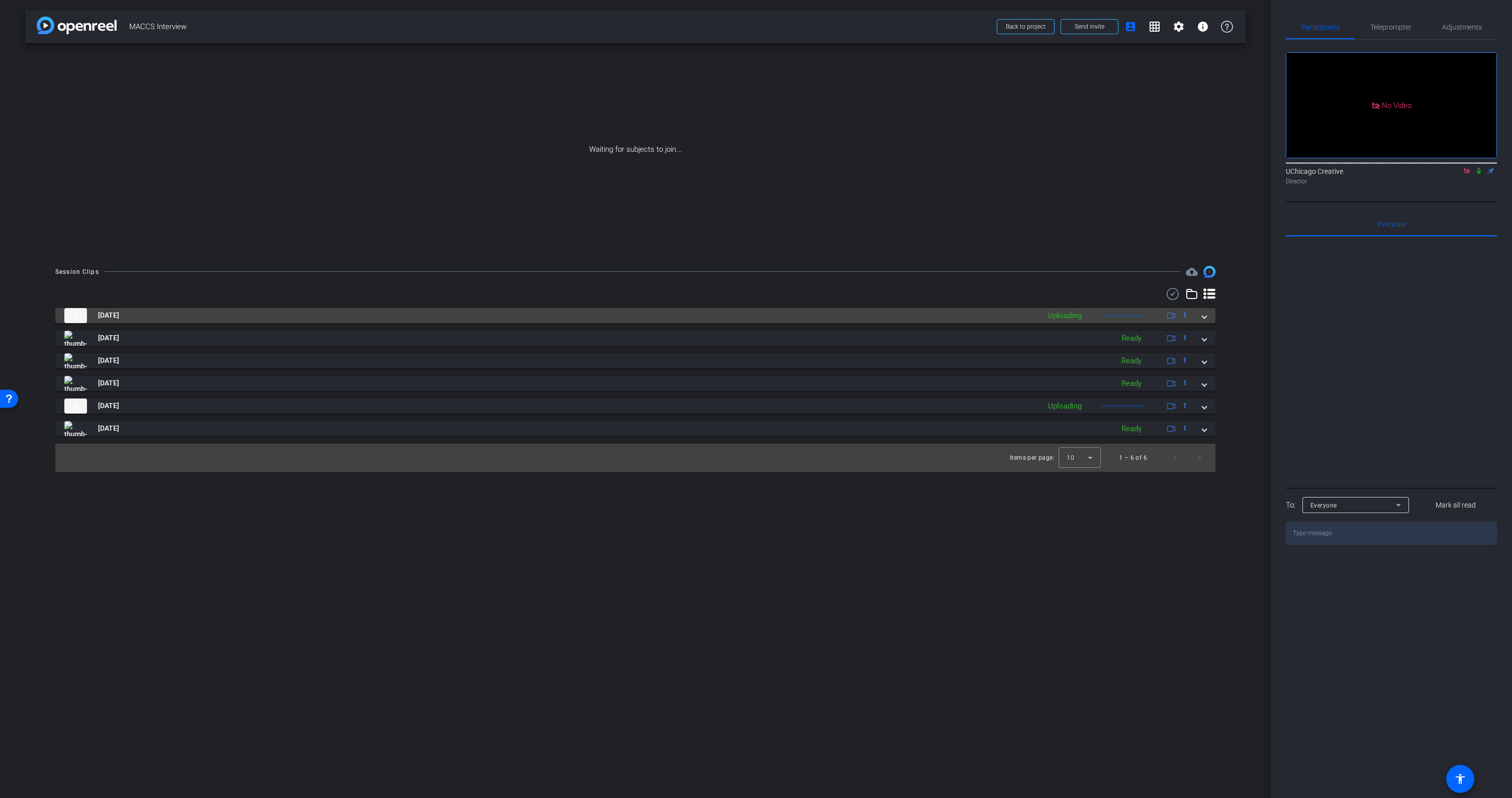
click at [1202, 316] on span at bounding box center [1204, 315] width 4 height 11
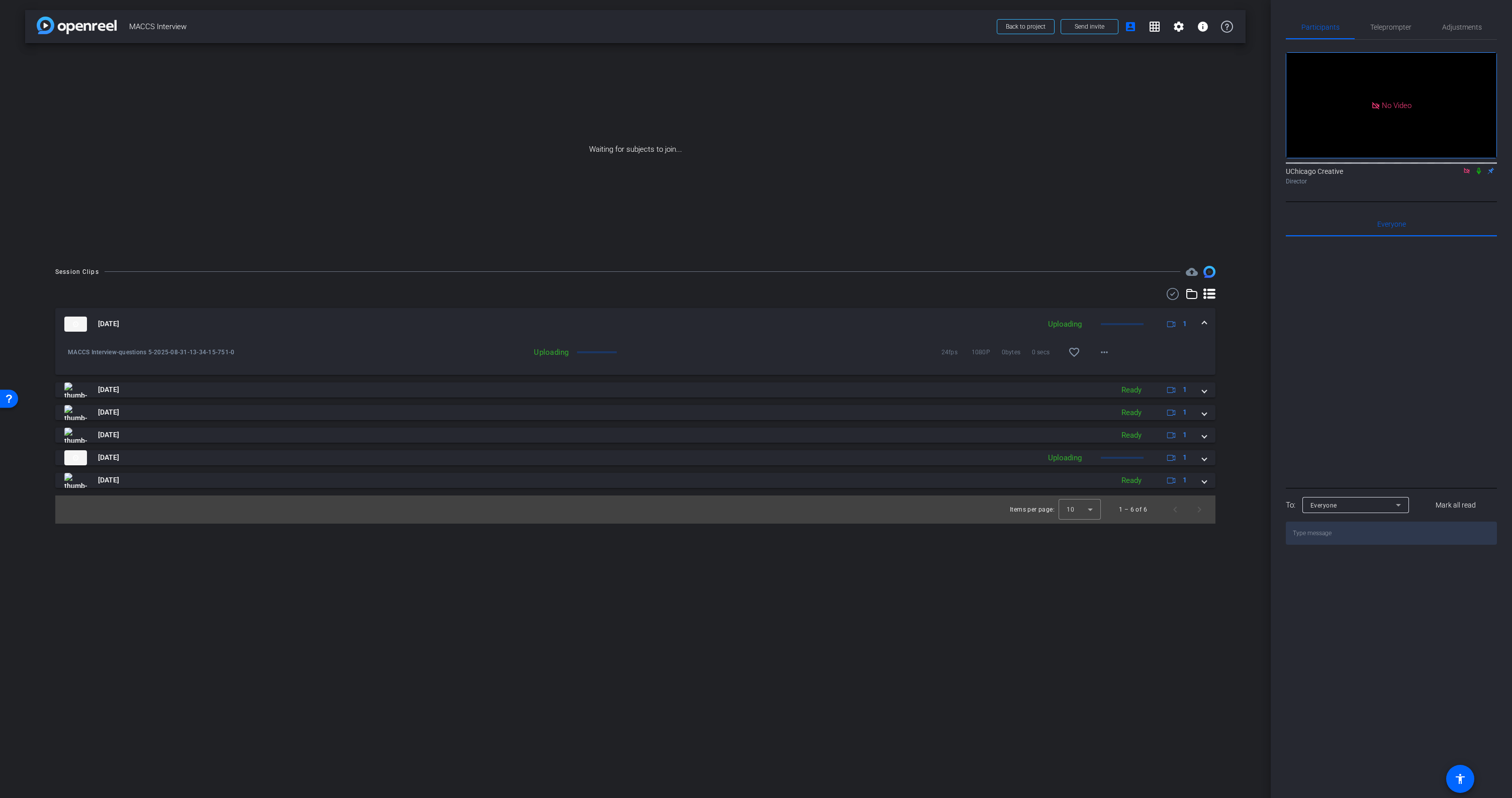
click at [1206, 320] on span at bounding box center [1204, 324] width 4 height 11
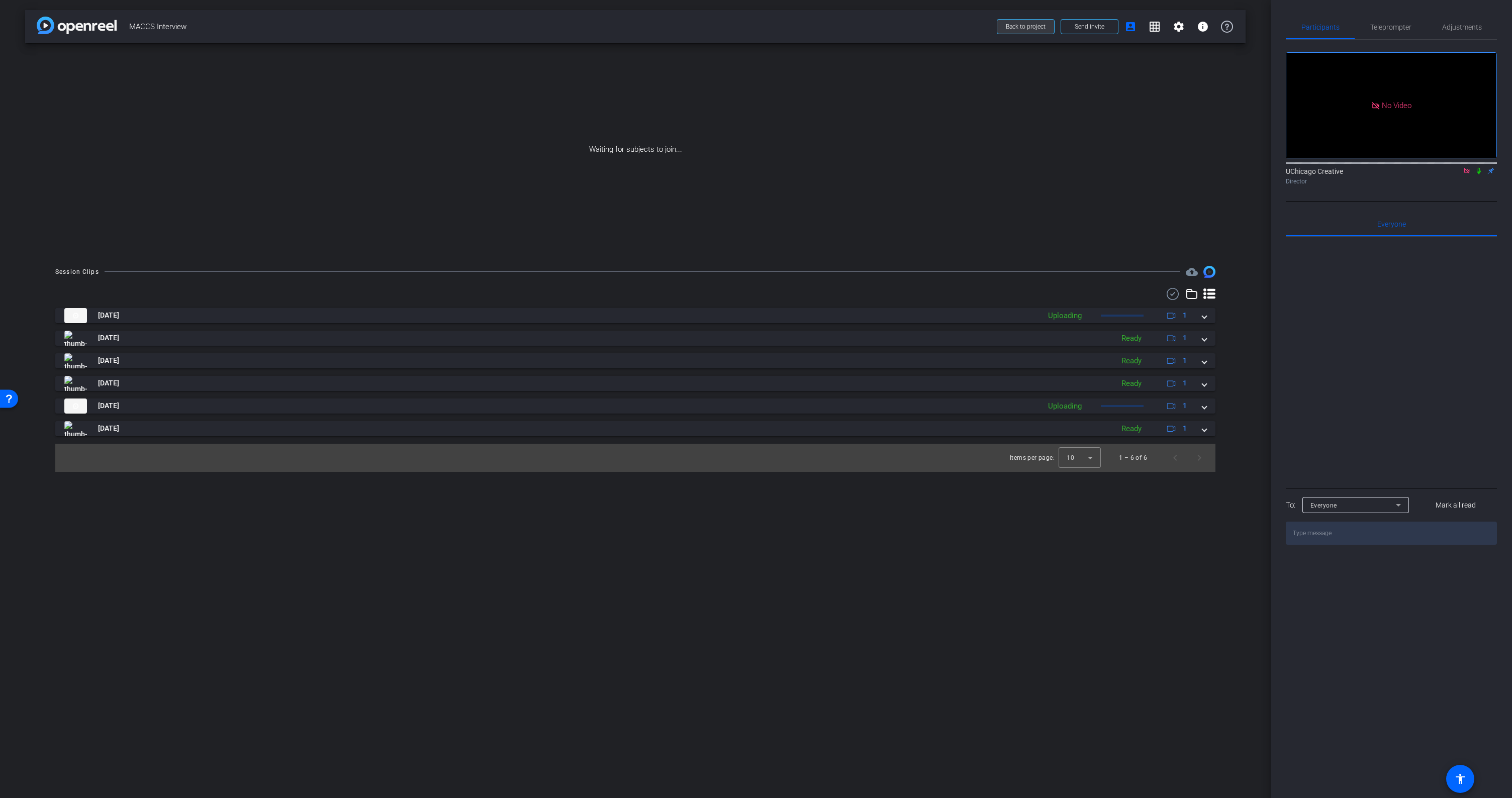
click at [1030, 28] on span "Back to project" at bounding box center [1026, 26] width 40 height 7
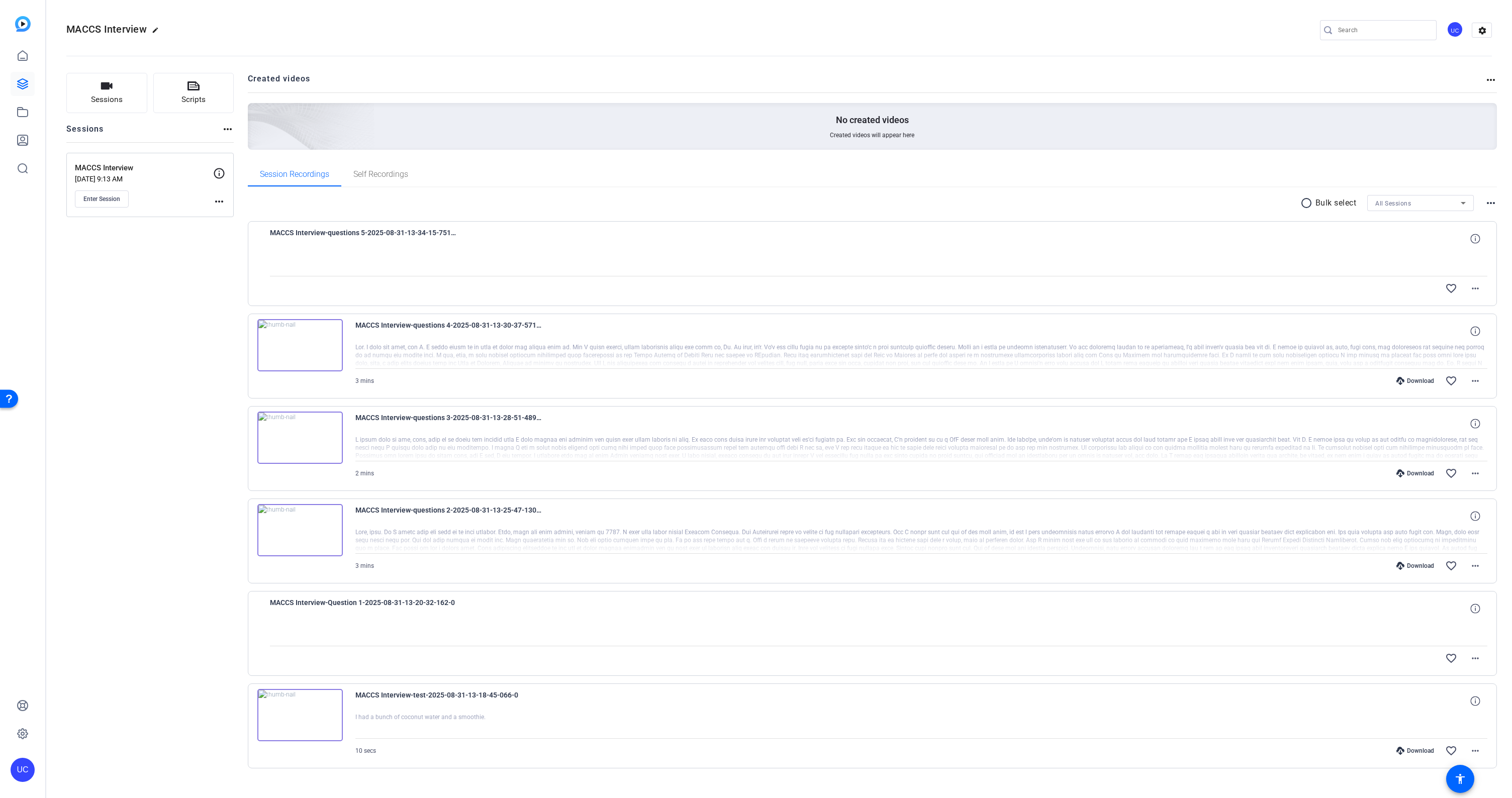
click at [301, 38] on openreel-divider-bar at bounding box center [779, 53] width 1426 height 31
